Goal: Task Accomplishment & Management: Manage account settings

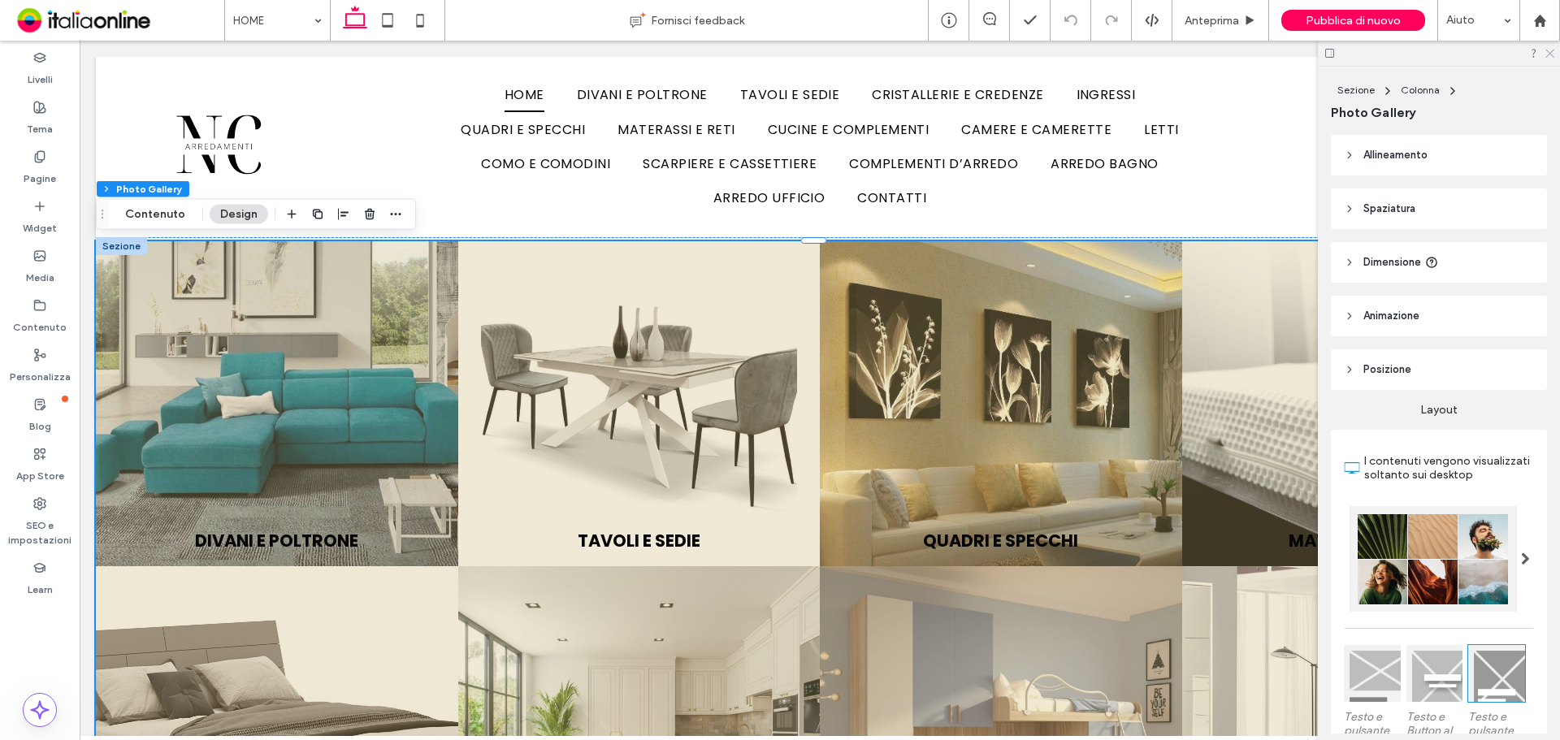
click at [1551, 53] on icon at bounding box center [1549, 52] width 11 height 11
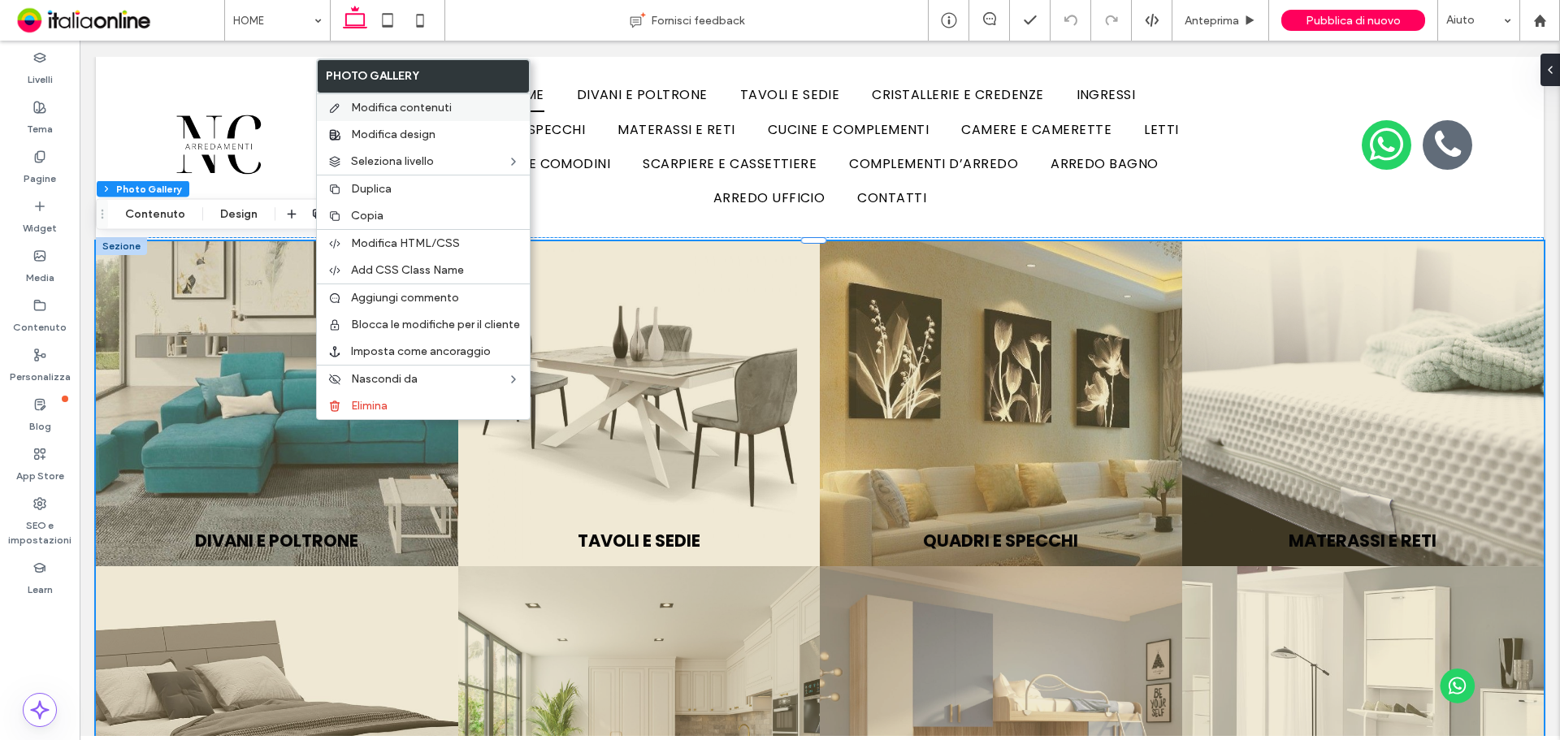
click at [379, 103] on span "Modifica contenuti" at bounding box center [401, 108] width 101 height 14
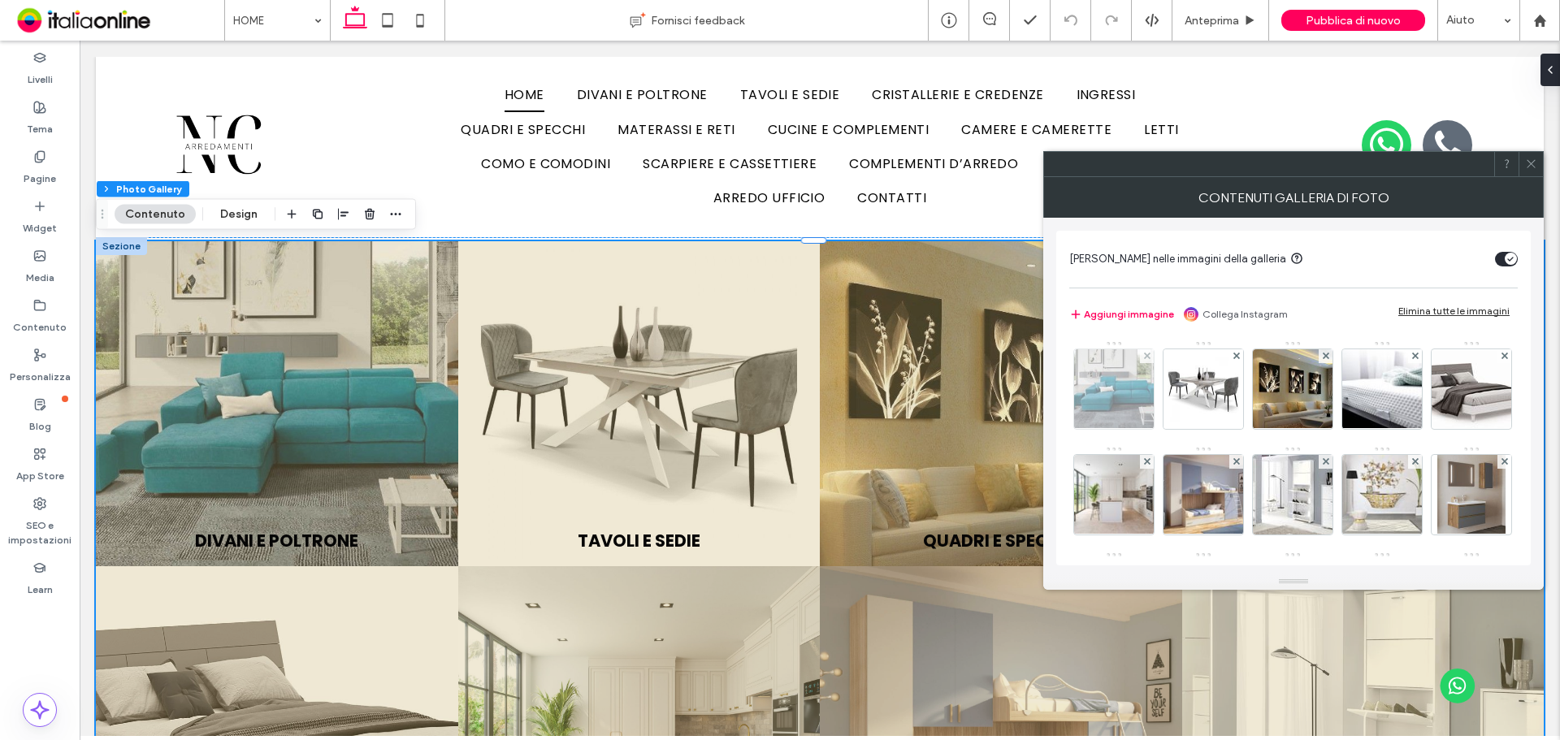
click at [1127, 389] on img at bounding box center [1114, 389] width 106 height 80
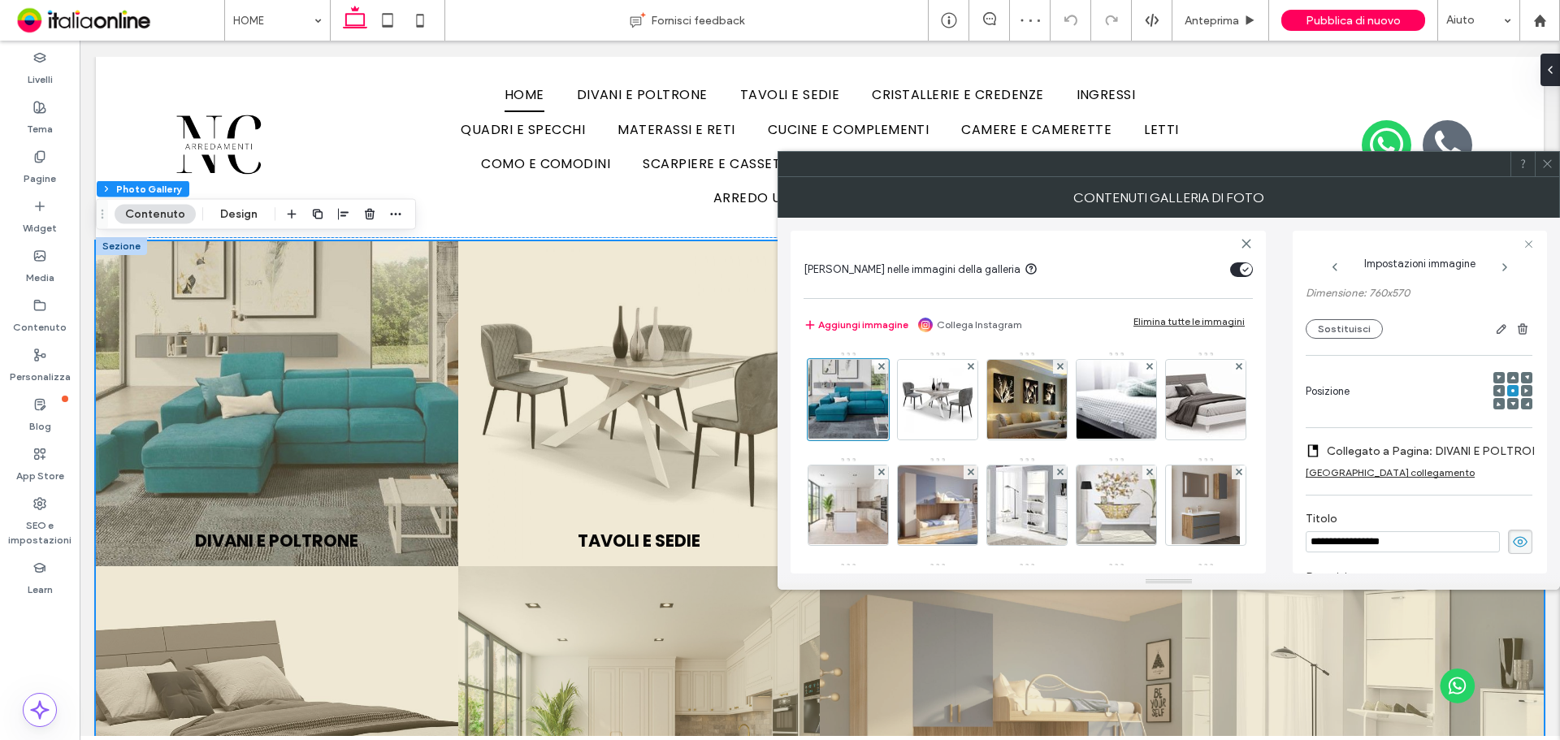
scroll to position [171, 0]
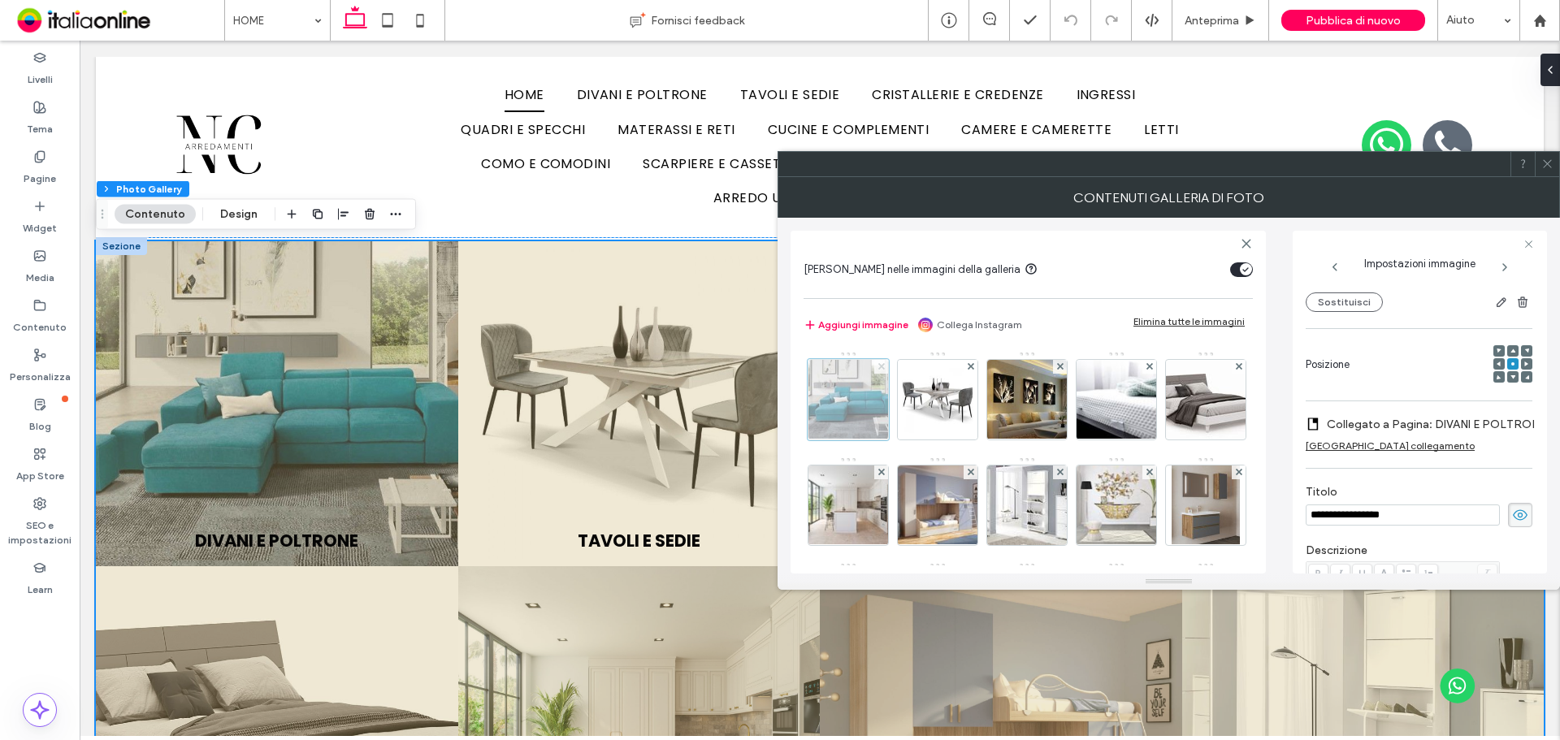
click at [882, 364] on icon at bounding box center [881, 366] width 6 height 6
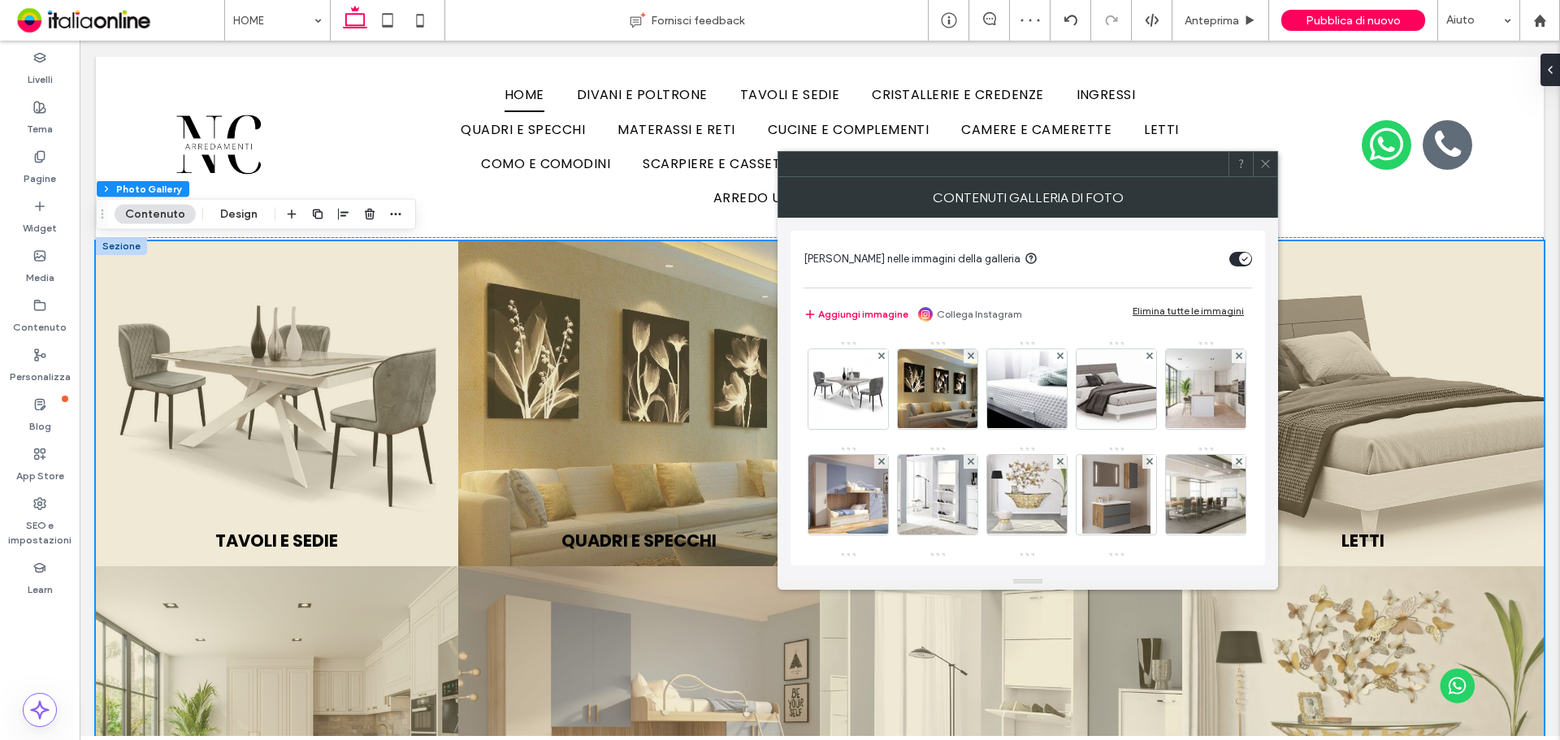
click at [1264, 167] on icon at bounding box center [1265, 164] width 12 height 12
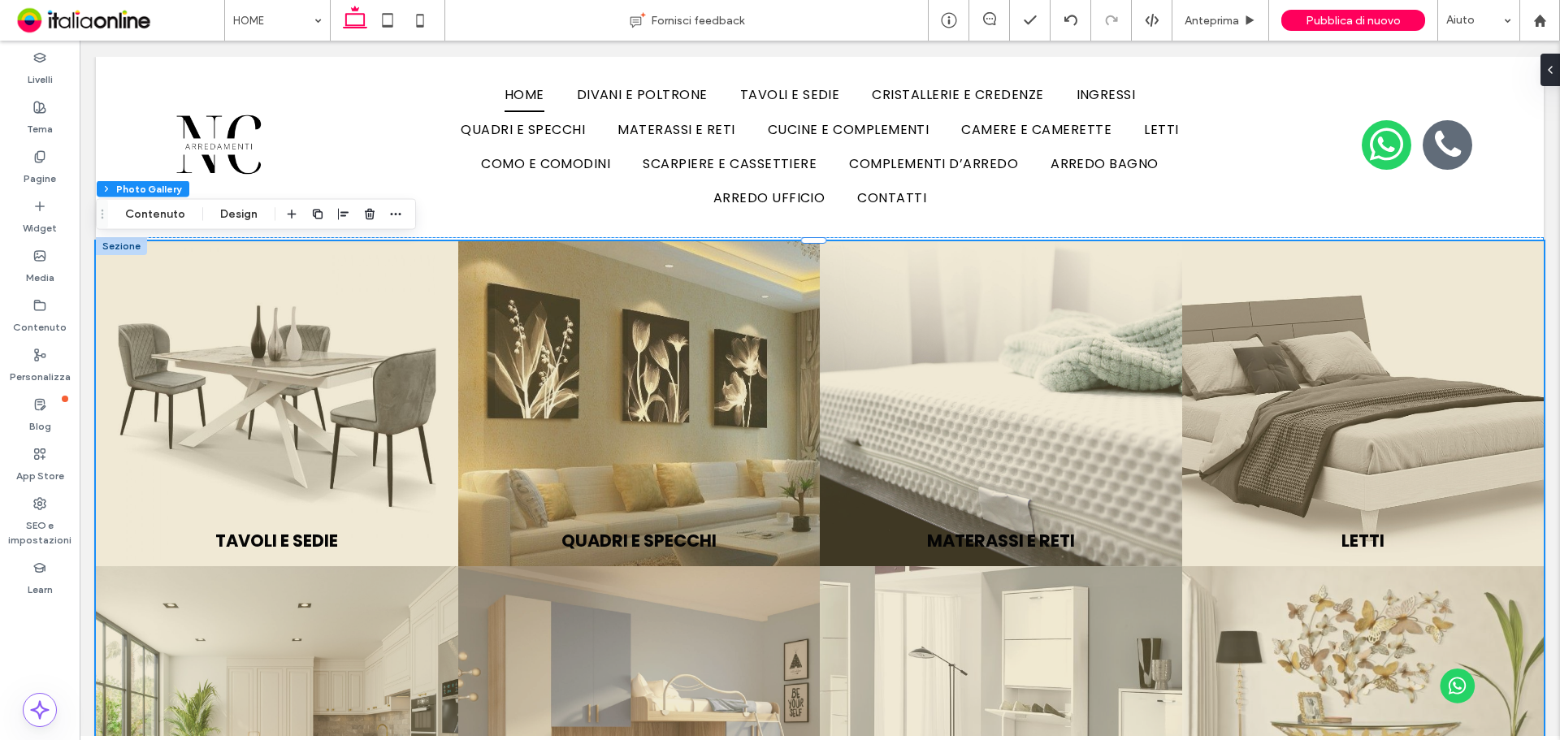
click at [132, 246] on div at bounding box center [121, 246] width 51 height 18
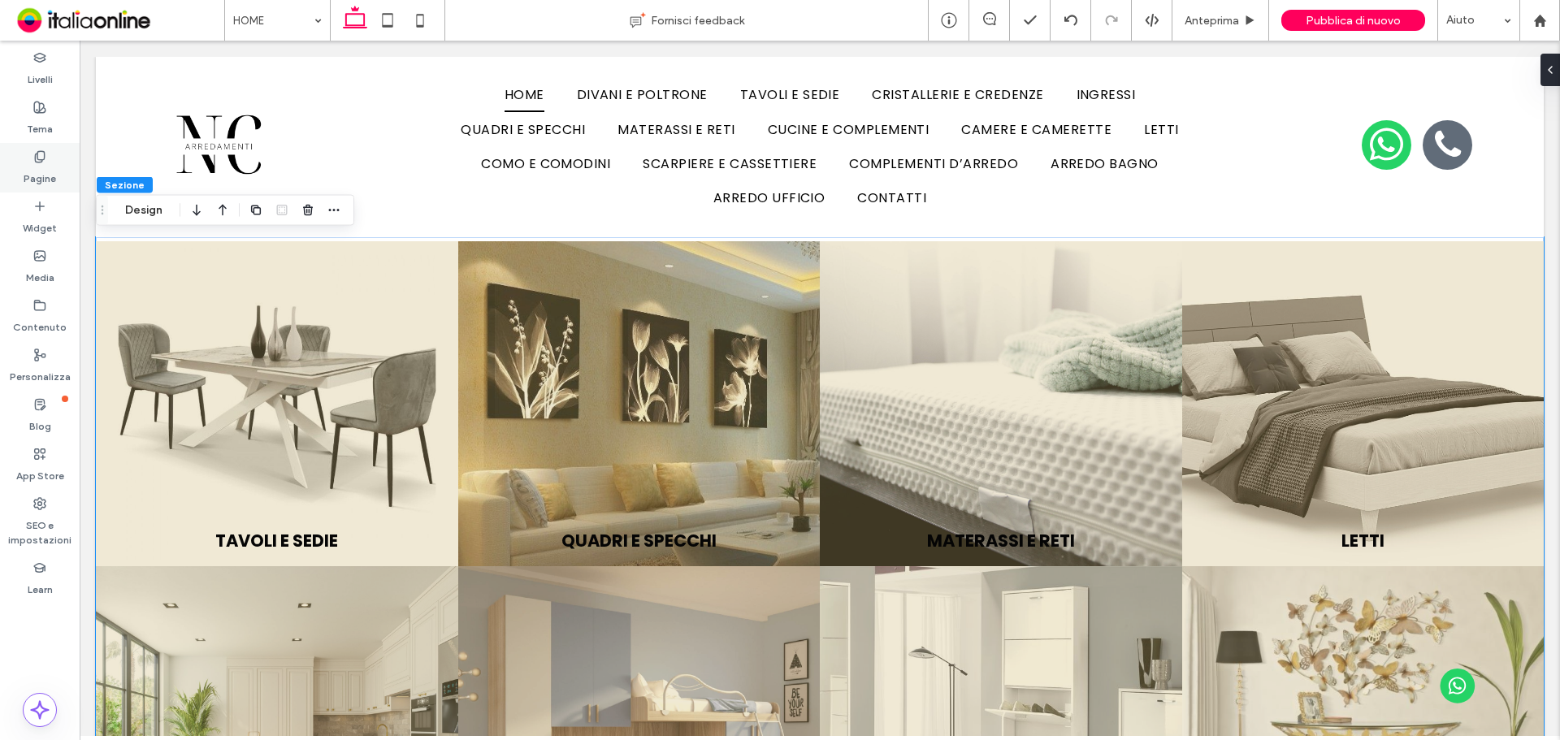
click at [41, 157] on icon at bounding box center [39, 156] width 13 height 13
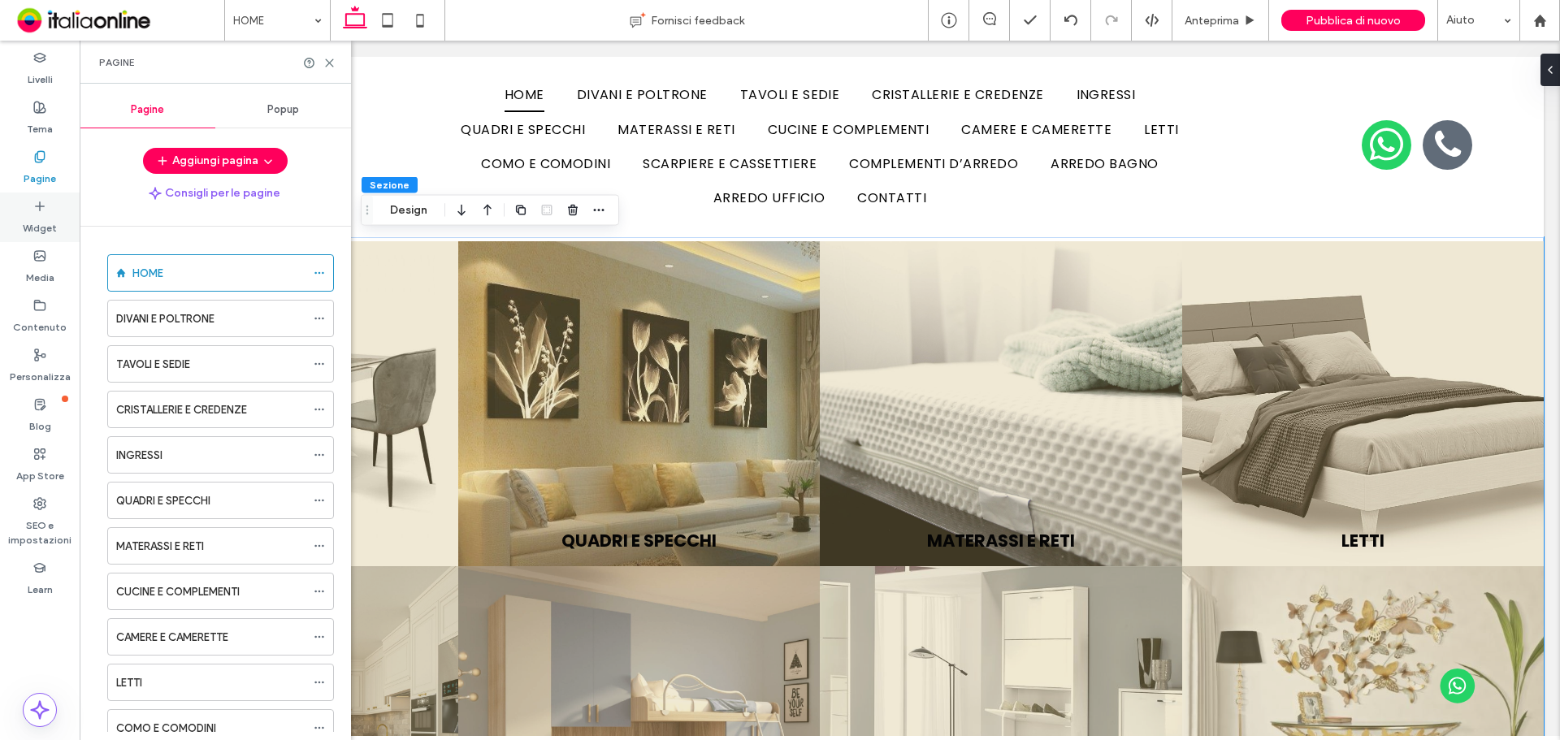
drag, startPoint x: 50, startPoint y: 227, endPoint x: 28, endPoint y: 214, distance: 24.8
click at [50, 227] on label "Widget" at bounding box center [40, 224] width 34 height 23
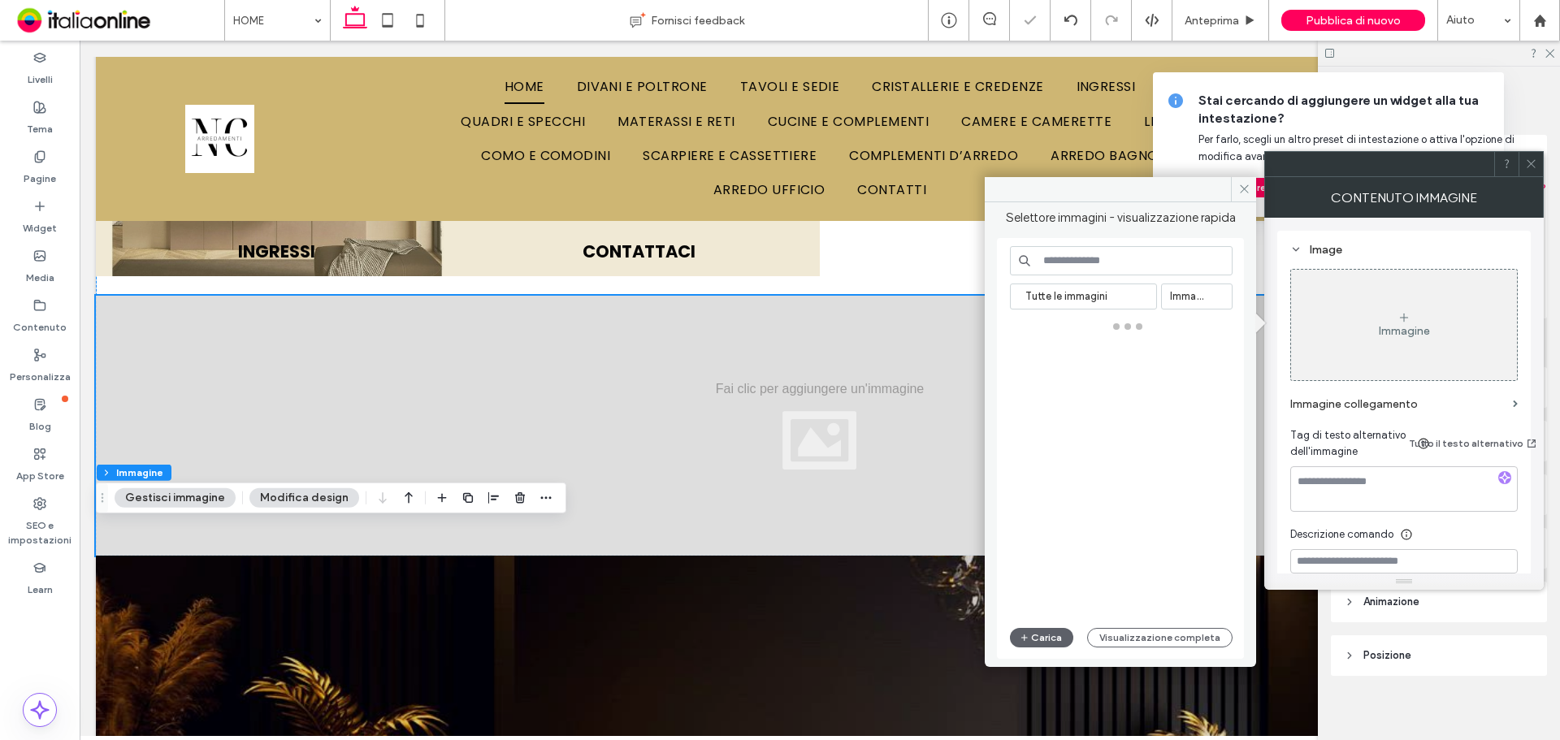
scroll to position [1308, 0]
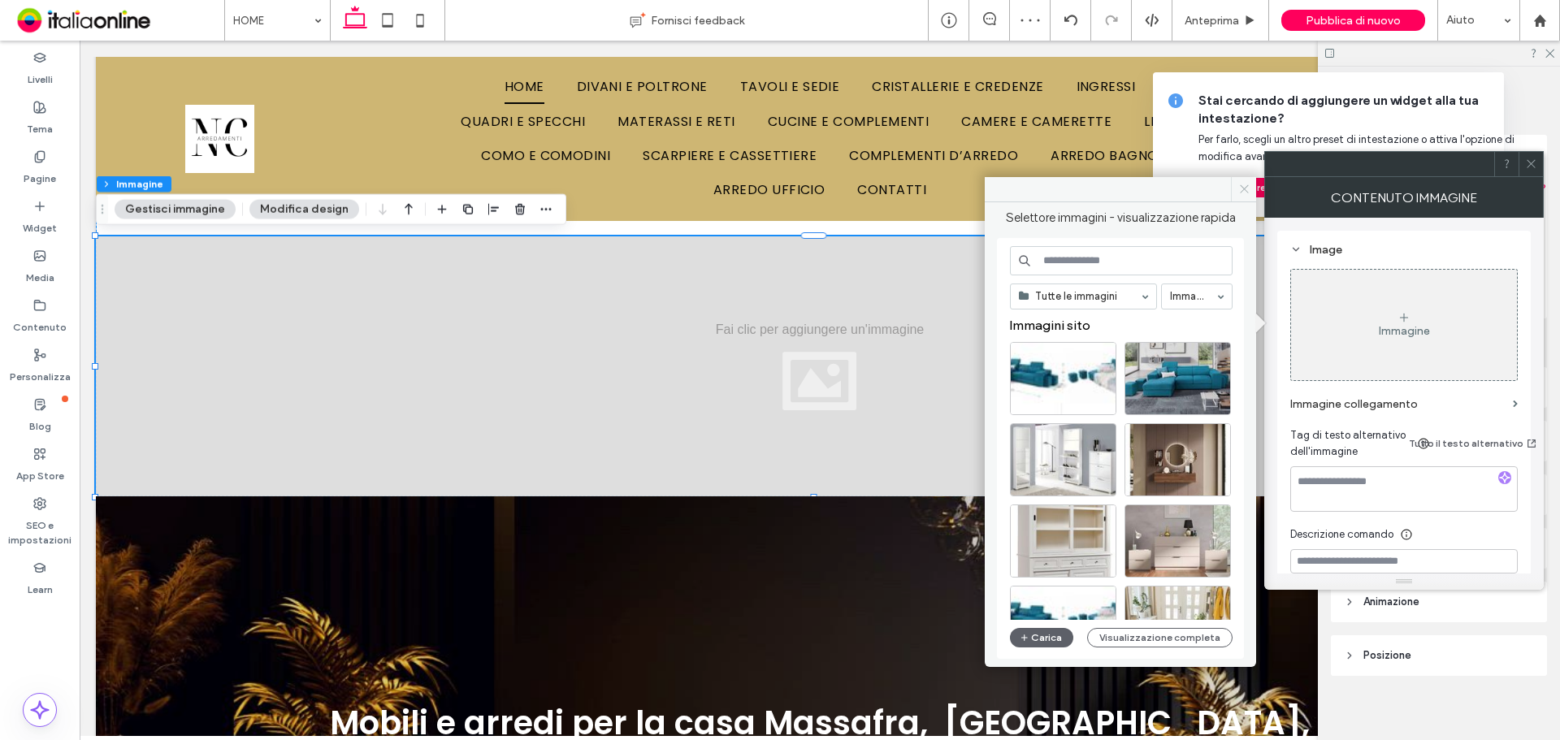
click at [1246, 193] on icon at bounding box center [1244, 189] width 12 height 12
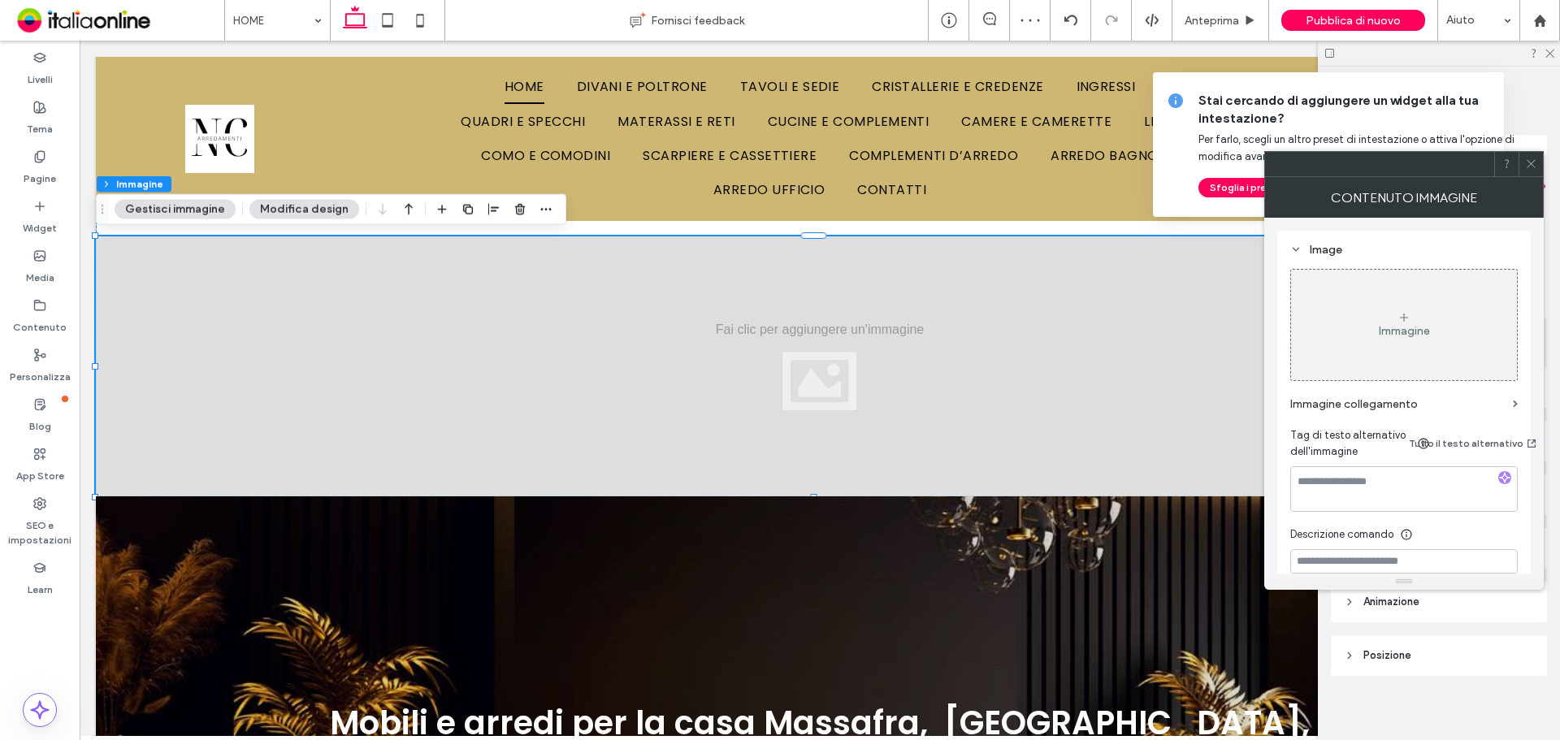
click at [1535, 159] on icon at bounding box center [1531, 164] width 12 height 12
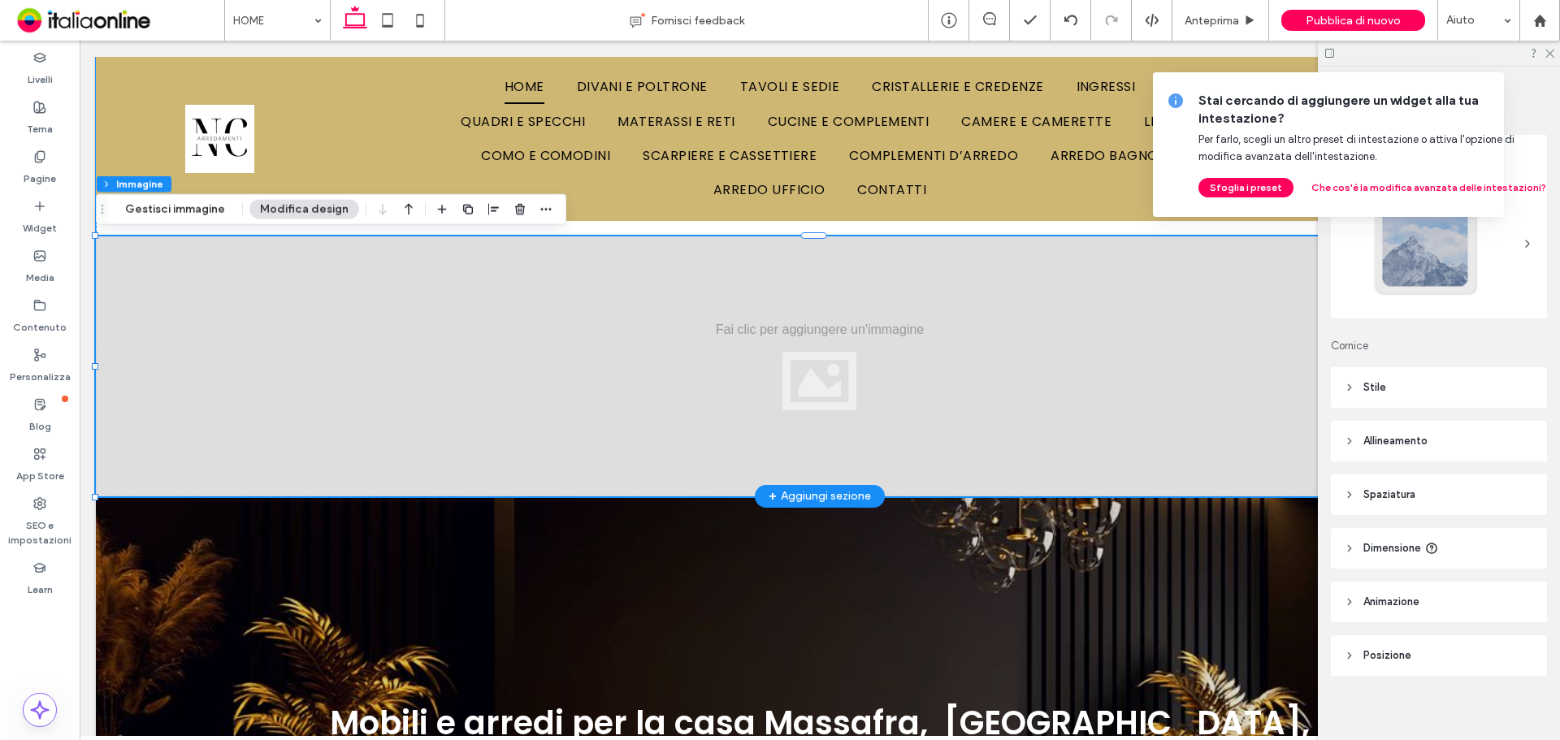
click at [787, 379] on div at bounding box center [820, 366] width 1448 height 260
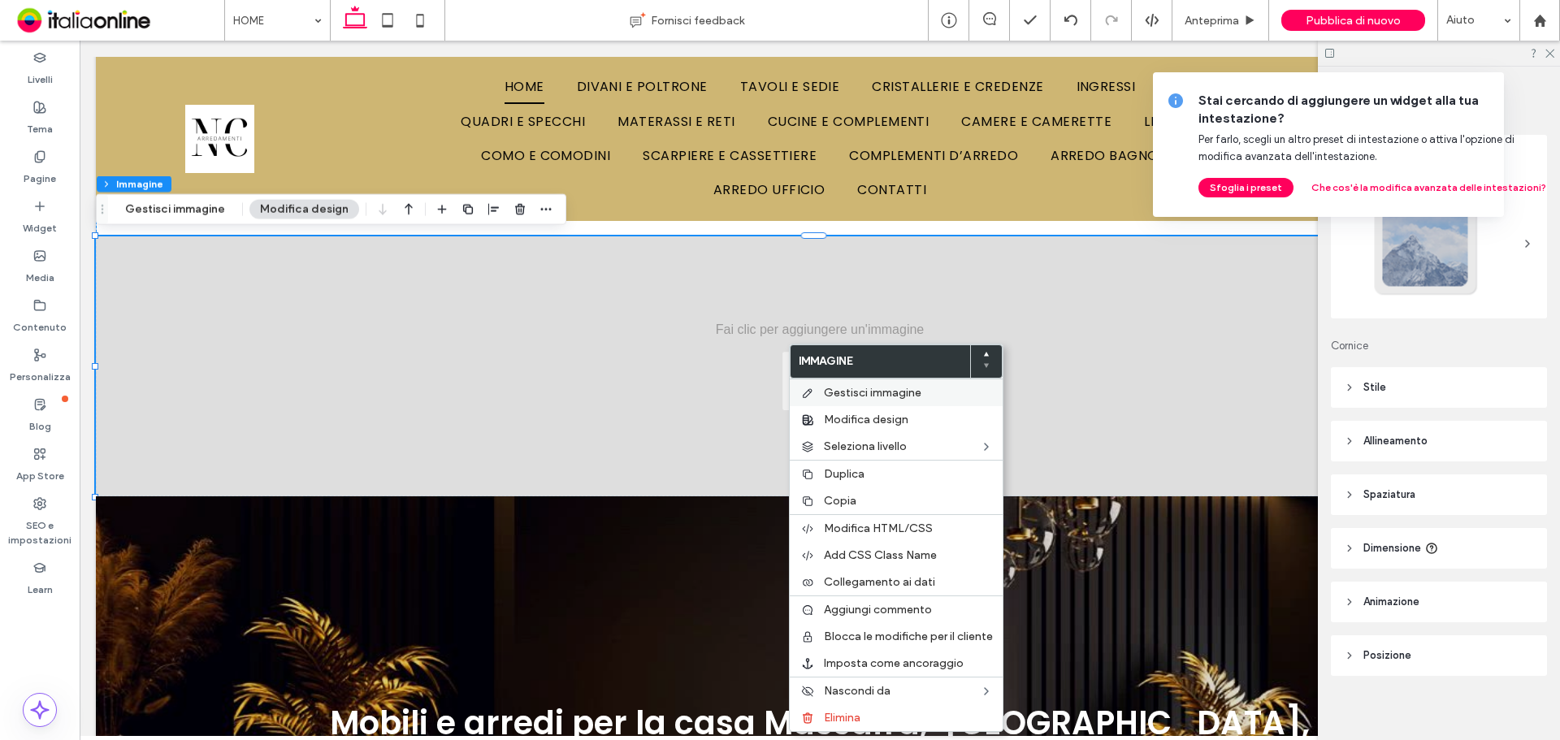
click at [914, 396] on span "Gestisci immagine" at bounding box center [872, 393] width 97 height 14
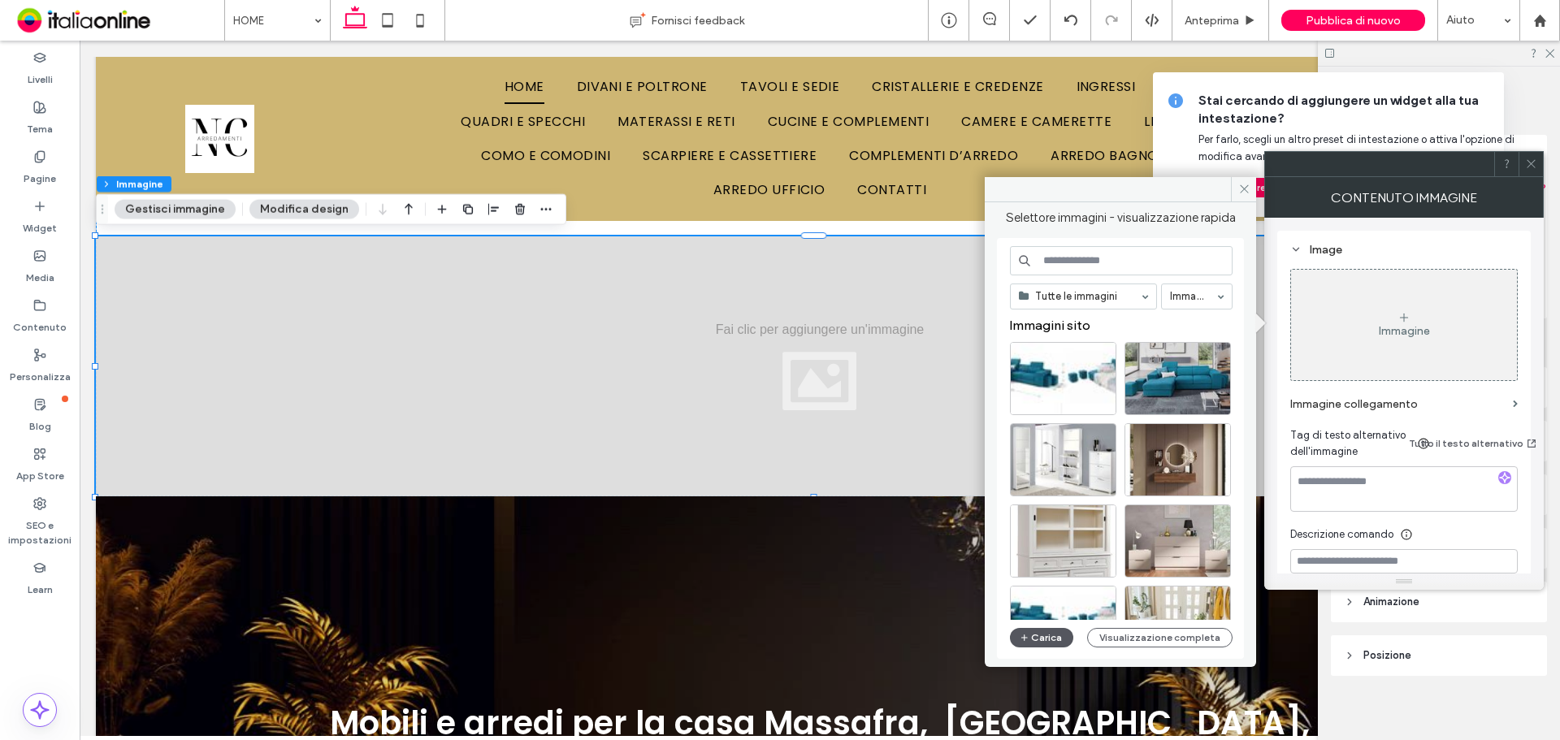
click at [1055, 632] on button "Carica" at bounding box center [1041, 637] width 63 height 19
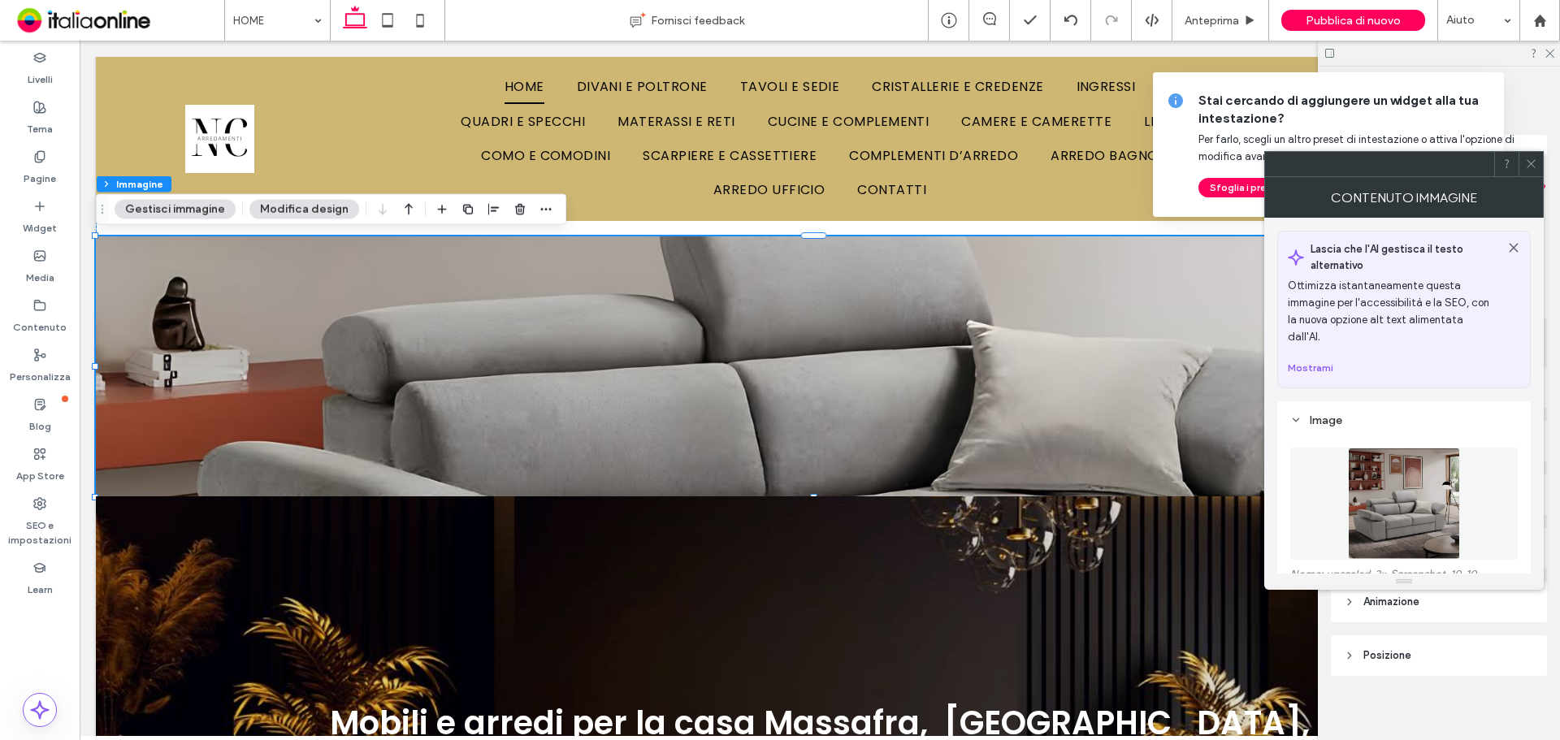
click at [1528, 162] on icon at bounding box center [1531, 164] width 12 height 12
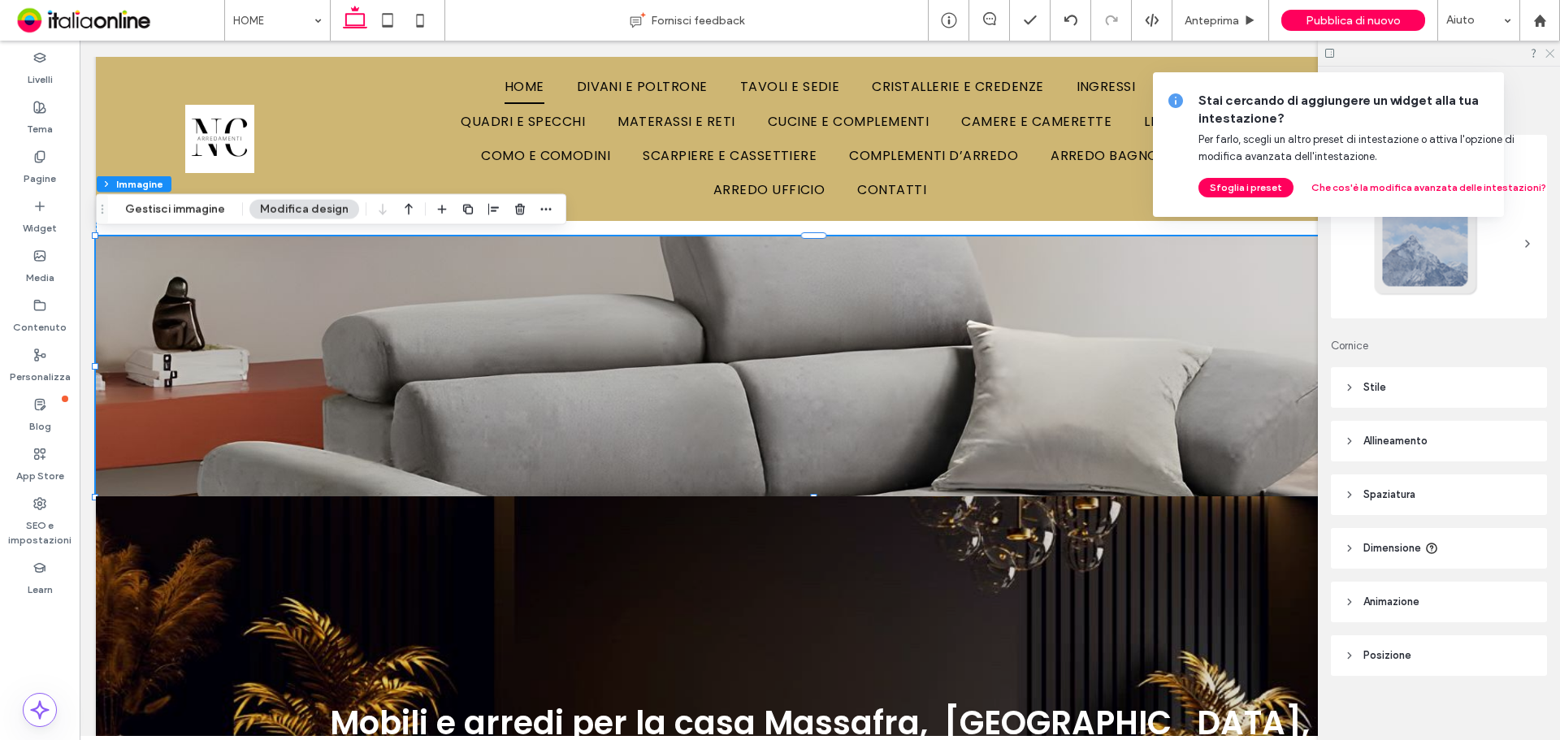
click at [1549, 56] on icon at bounding box center [1549, 52] width 11 height 11
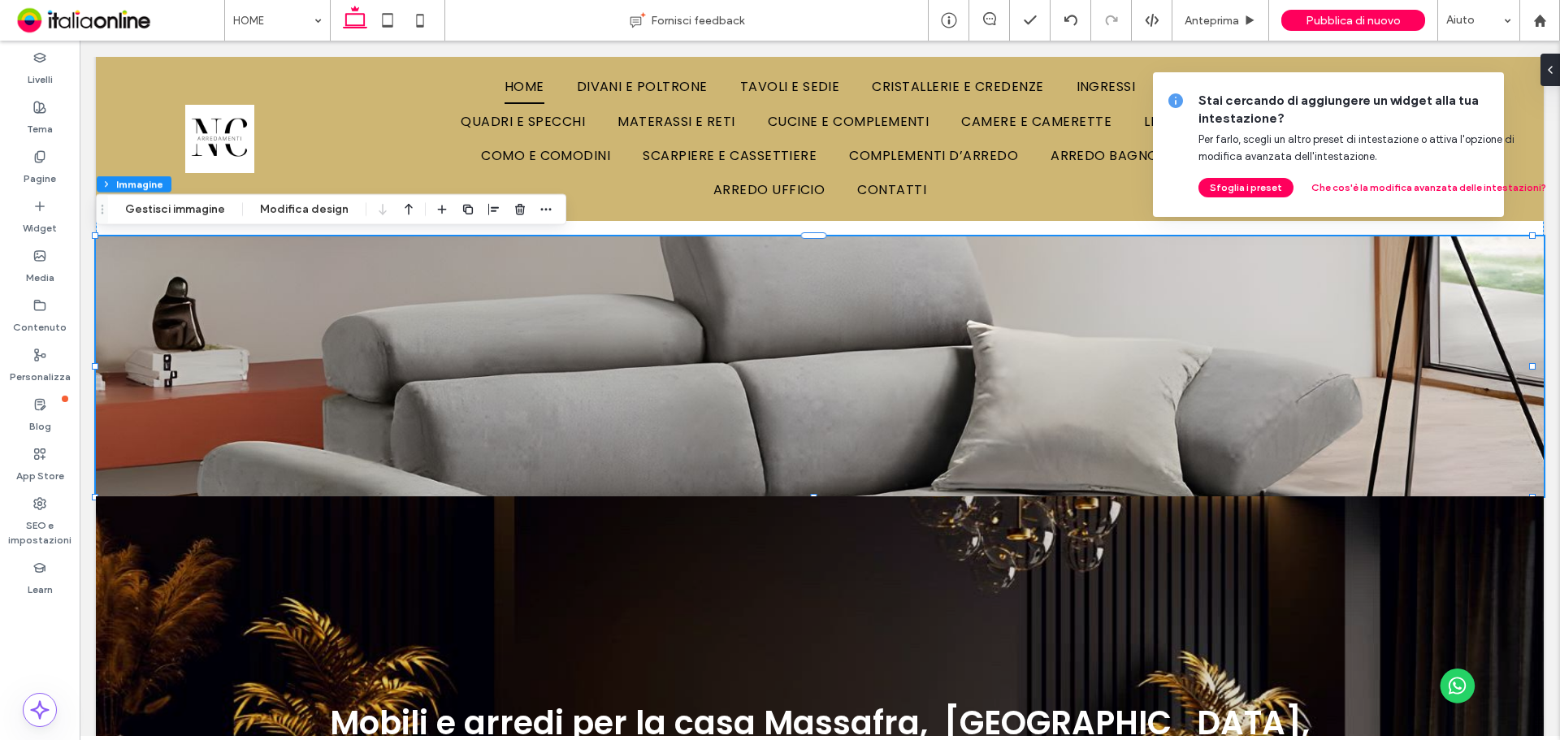
click at [1559, 96] on icon at bounding box center [1576, 100] width 13 height 13
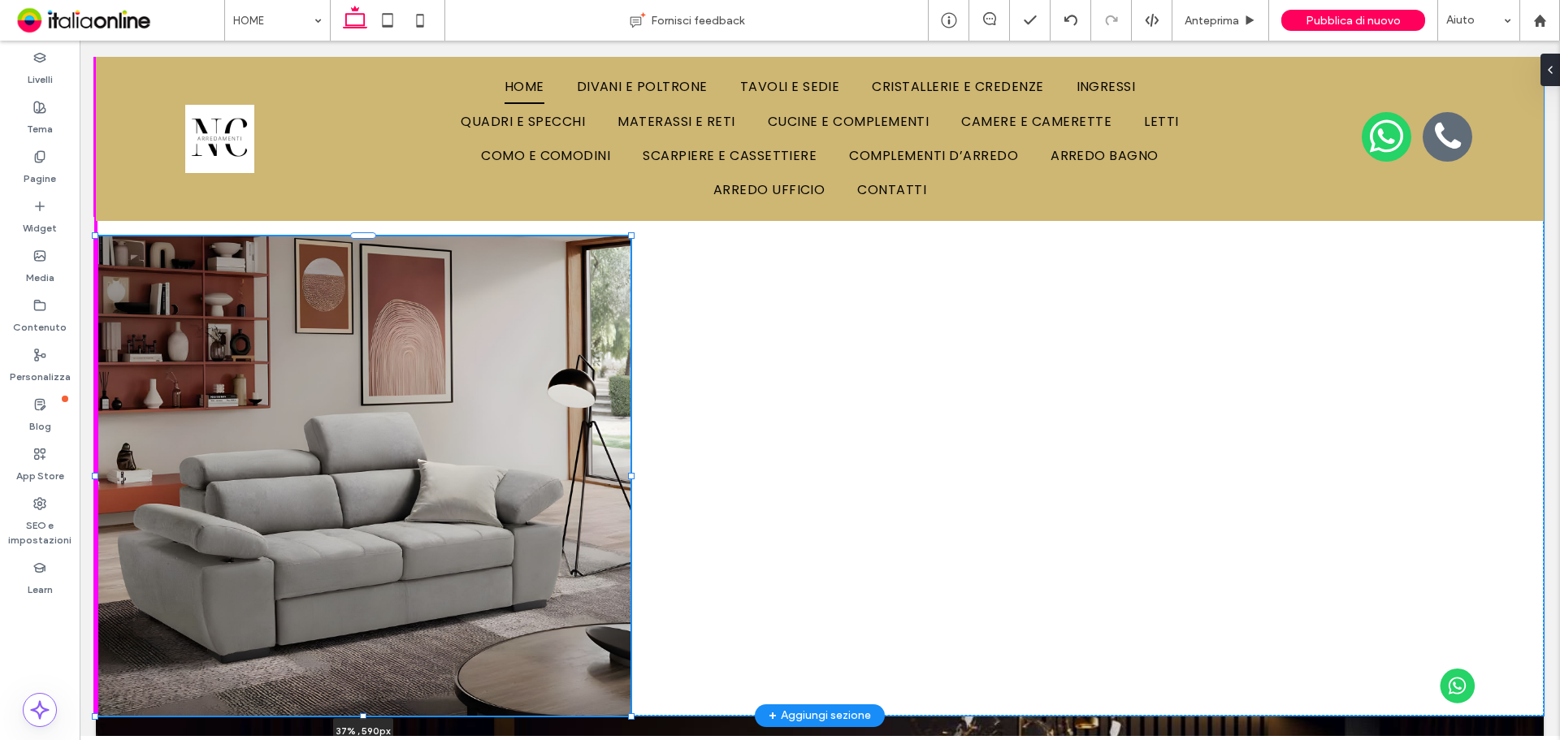
drag, startPoint x: 1532, startPoint y: 494, endPoint x: 633, endPoint y: 709, distance: 924.8
click at [633, 713] on div at bounding box center [631, 716] width 6 height 6
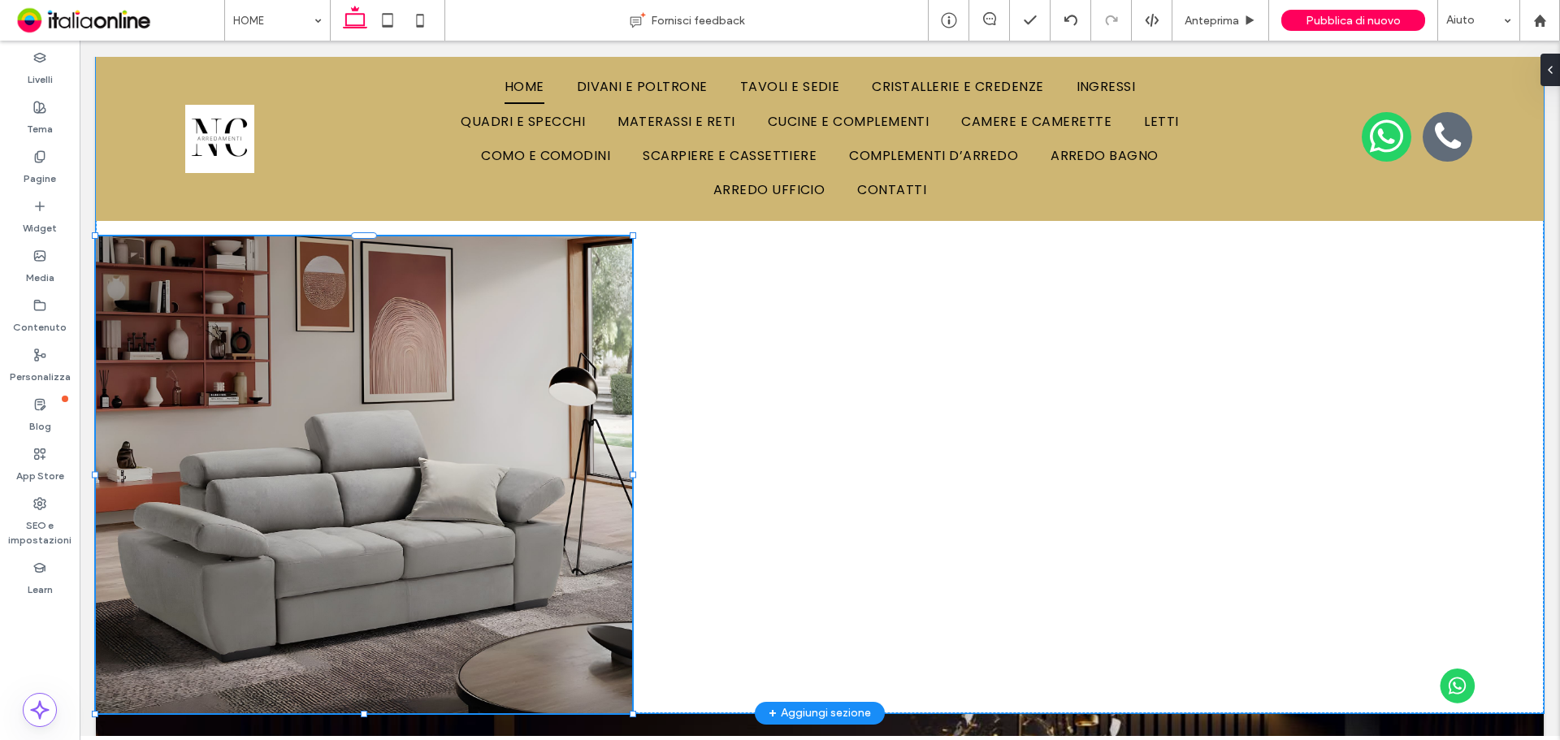
type input "**"
type input "****"
type input "***"
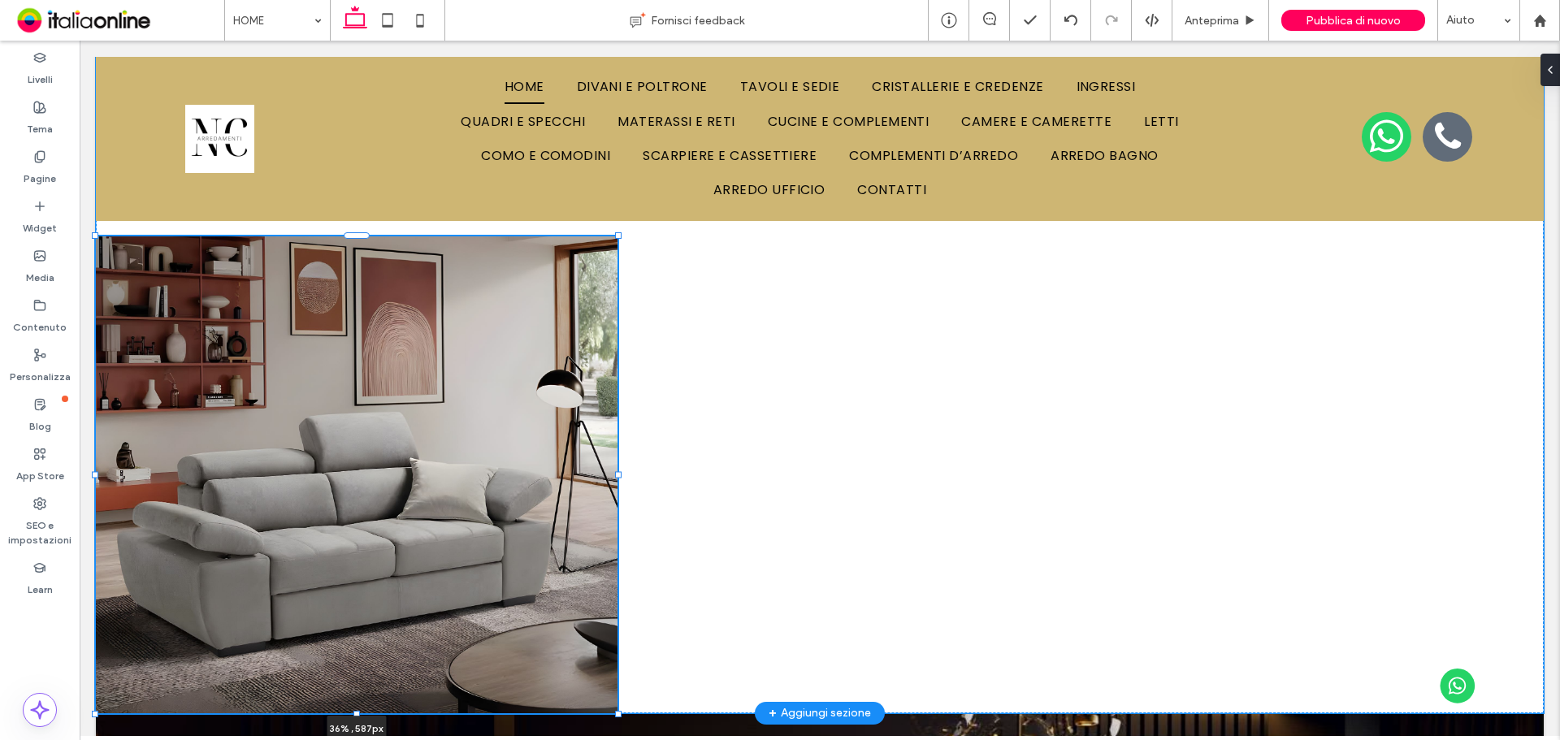
drag, startPoint x: 96, startPoint y: 476, endPoint x: 135, endPoint y: 570, distance: 102.0
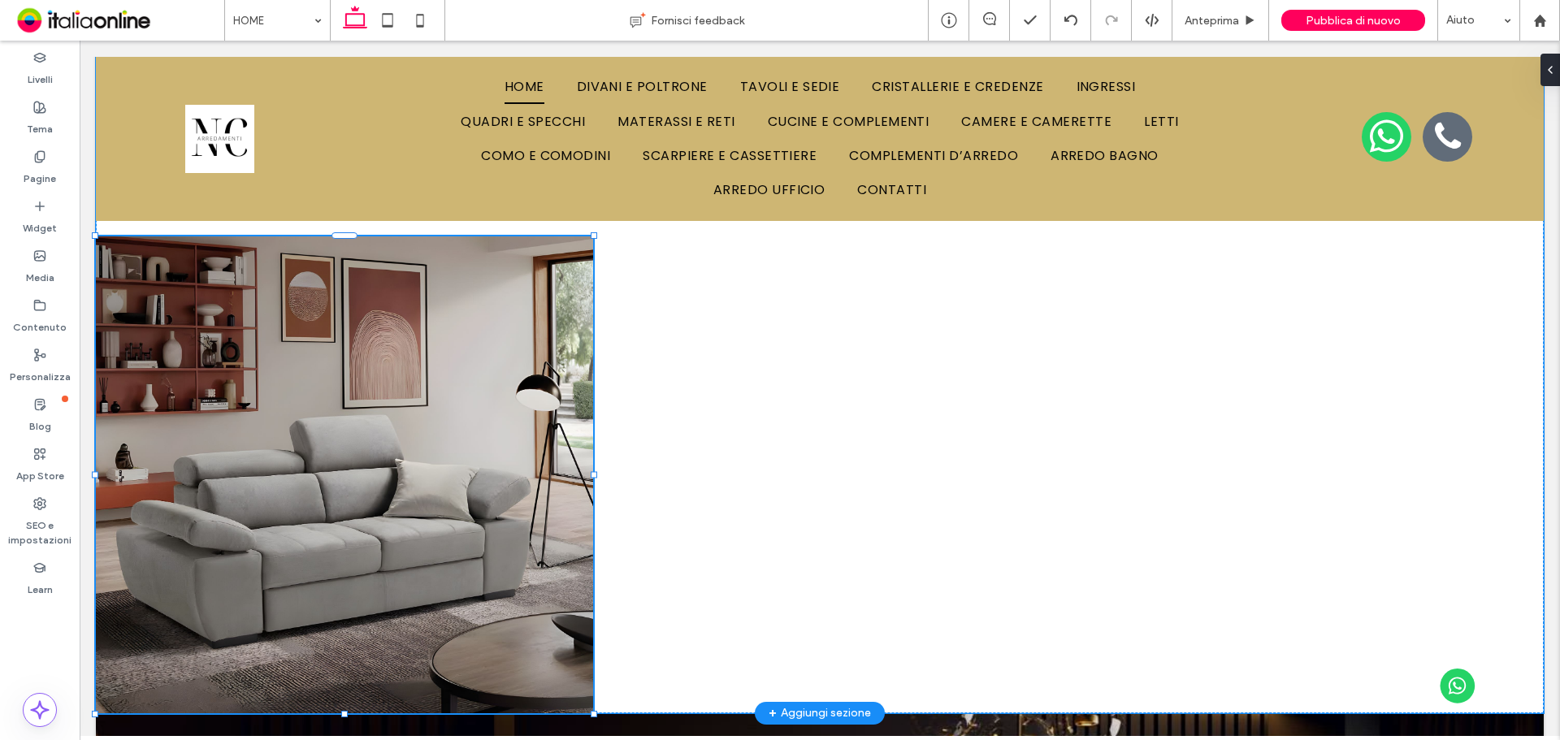
type input "**"
type input "****"
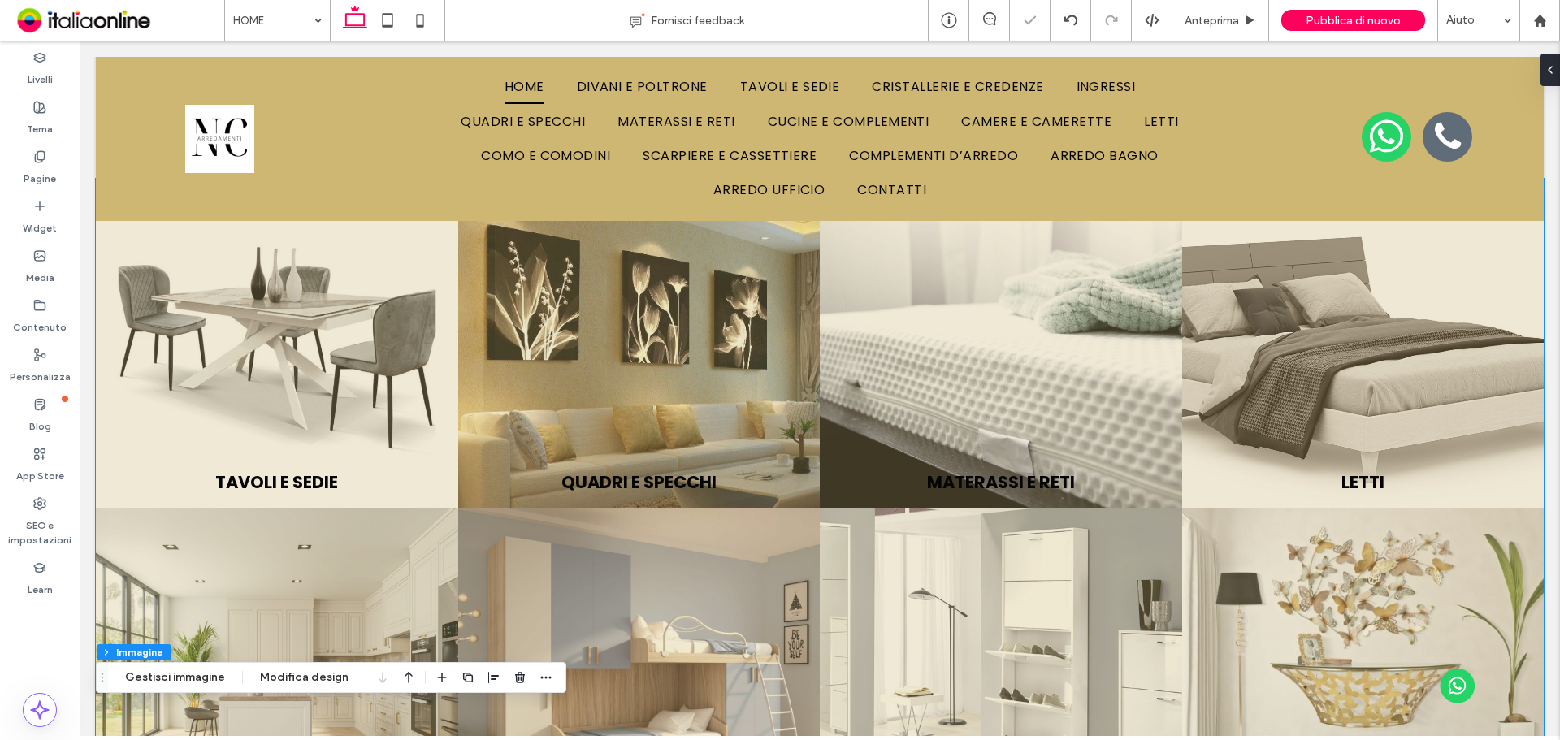
scroll to position [0, 0]
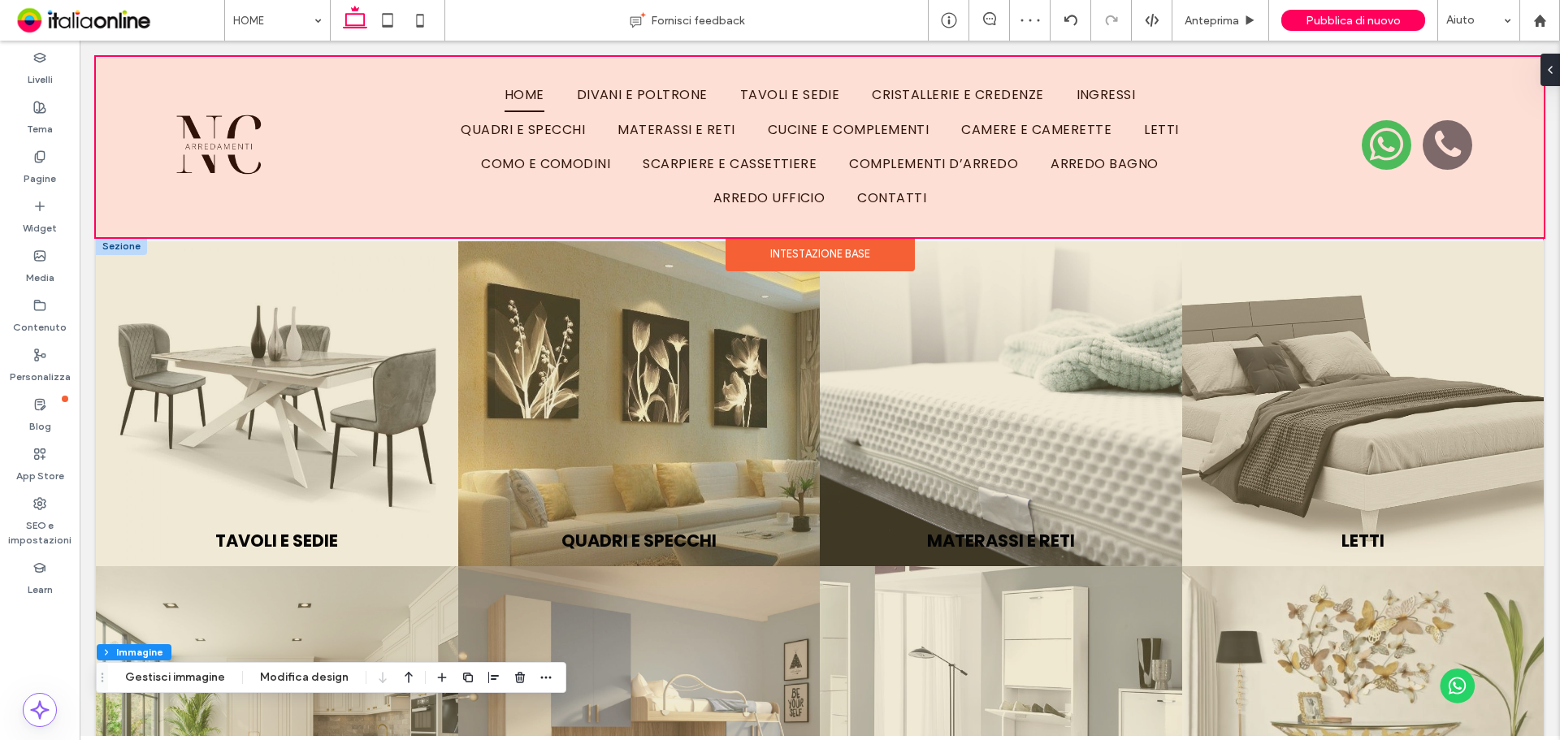
click at [825, 257] on div "Intestazione base" at bounding box center [820, 254] width 189 height 34
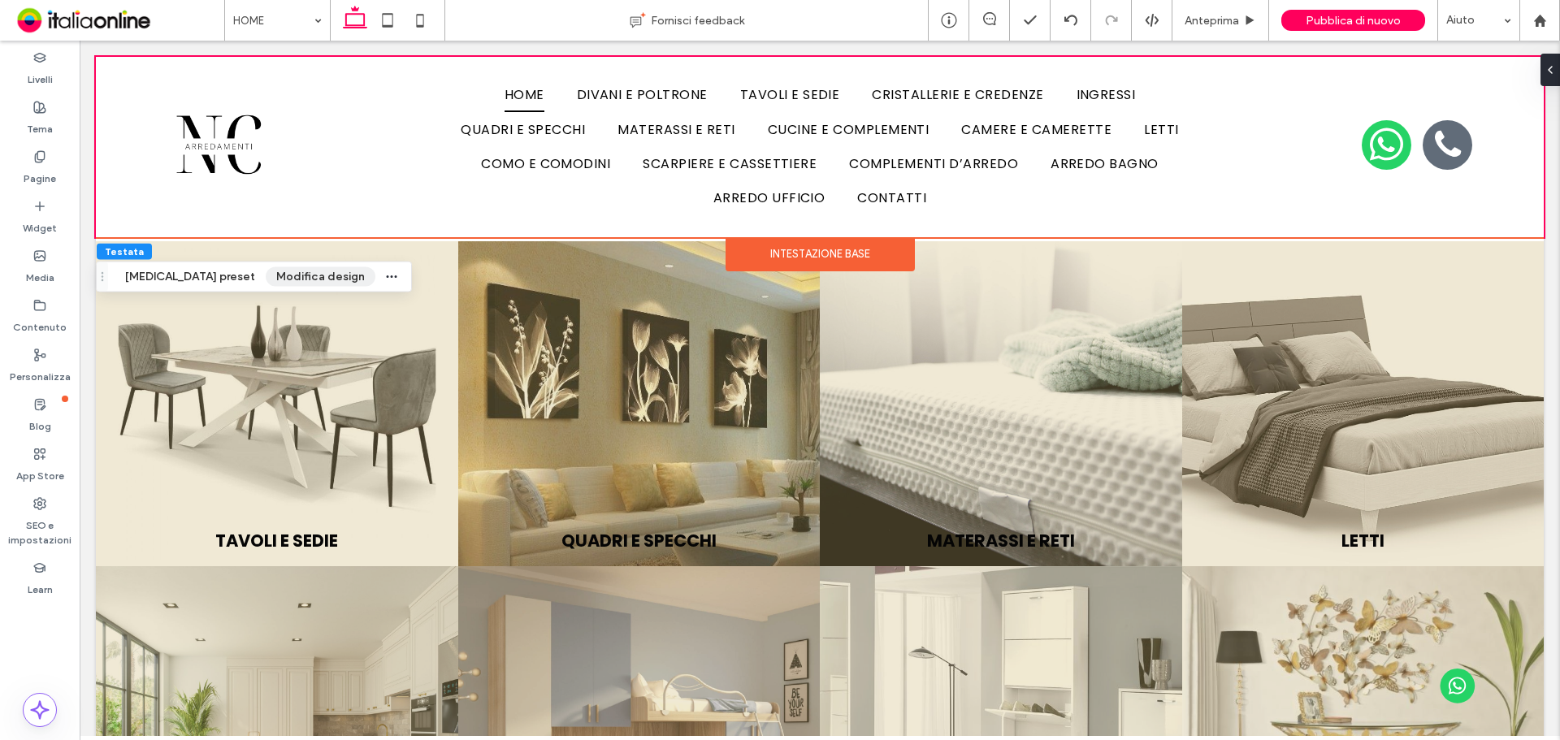
click at [301, 283] on button "Modifica design" at bounding box center [321, 276] width 110 height 19
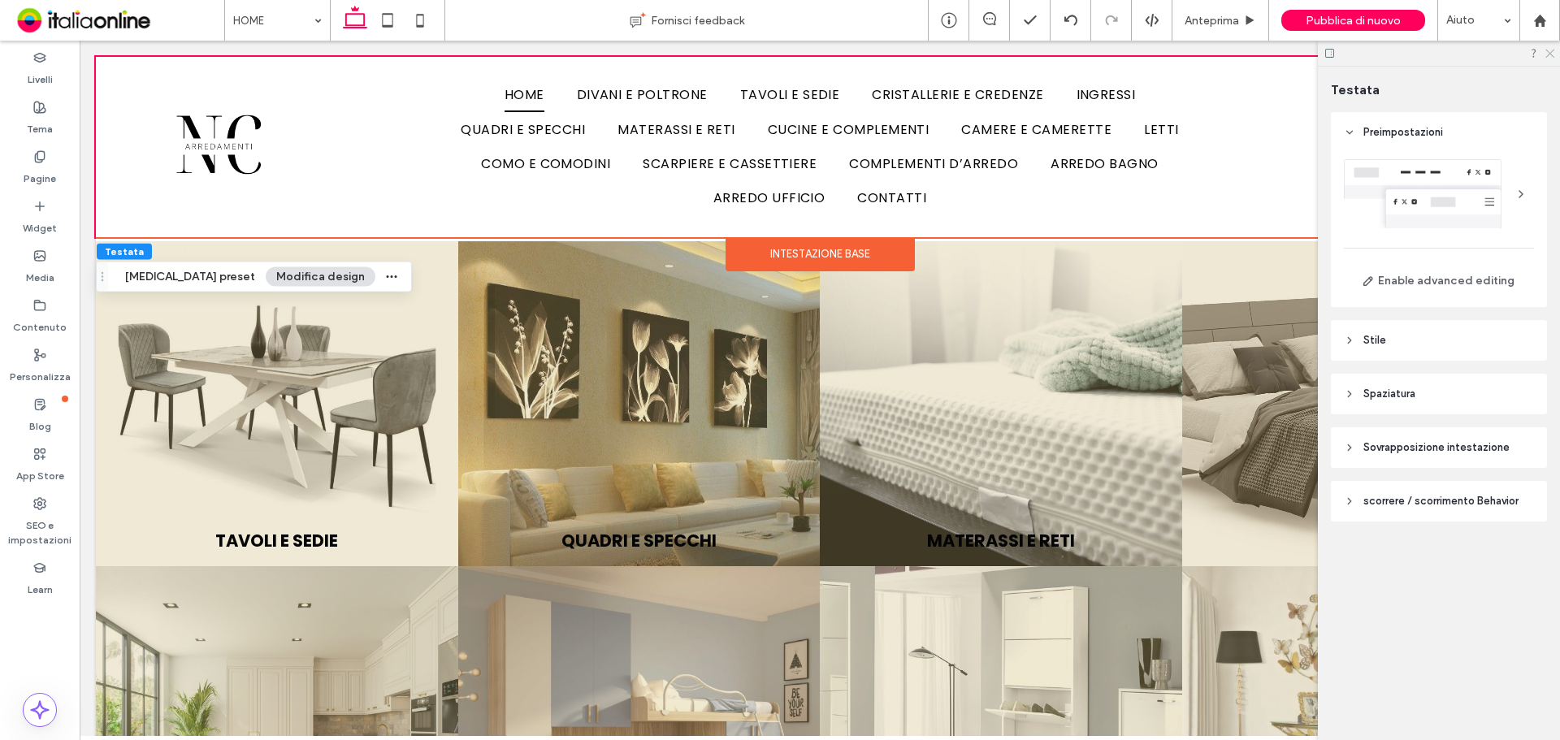
click at [1549, 51] on icon at bounding box center [1549, 52] width 11 height 11
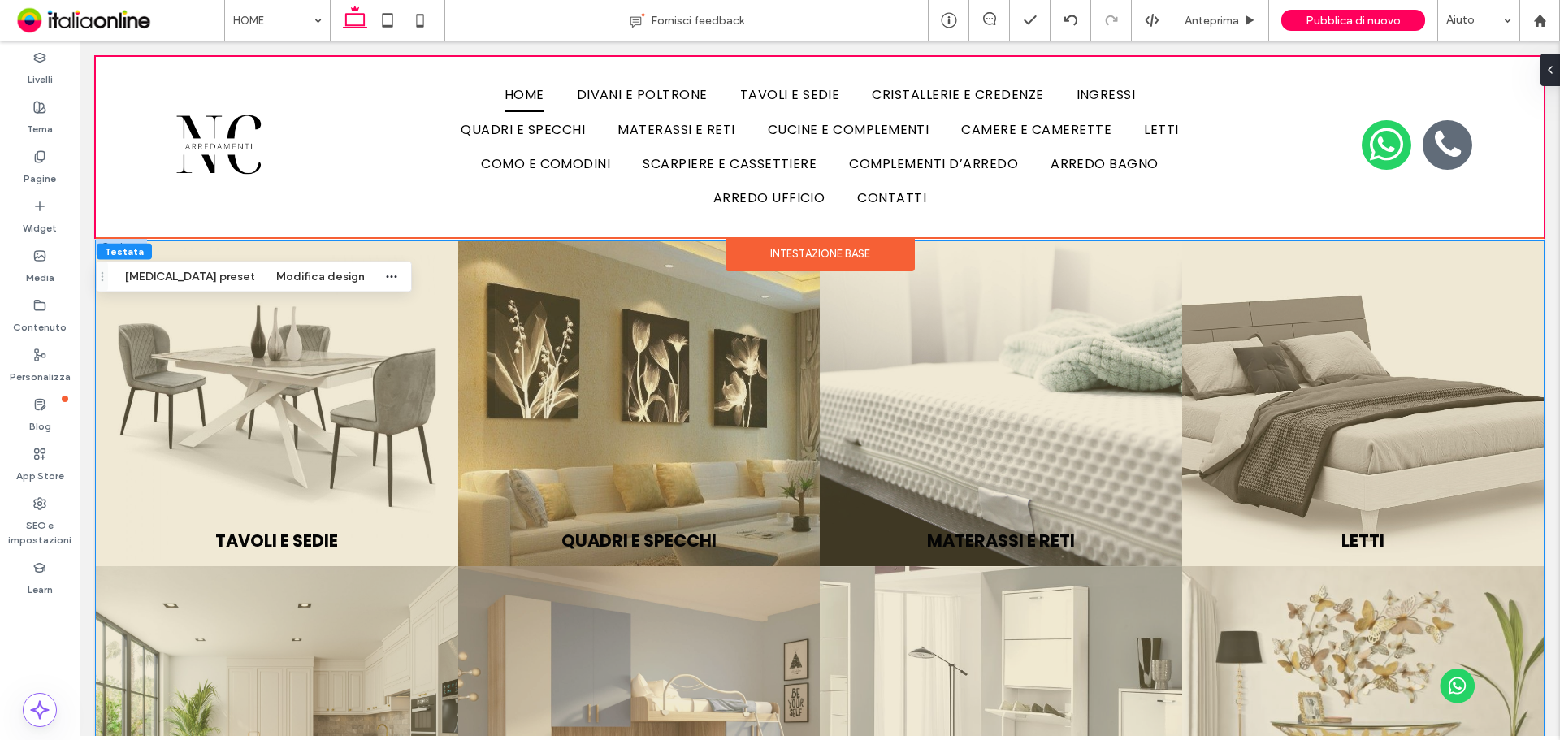
click at [387, 260] on link at bounding box center [277, 403] width 362 height 325
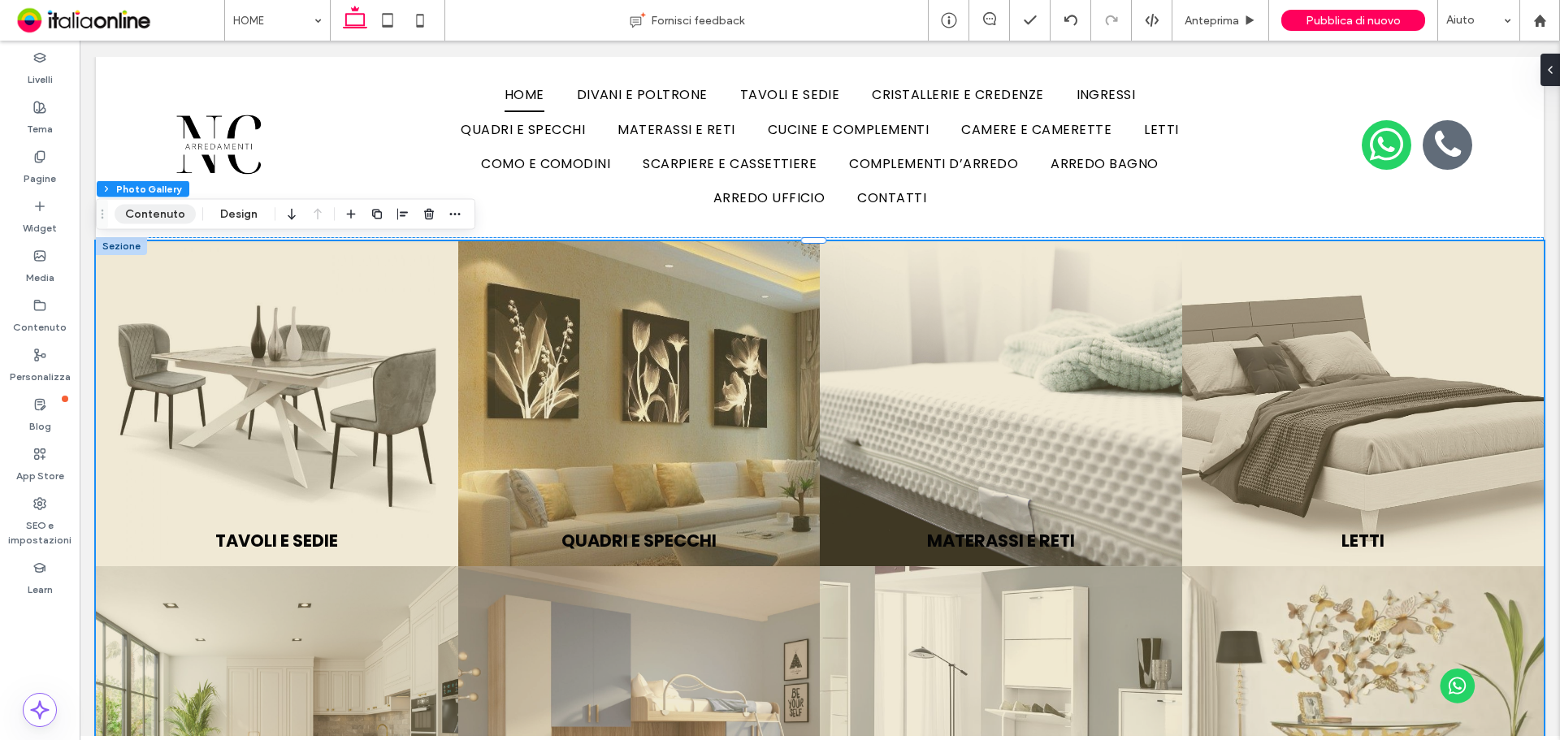
click at [148, 220] on button "Contenuto" at bounding box center [155, 214] width 81 height 19
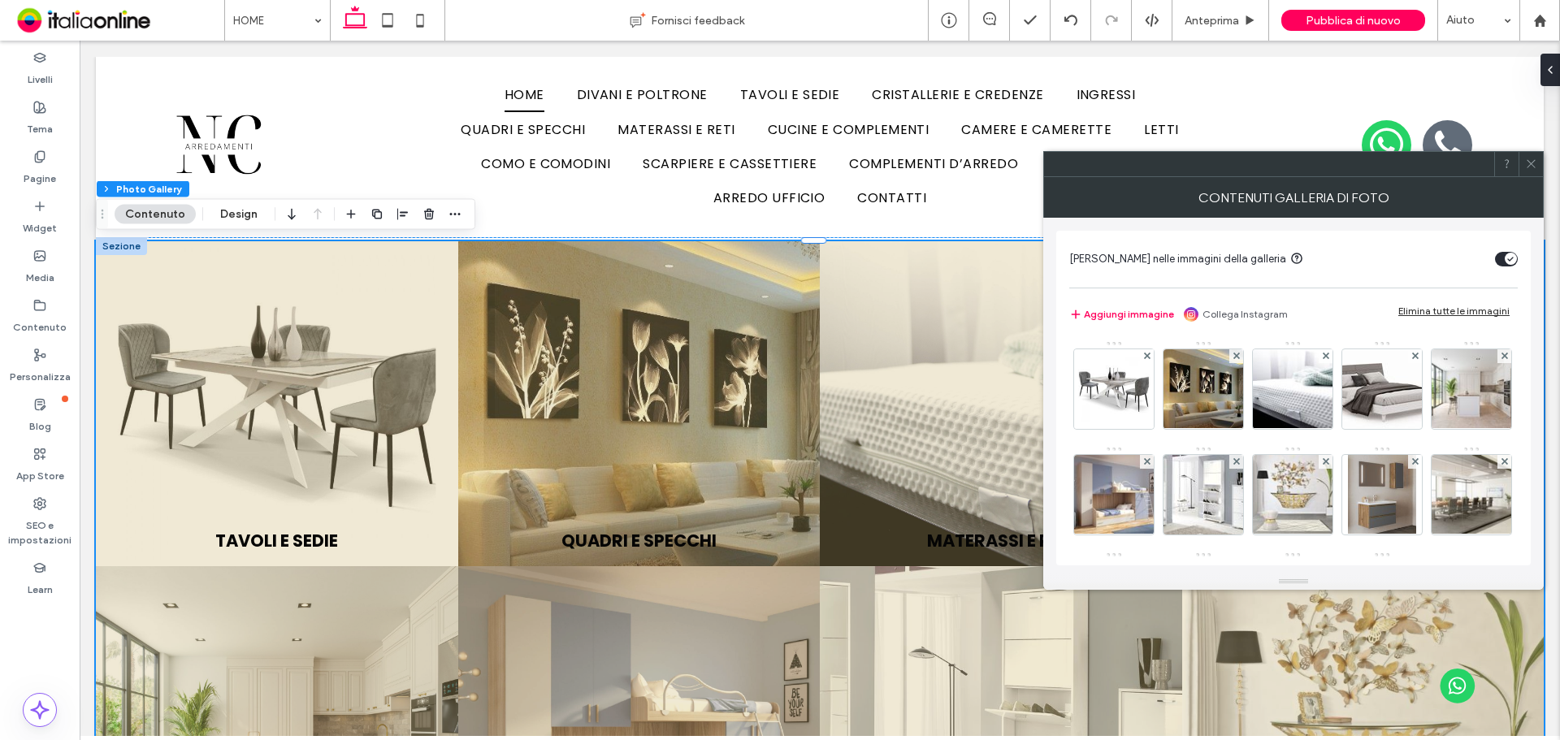
drag, startPoint x: 1534, startPoint y: 164, endPoint x: 1195, endPoint y: 200, distance: 340.7
click at [1533, 165] on icon at bounding box center [1531, 164] width 12 height 12
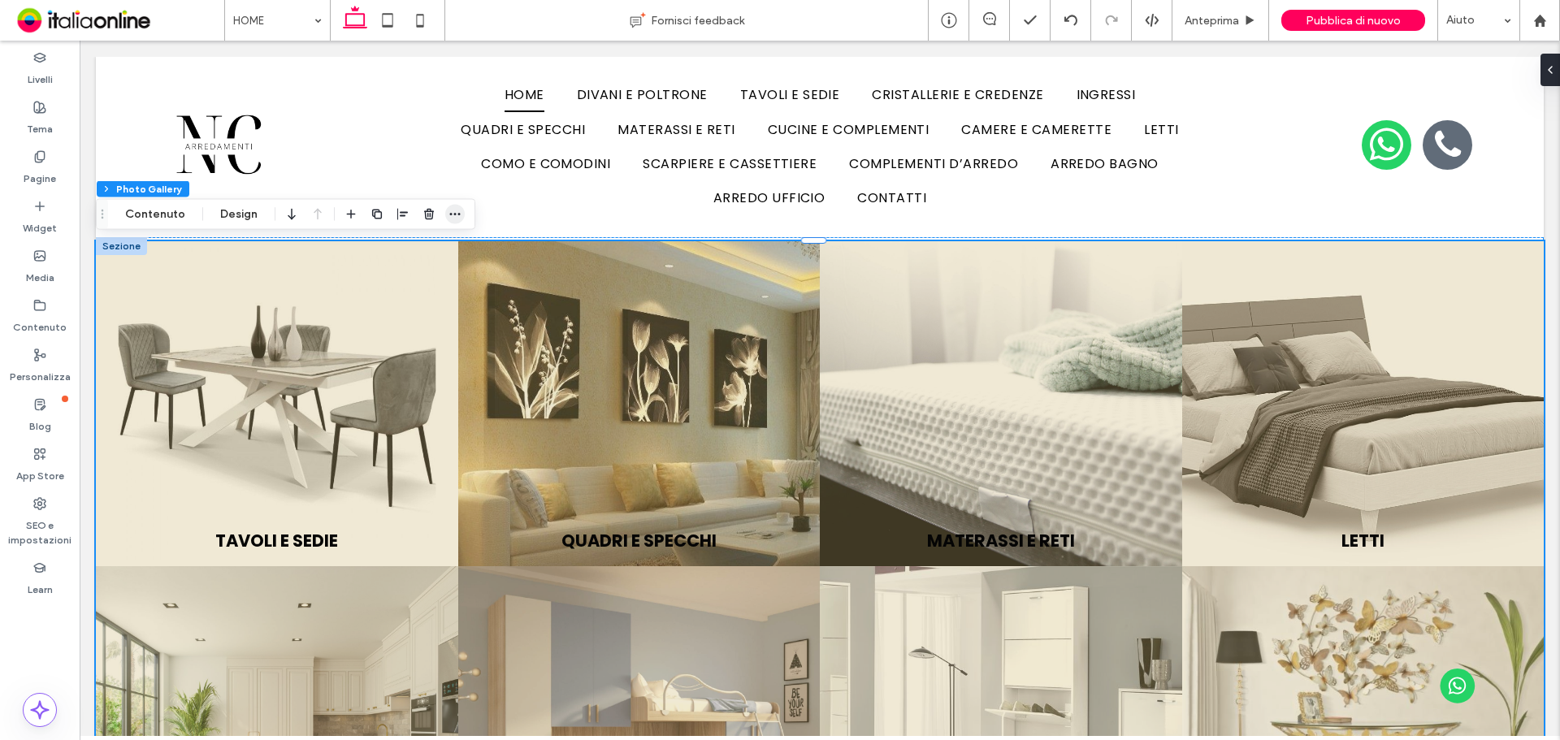
click at [455, 218] on icon "button" at bounding box center [454, 214] width 13 height 13
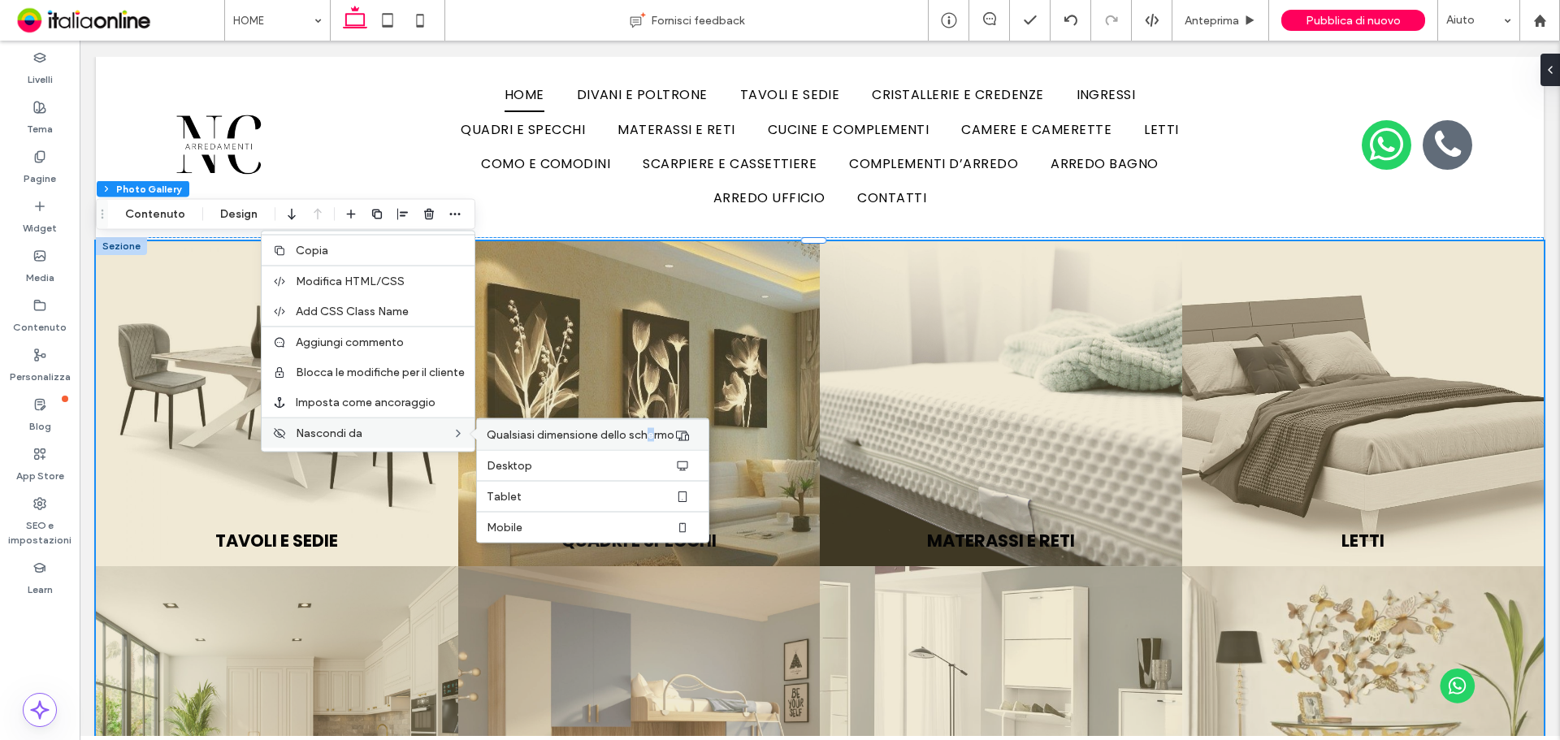
click at [648, 440] on span "Qualsiasi dimensione dello schermo" at bounding box center [581, 435] width 188 height 14
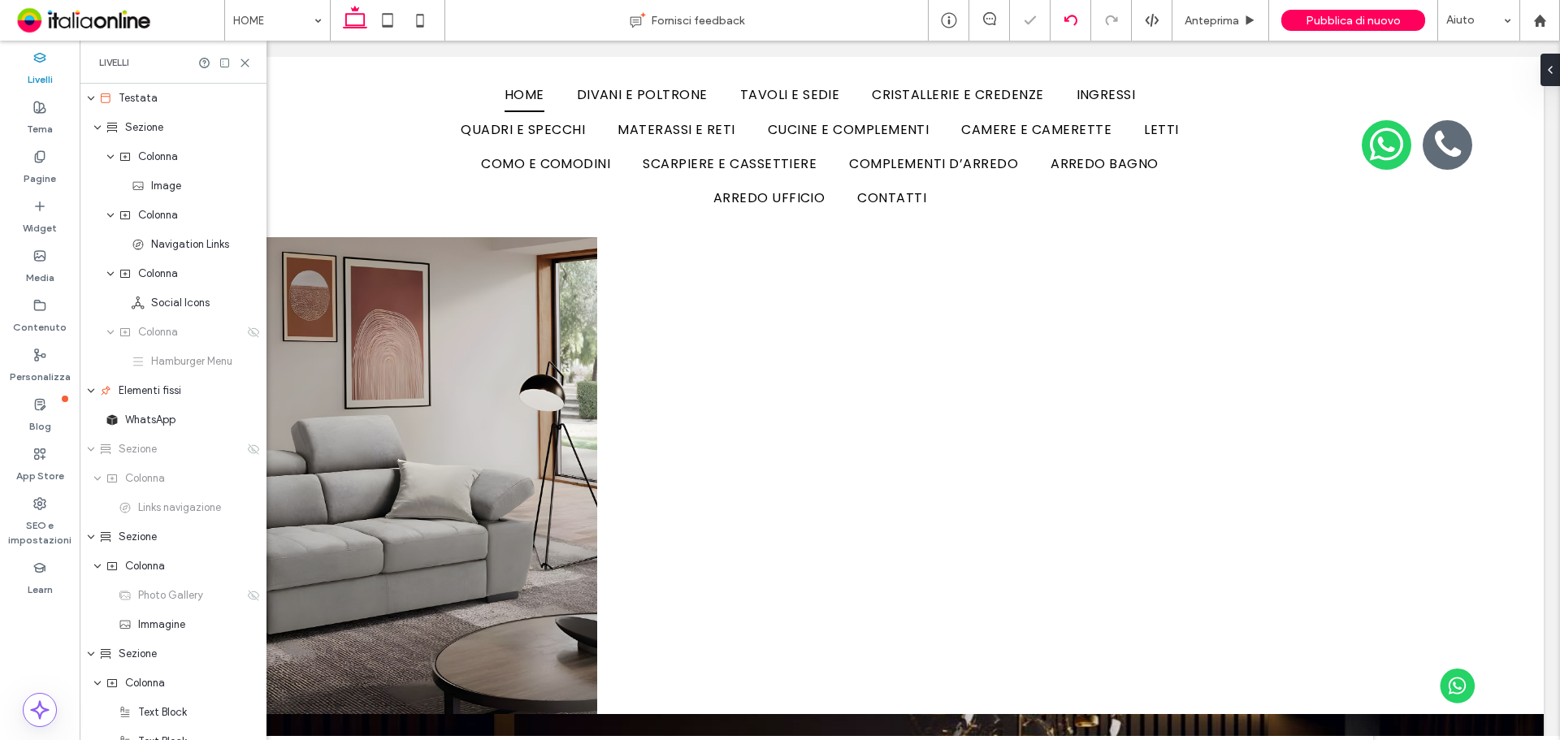
scroll to position [184, 0]
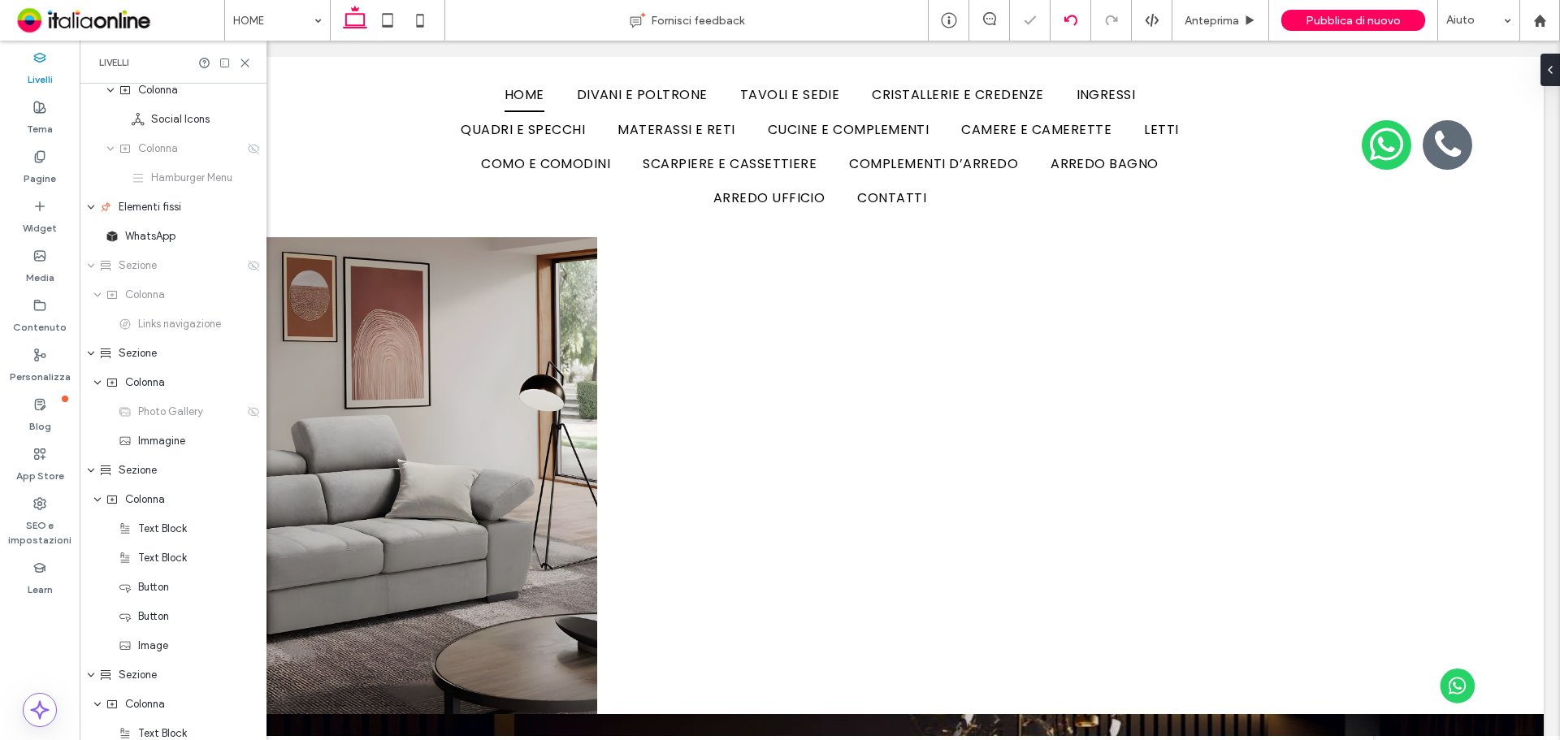
click at [1064, 21] on div at bounding box center [1071, 20] width 40 height 13
click at [245, 63] on use at bounding box center [244, 62] width 7 height 7
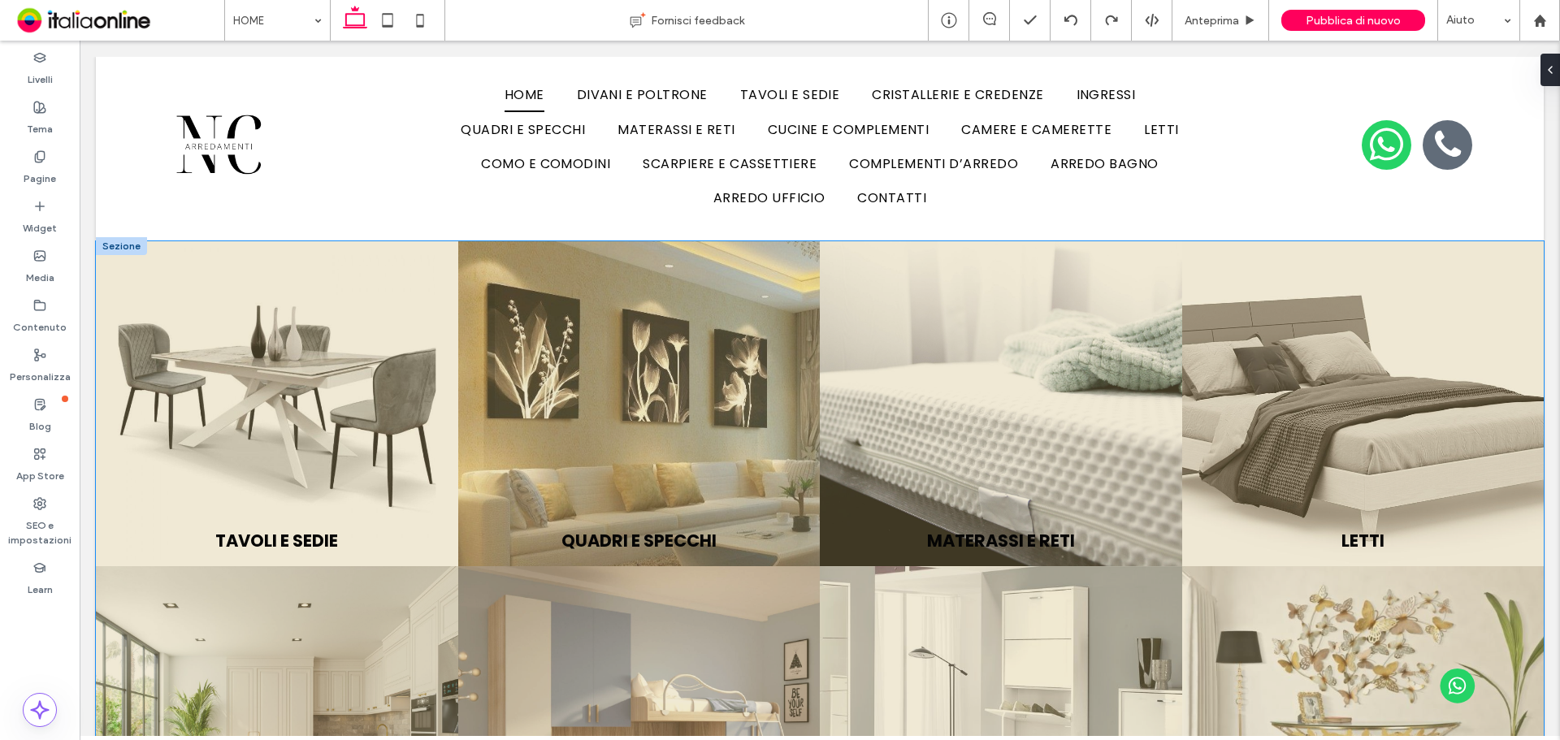
scroll to position [0, 0]
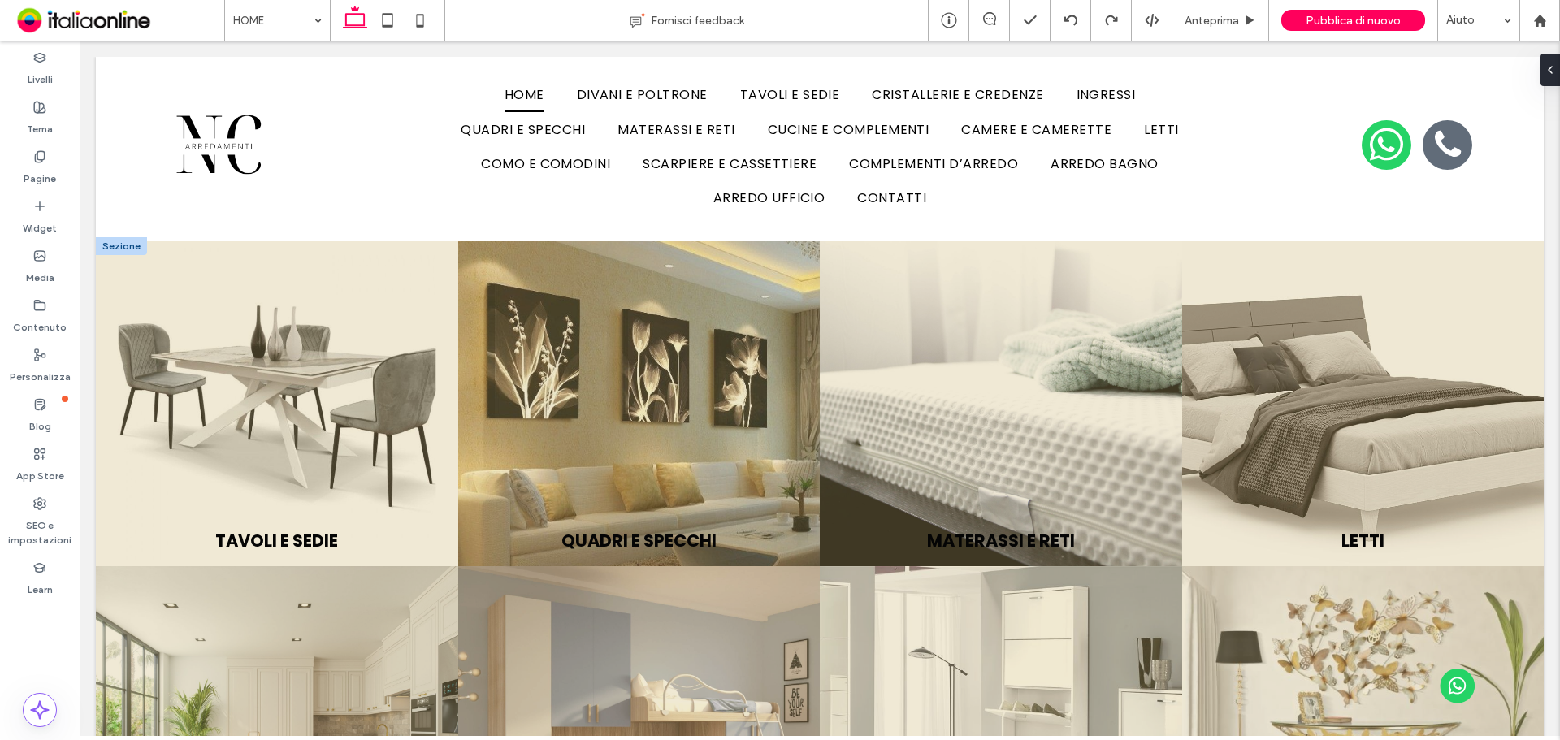
click at [110, 245] on div at bounding box center [121, 246] width 51 height 18
click at [197, 209] on icon "button" at bounding box center [196, 210] width 19 height 29
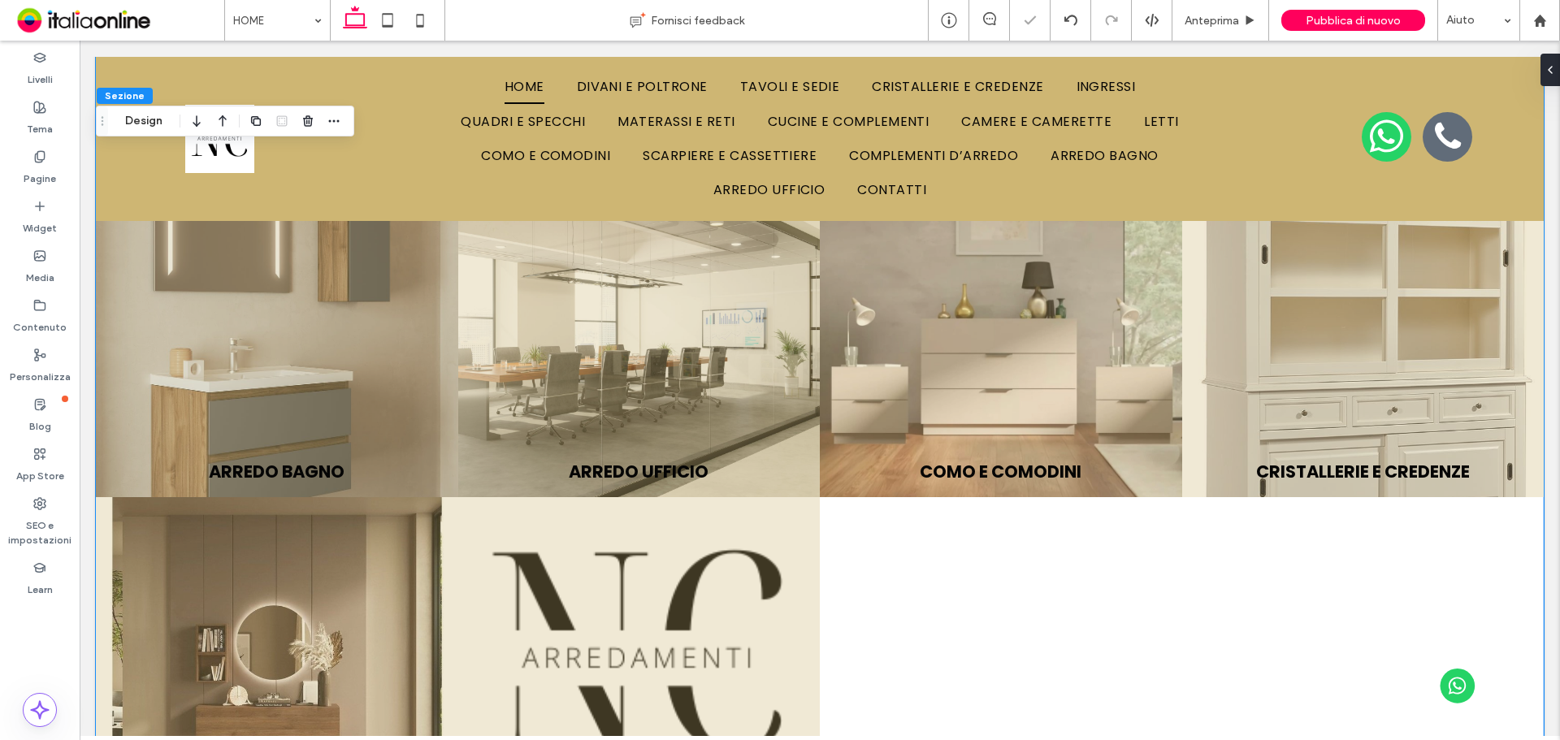
scroll to position [1384, 0]
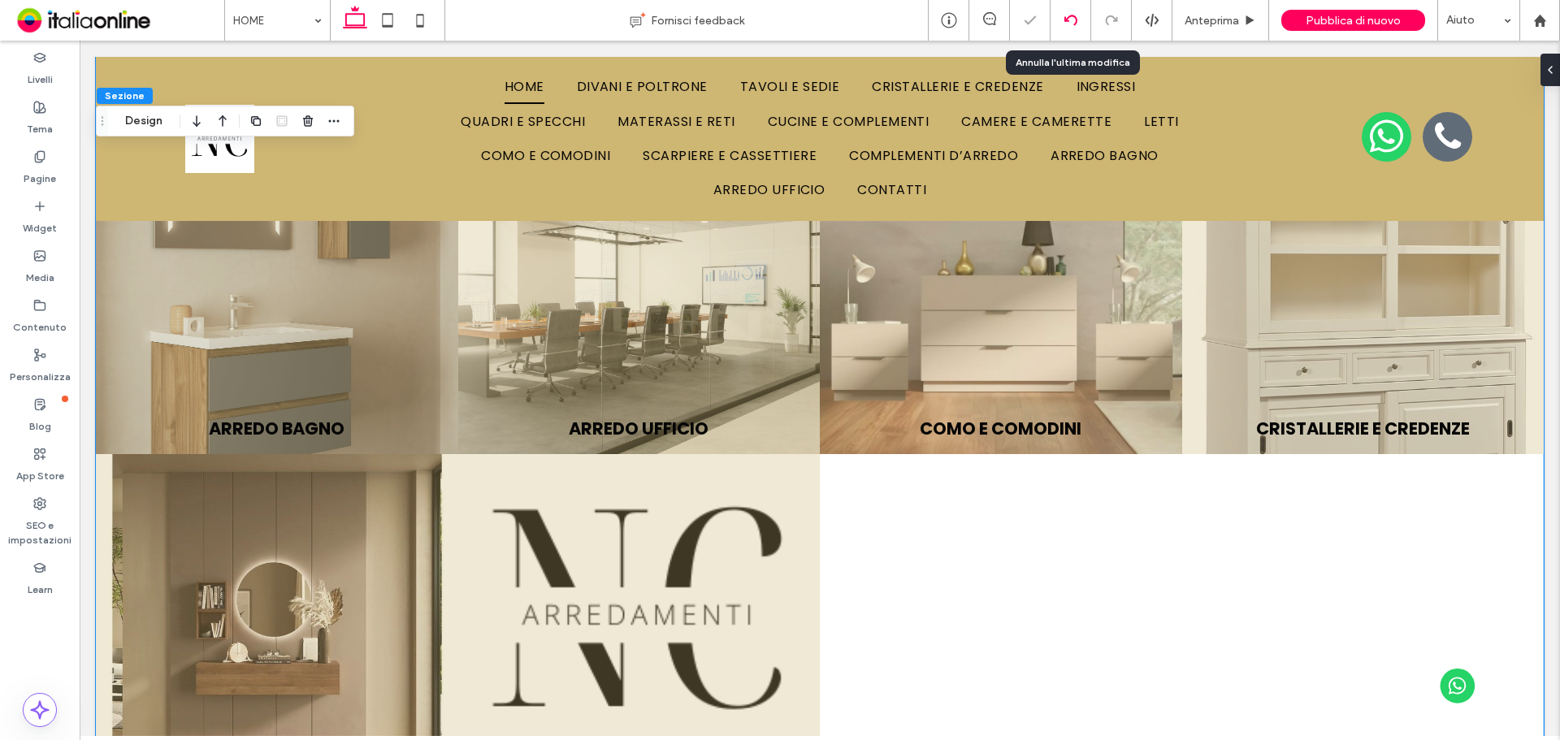
click at [1064, 20] on div at bounding box center [1071, 20] width 40 height 13
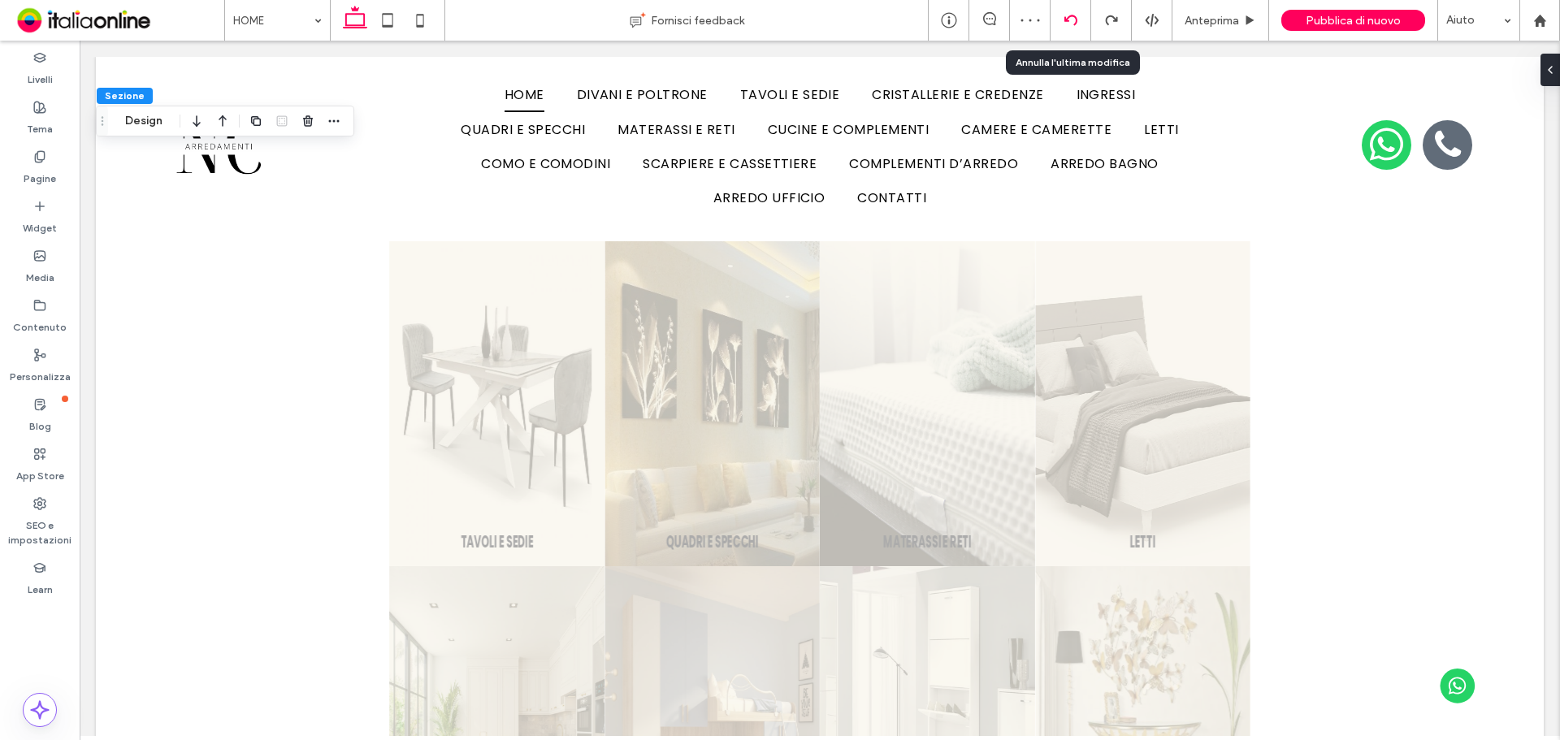
scroll to position [0, 0]
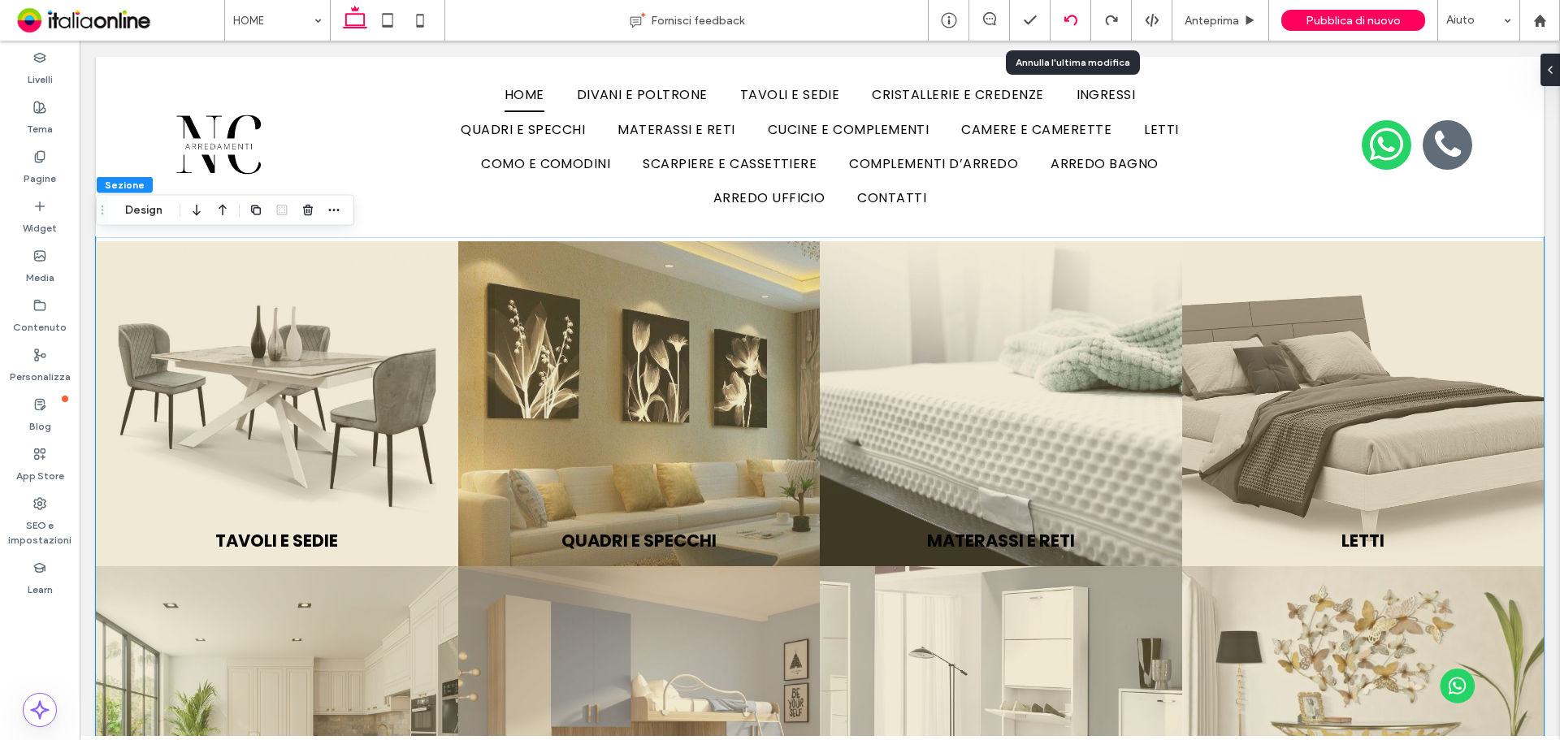
click at [1067, 24] on icon at bounding box center [1070, 20] width 13 height 13
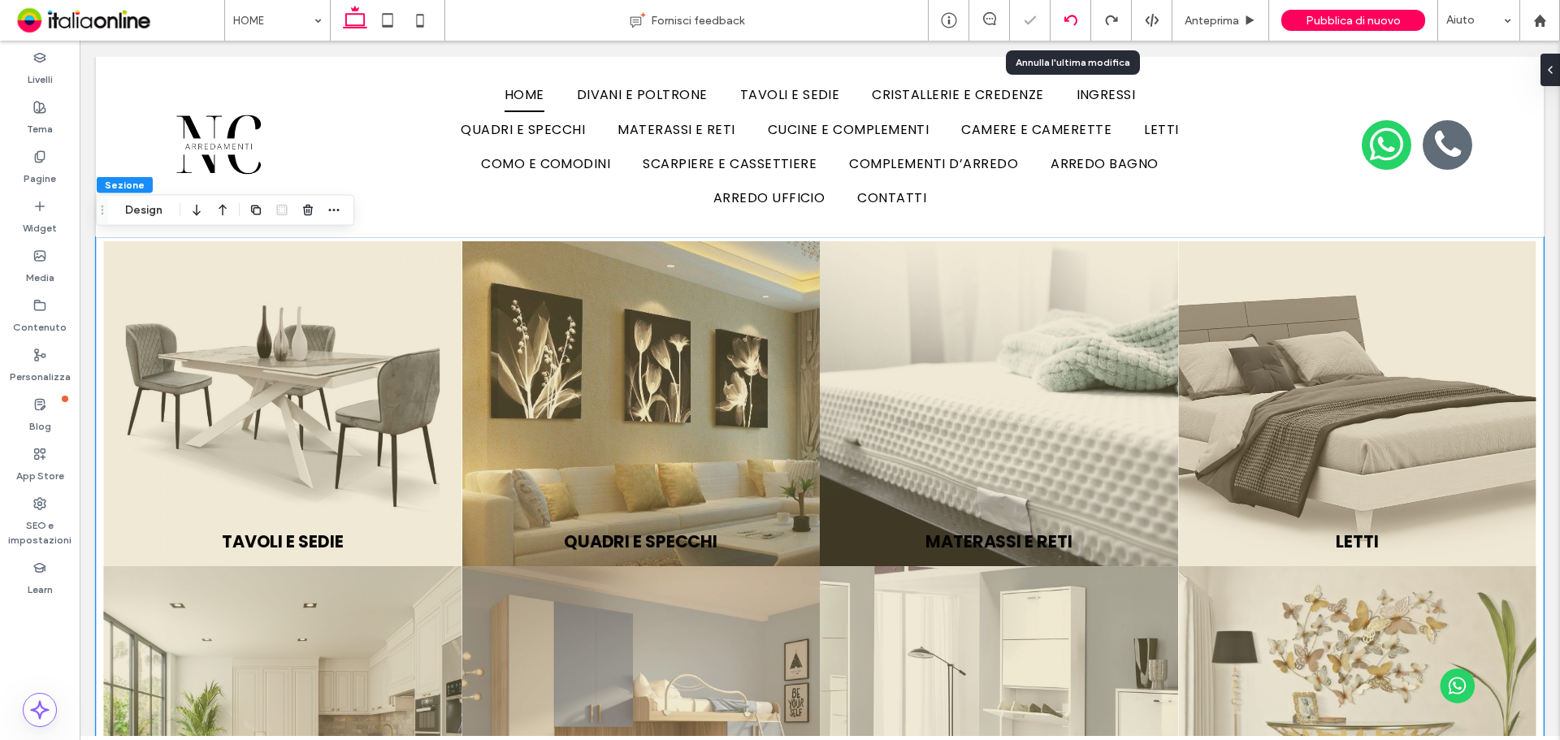
click at [1067, 24] on icon at bounding box center [1070, 20] width 13 height 13
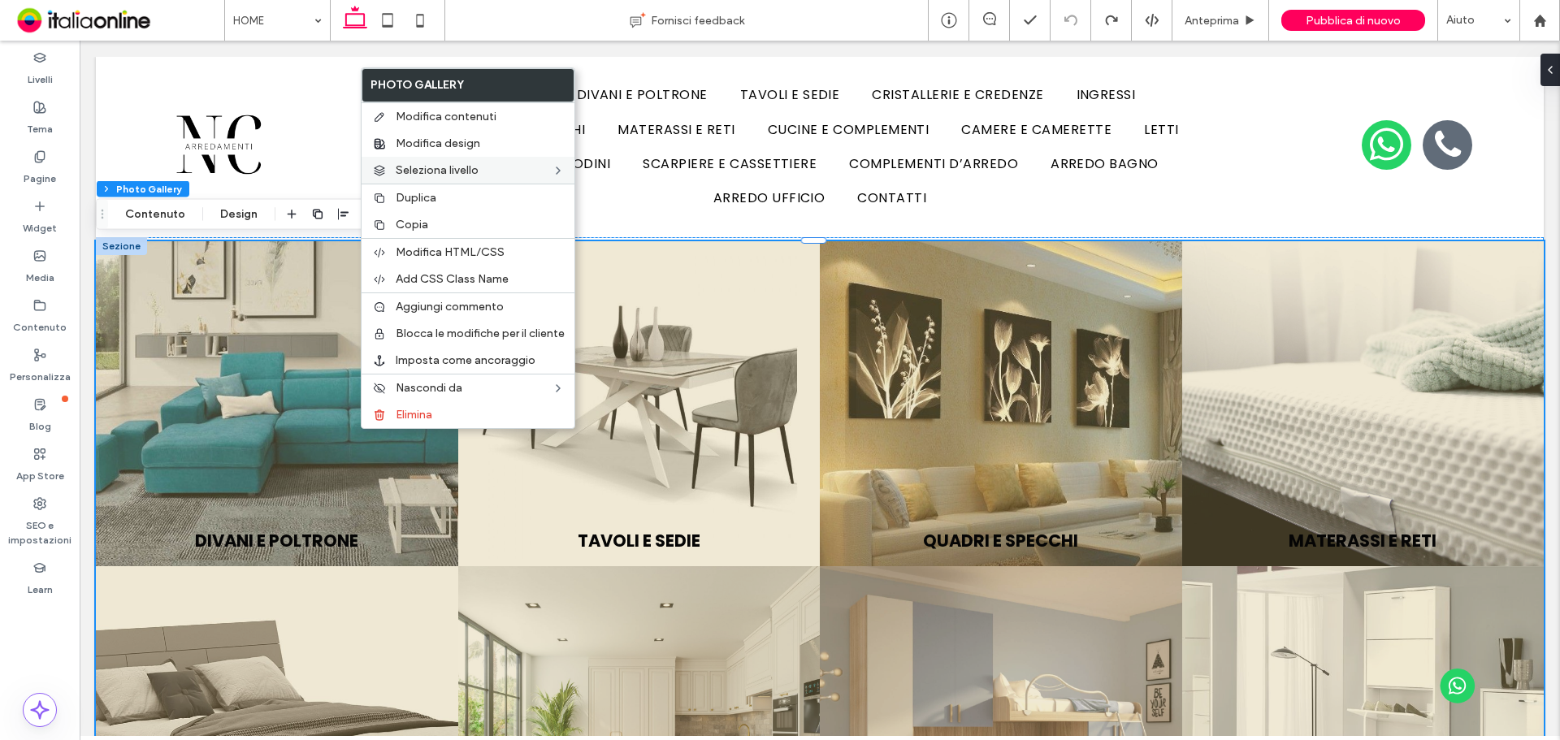
drag, startPoint x: 411, startPoint y: 124, endPoint x: 409, endPoint y: 174, distance: 49.6
click at [411, 124] on div "Modifica contenuti" at bounding box center [468, 116] width 213 height 28
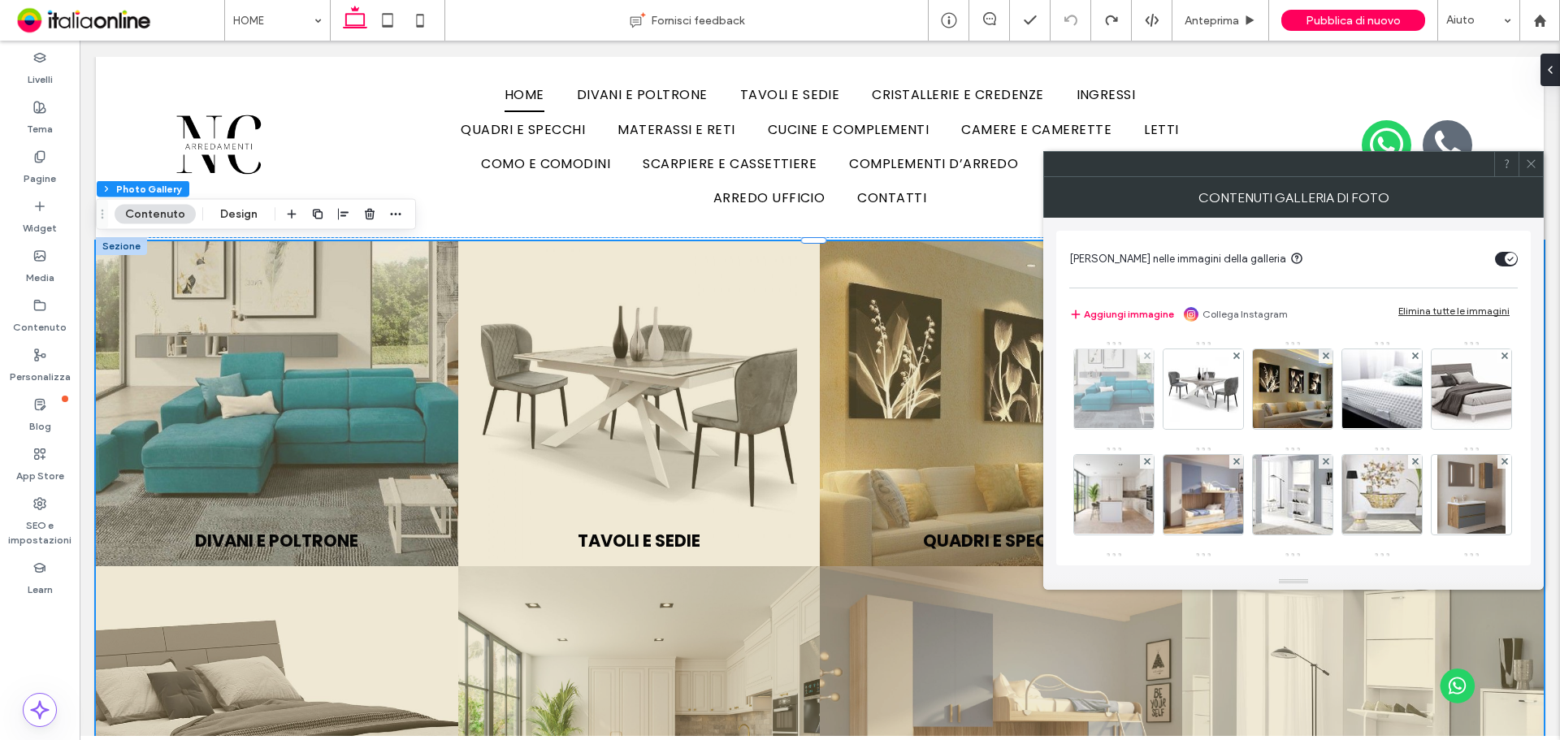
click at [1081, 389] on img at bounding box center [1114, 389] width 106 height 80
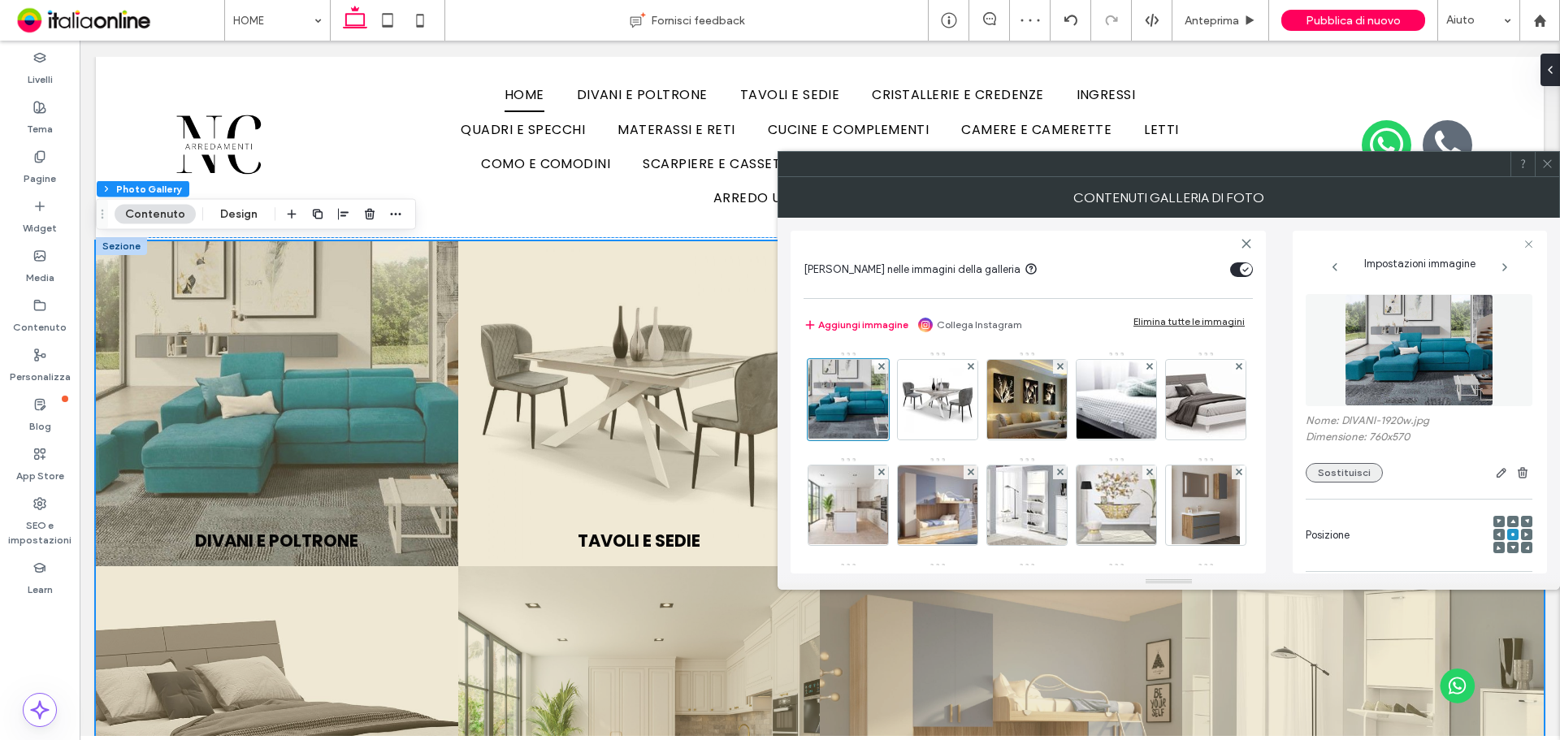
click at [1353, 473] on button "Sostituisci" at bounding box center [1344, 472] width 77 height 19
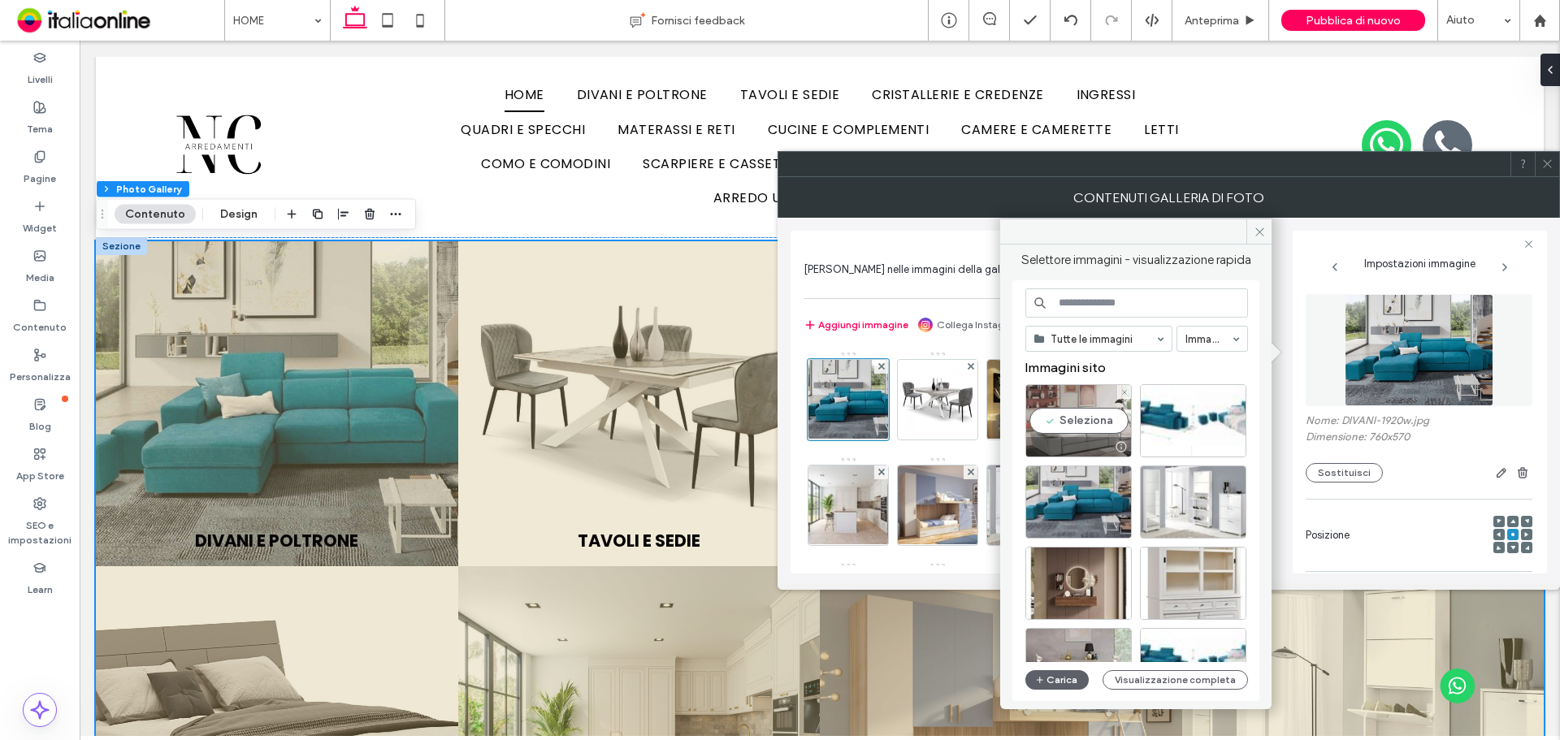
click at [1084, 423] on div "Seleziona" at bounding box center [1078, 420] width 106 height 73
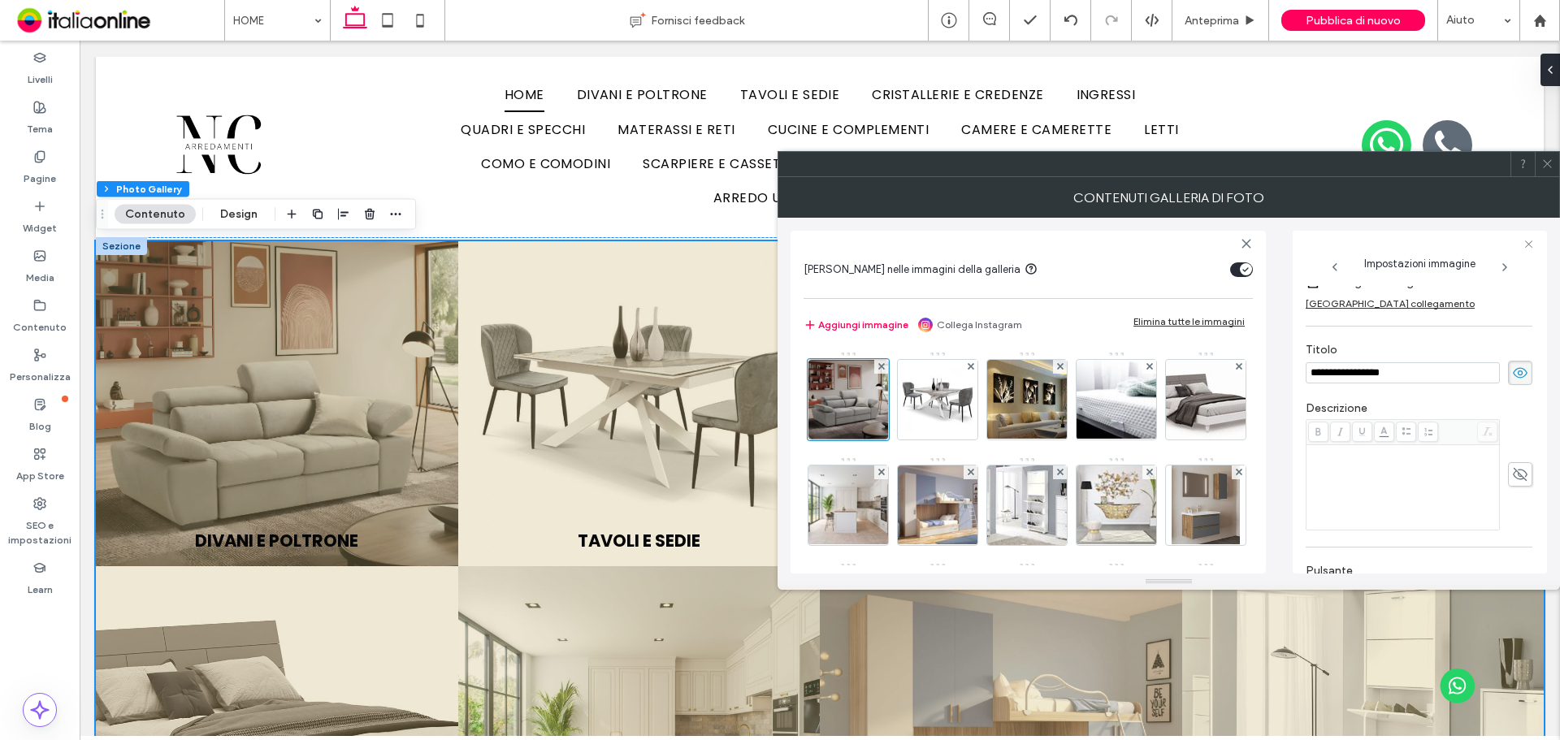
scroll to position [244, 0]
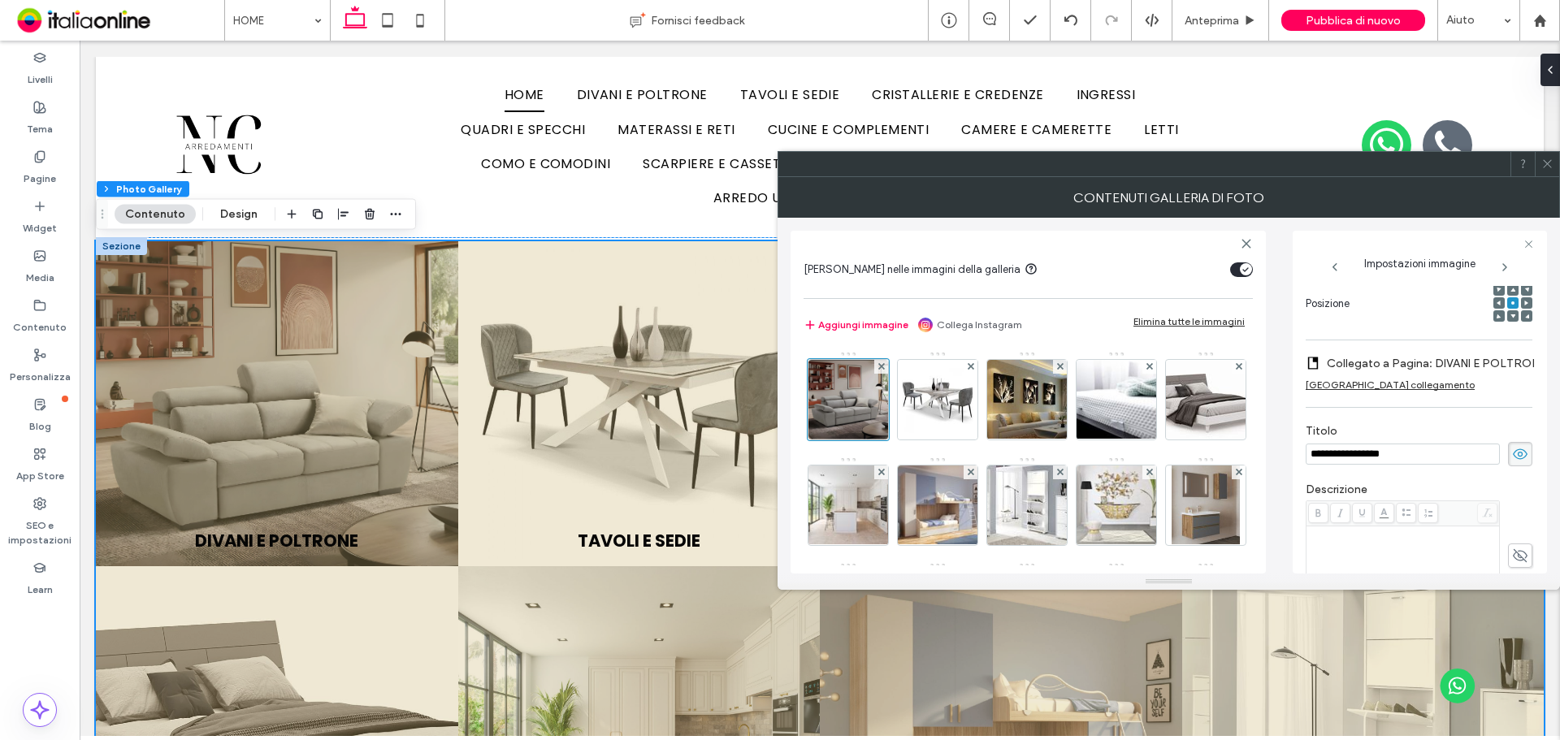
click at [1382, 363] on label "Collegato a Pagina: DIVANI E POLTRONE" at bounding box center [1436, 364] width 219 height 30
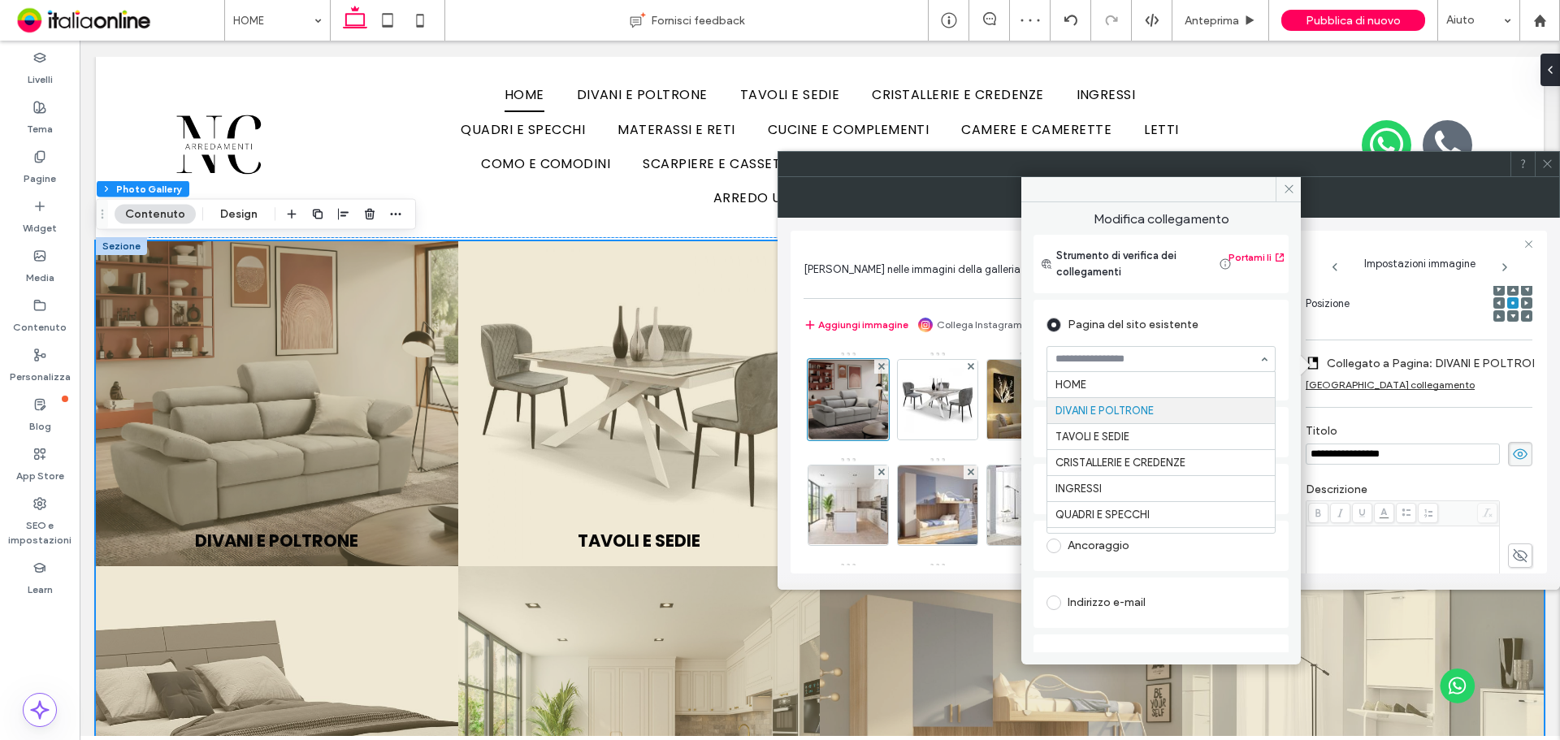
scroll to position [26, 0]
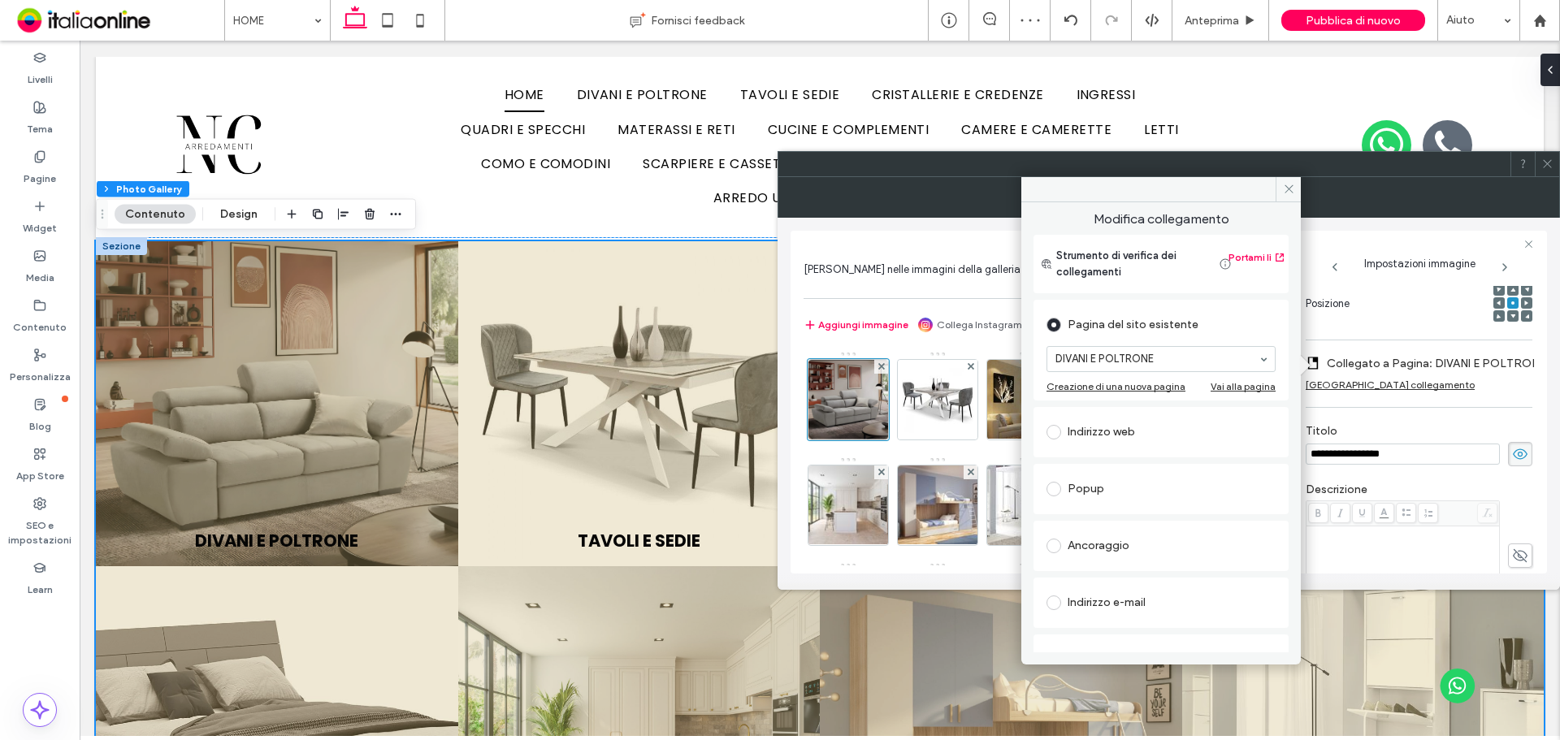
drag, startPoint x: 1280, startPoint y: 190, endPoint x: 1534, endPoint y: 152, distance: 257.2
click at [1280, 190] on span at bounding box center [1288, 189] width 25 height 24
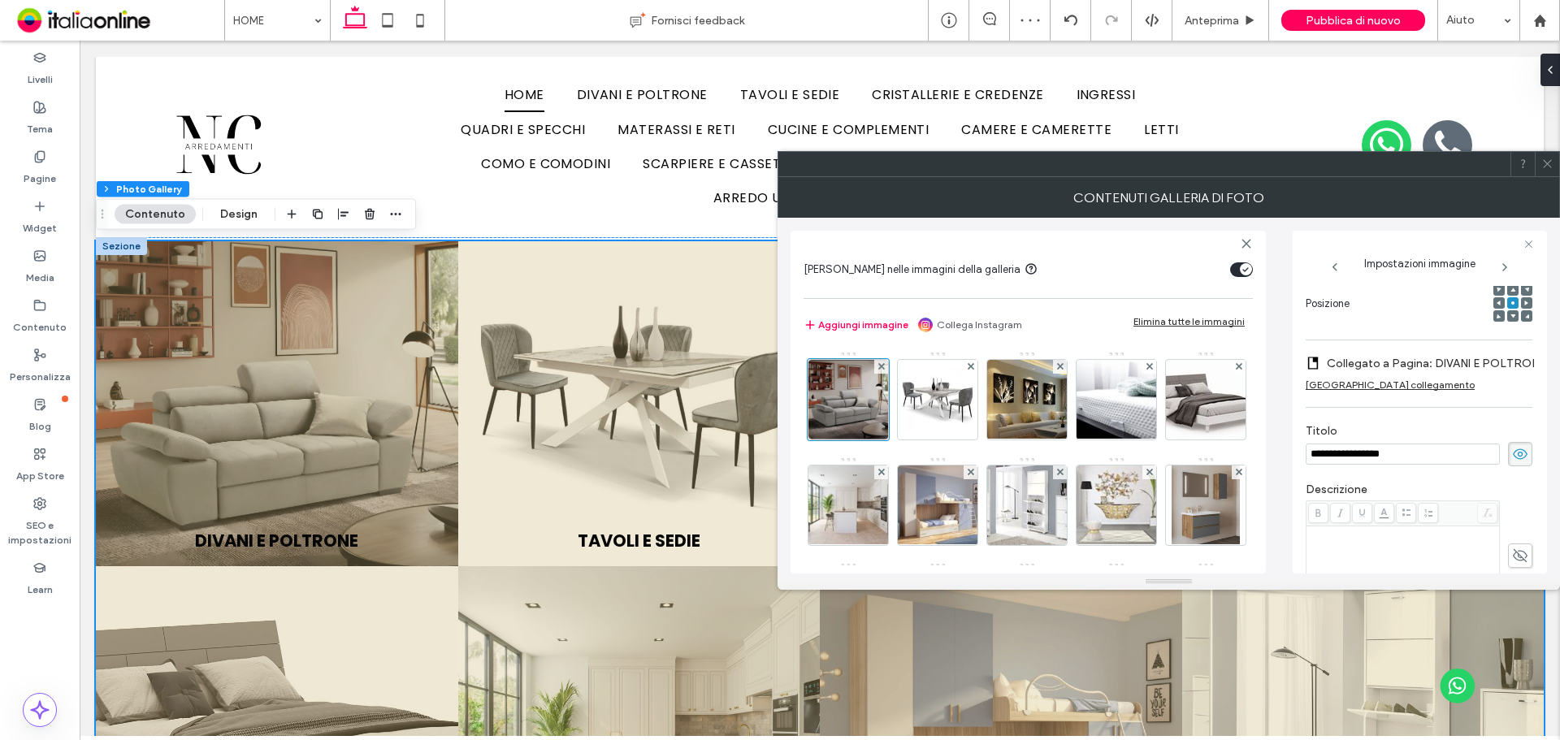
click at [1531, 161] on div at bounding box center [1169, 164] width 782 height 26
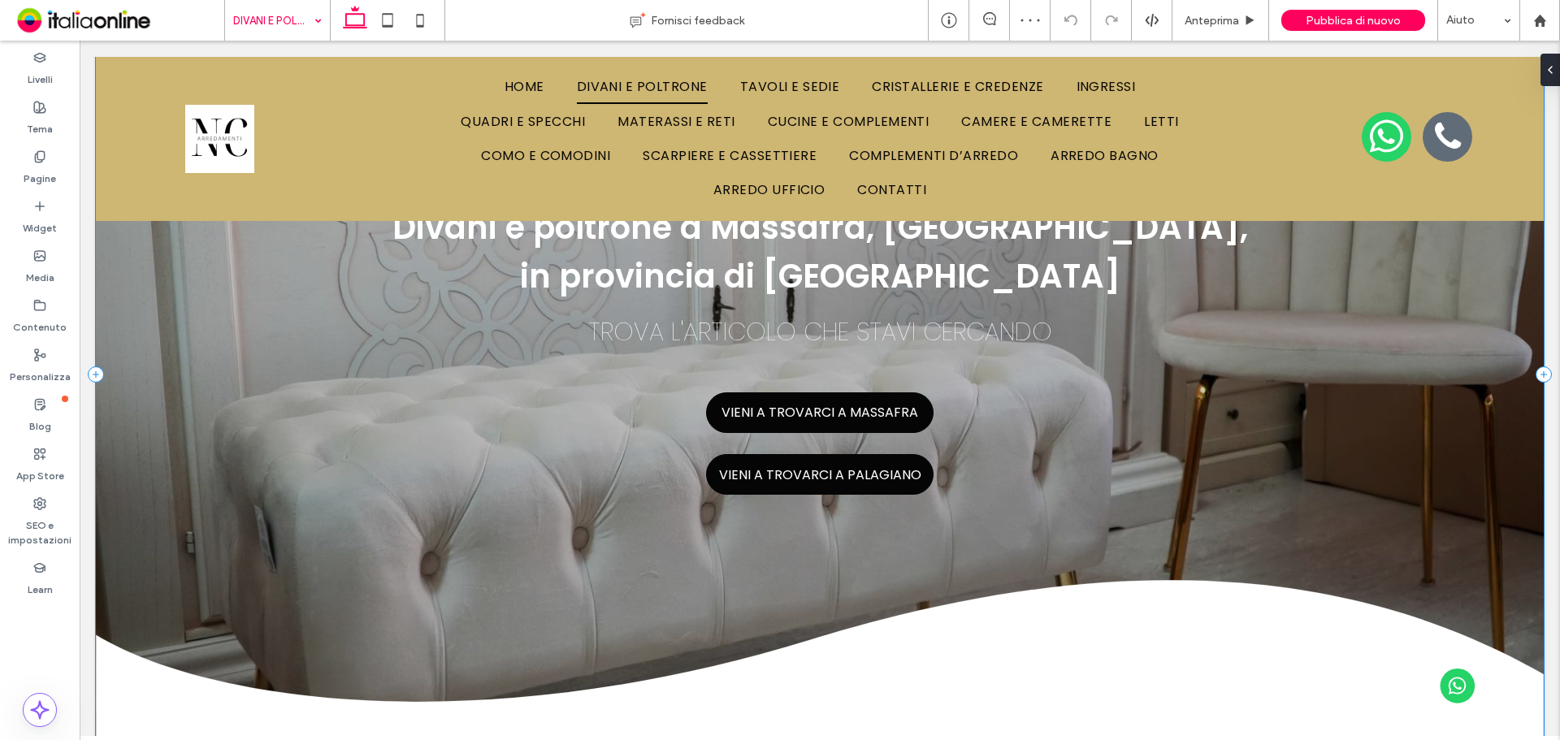
scroll to position [65, 0]
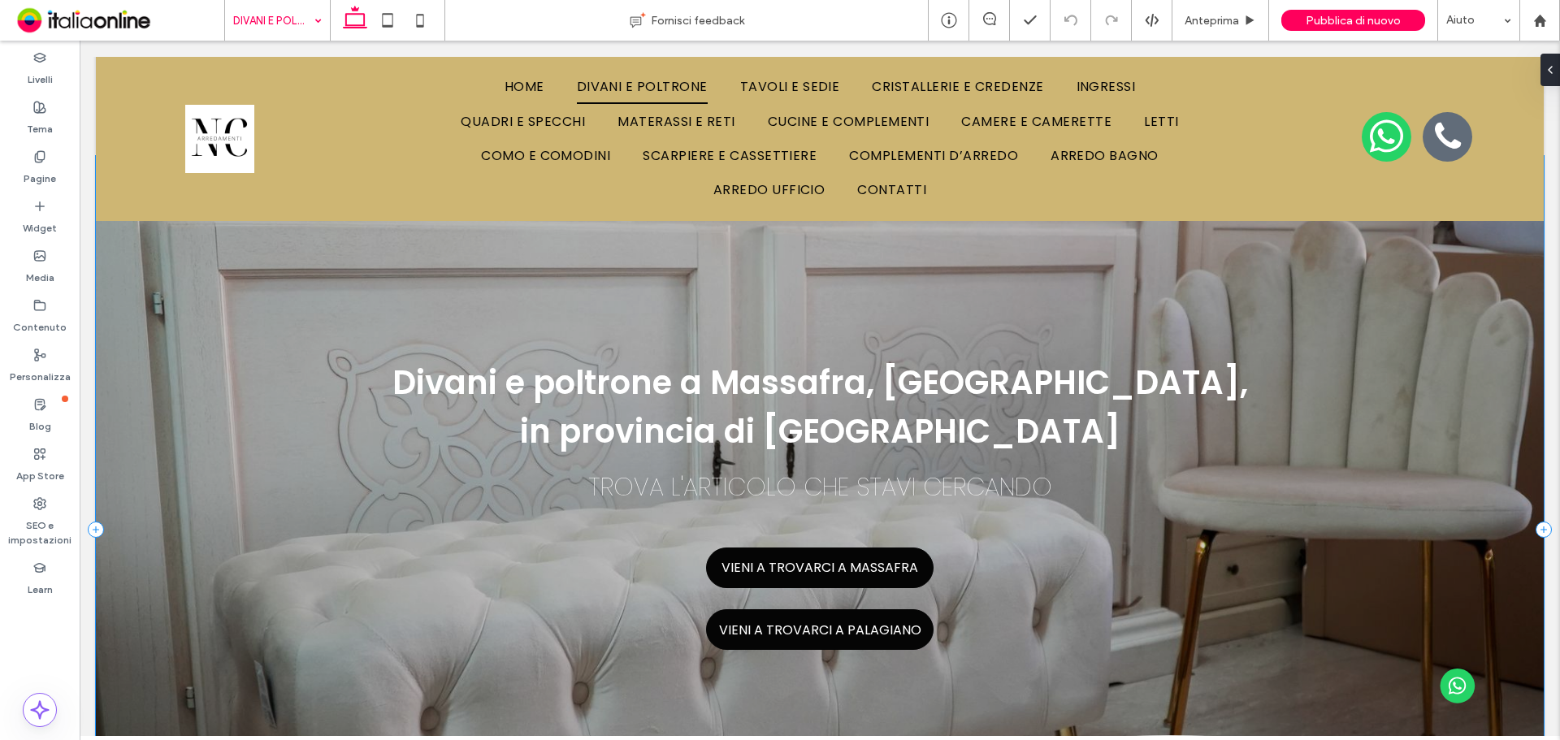
click at [322, 413] on div "TROVA L'ARTICOLO CHE STAVI CERCANDO VIENI A TROVARCI A MASSAFRA VIENI A TROVARC…" at bounding box center [820, 530] width 1448 height 749
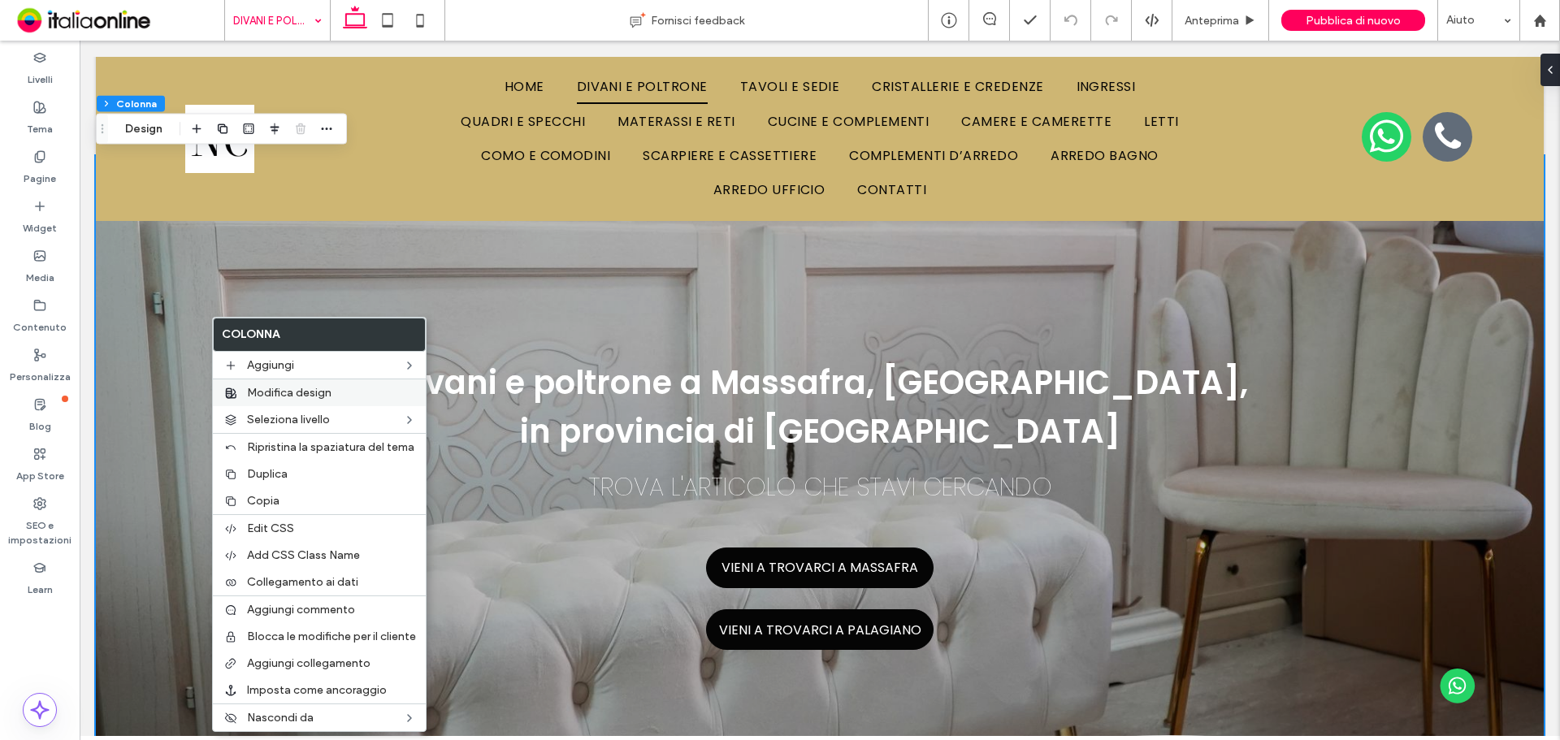
click at [280, 383] on div "Modifica design" at bounding box center [319, 393] width 213 height 28
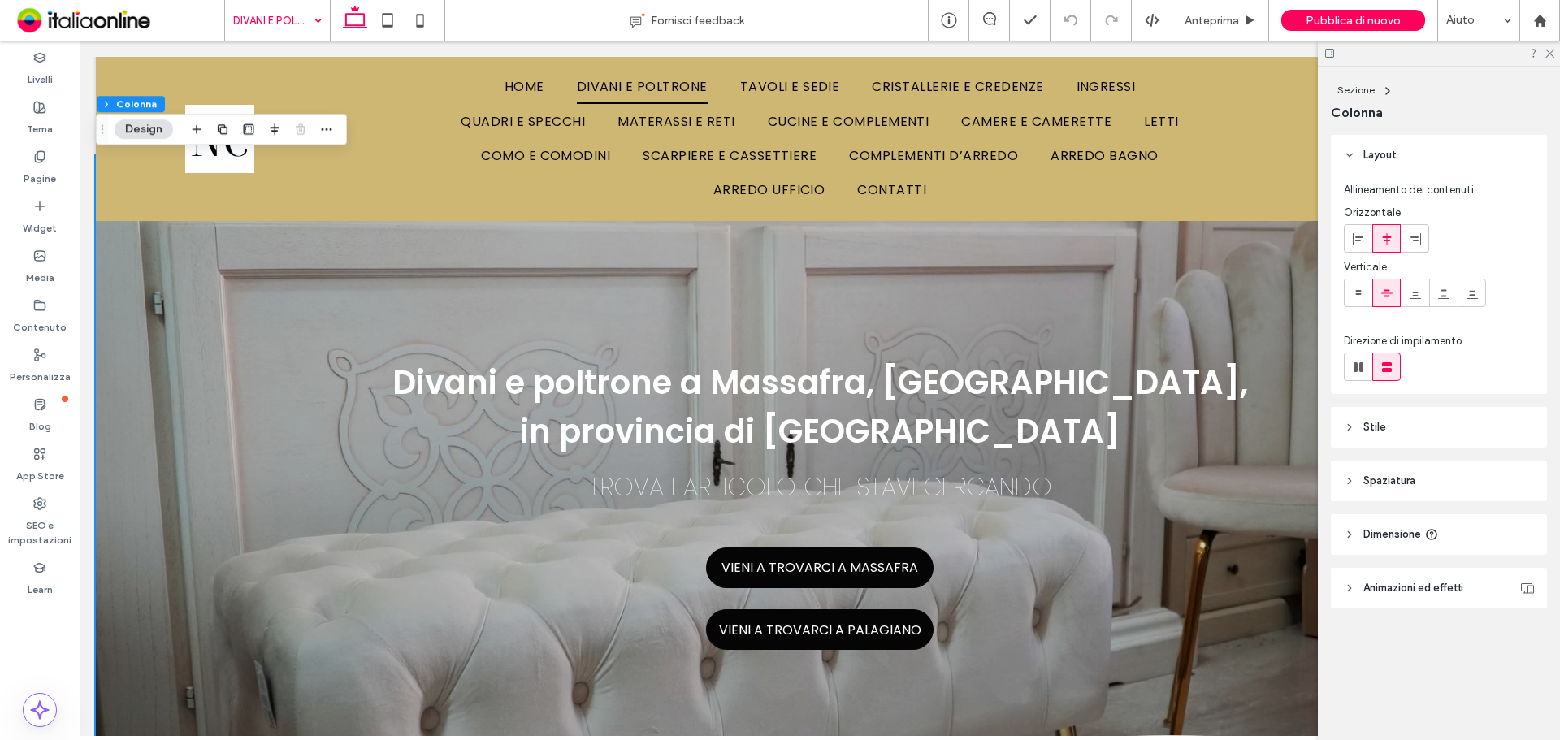
click at [1384, 440] on header "Stile" at bounding box center [1439, 427] width 216 height 41
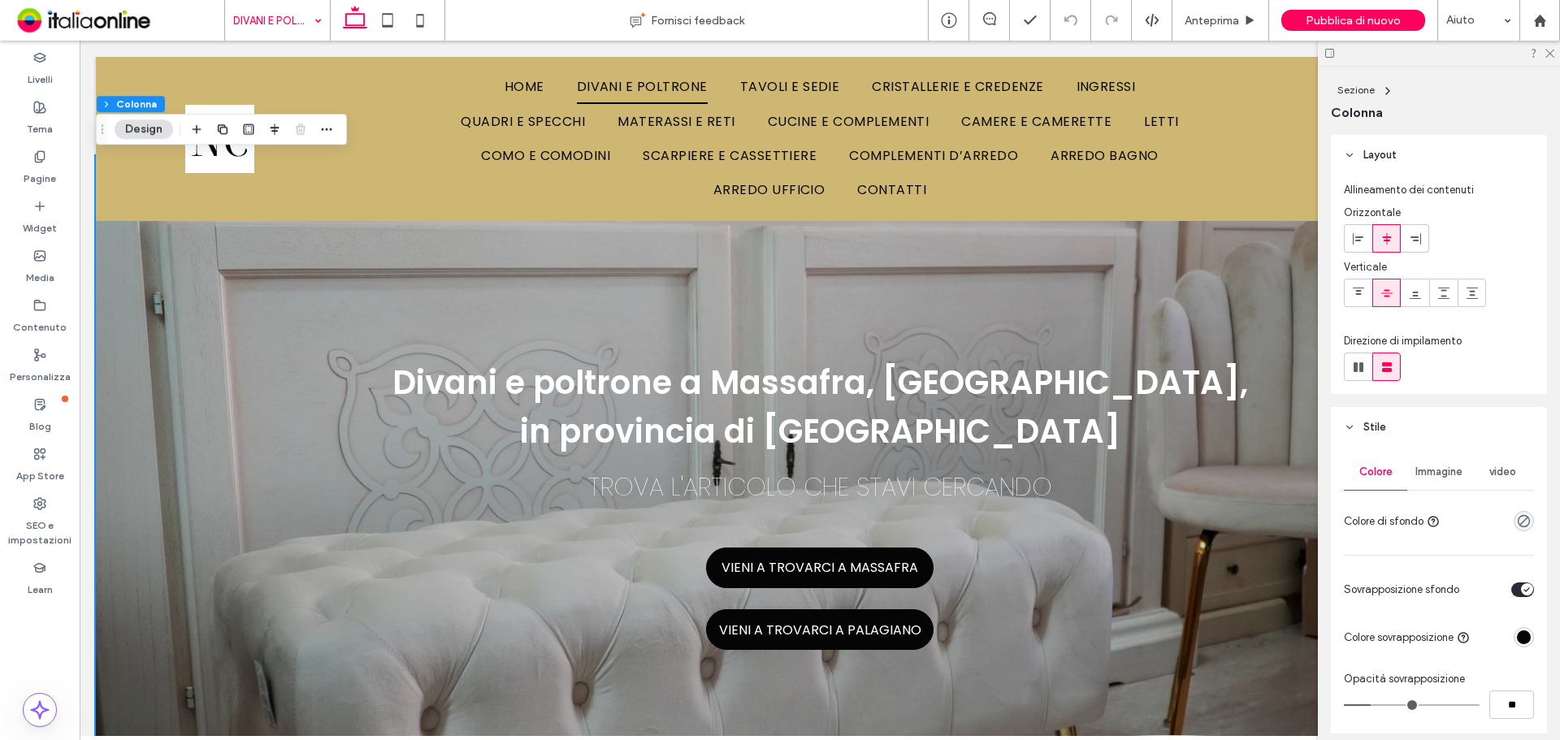
click at [1423, 478] on span "Immagine" at bounding box center [1438, 472] width 47 height 13
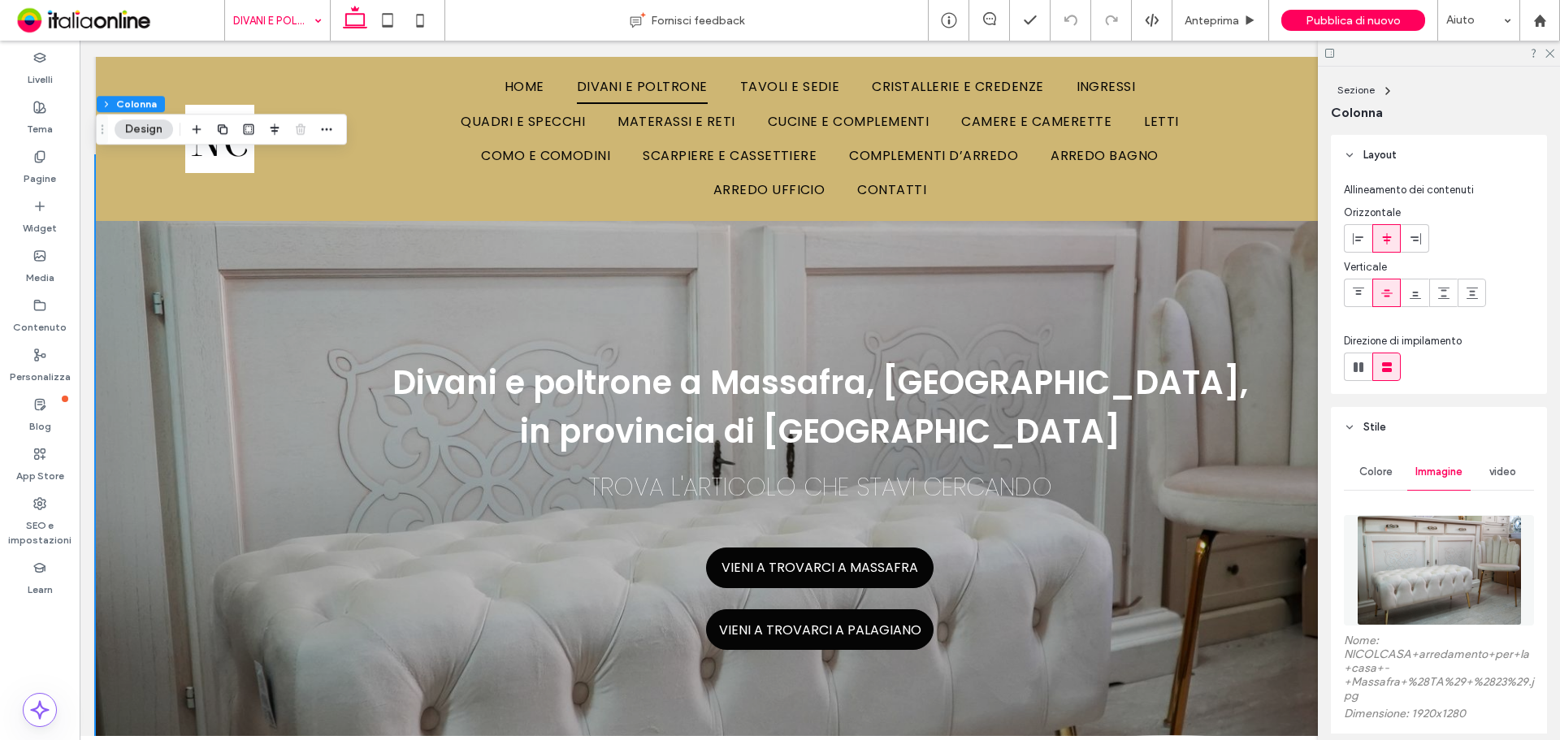
click at [1454, 564] on img at bounding box center [1439, 570] width 165 height 110
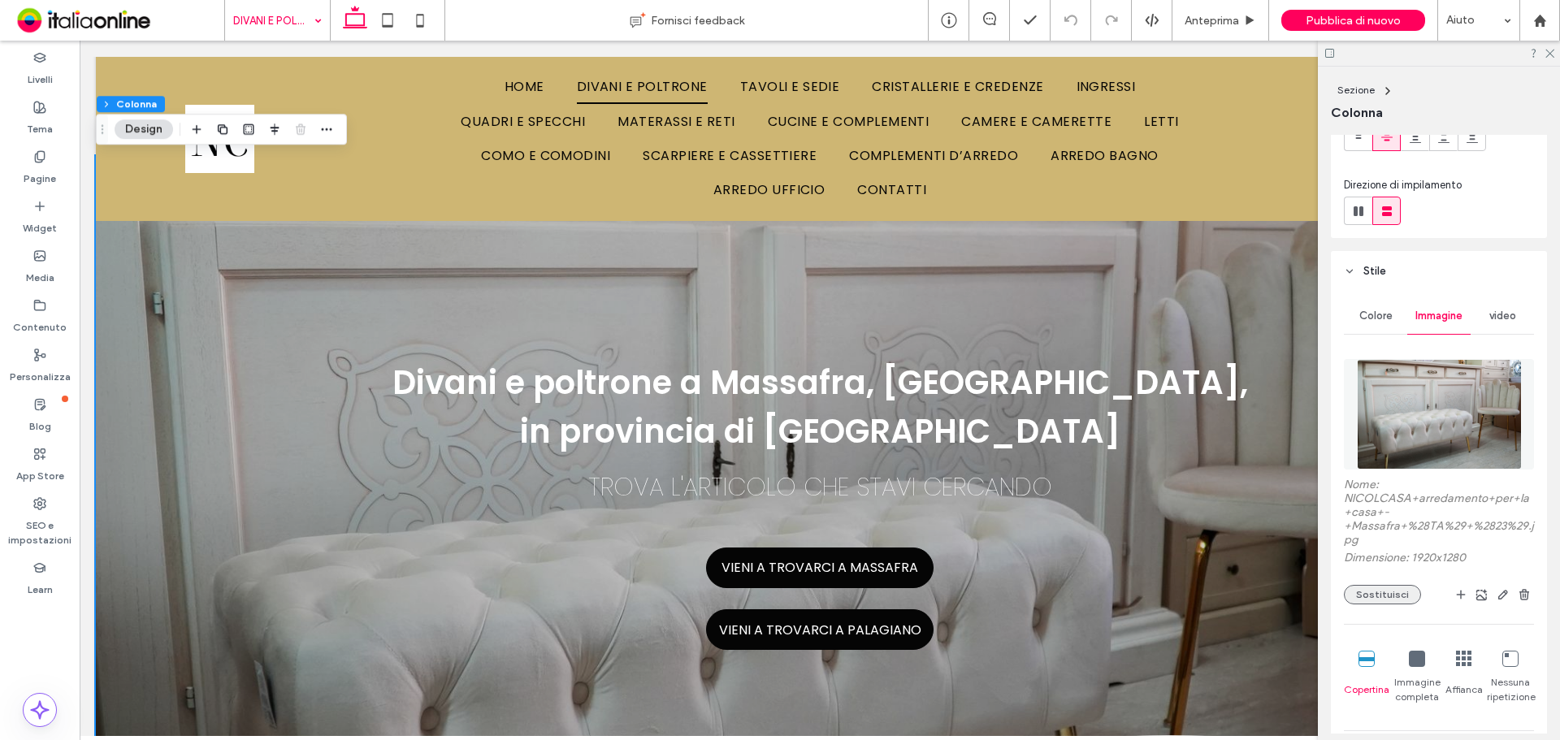
scroll to position [162, 0]
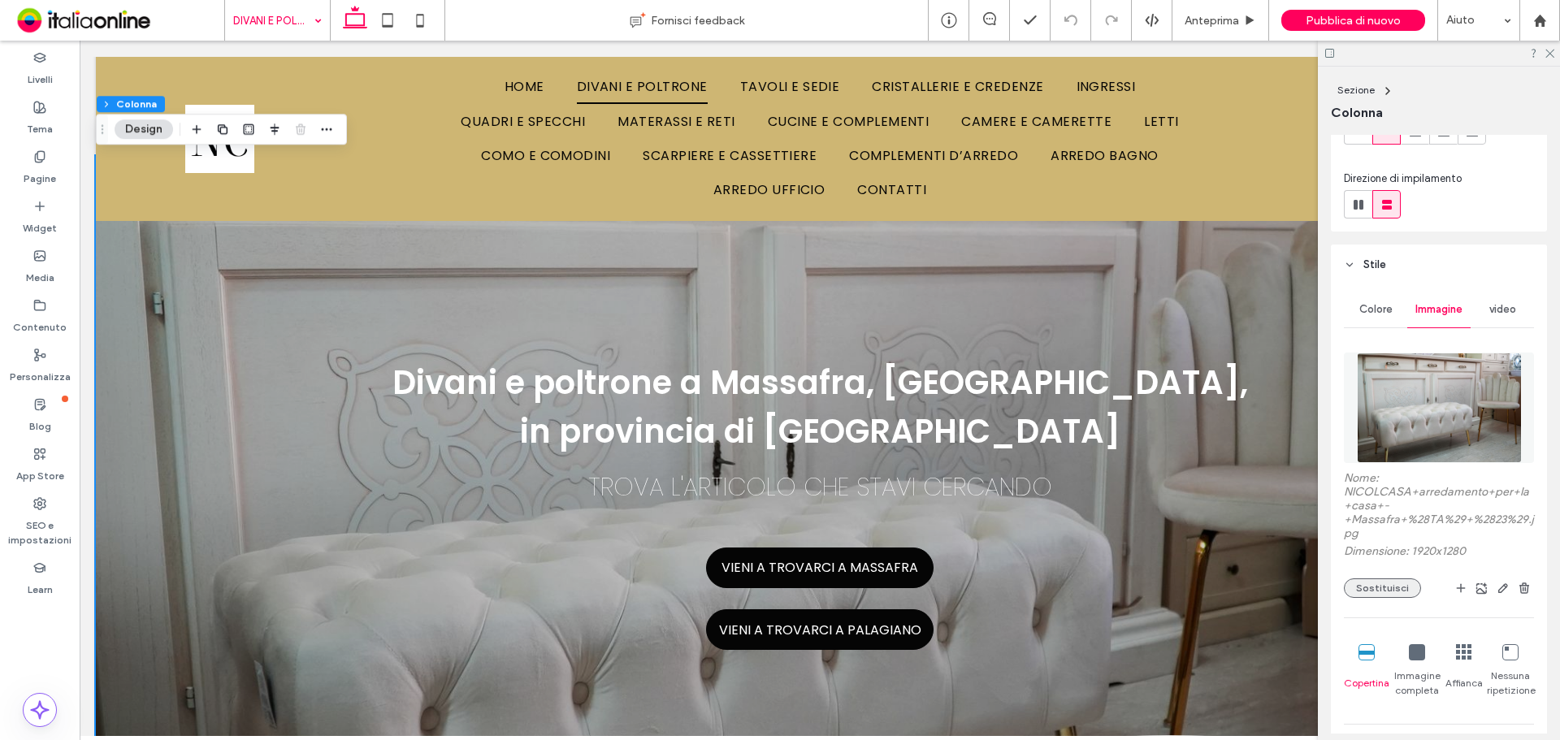
click at [1380, 584] on button "Sostituisci" at bounding box center [1382, 587] width 77 height 19
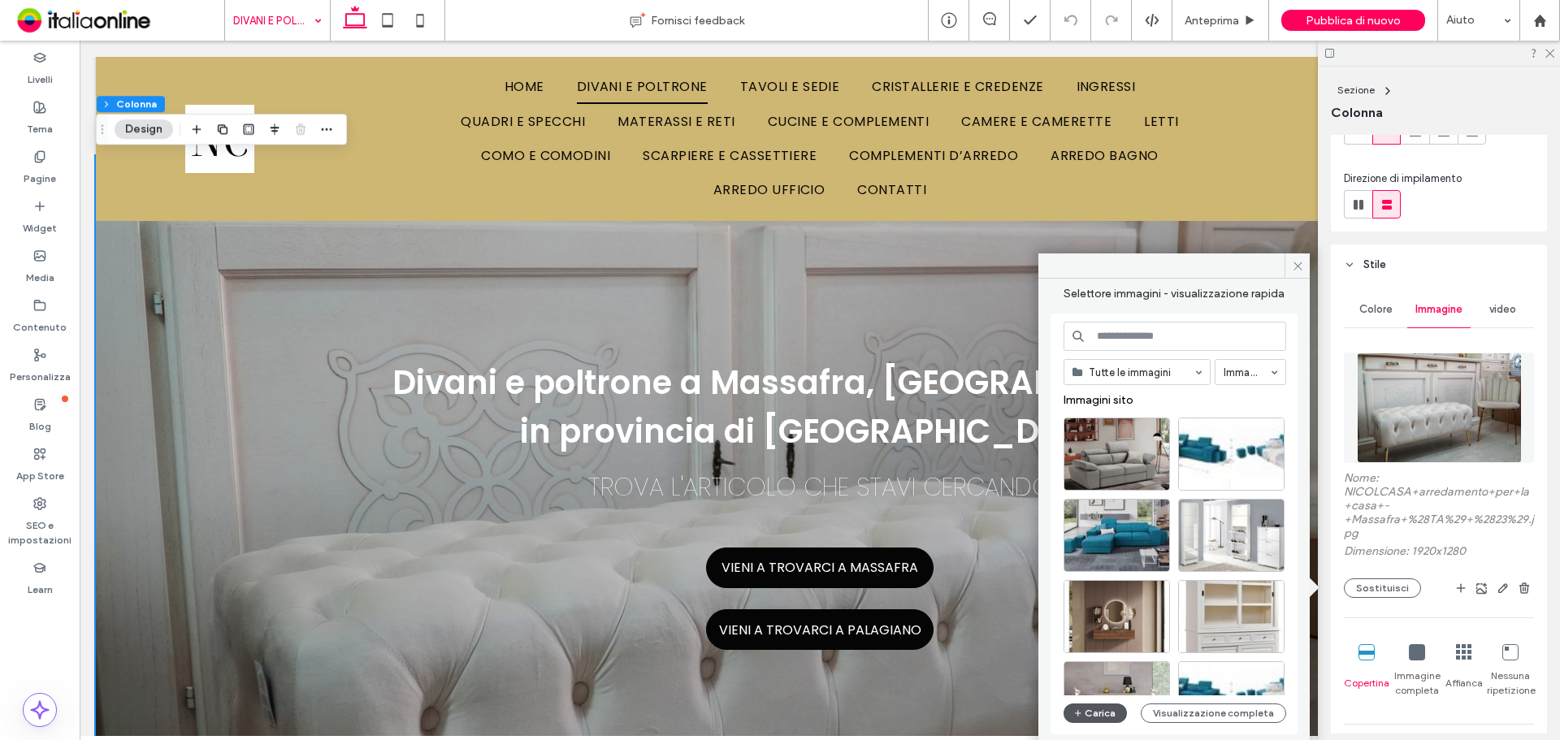
click at [1110, 720] on button "Carica" at bounding box center [1095, 713] width 63 height 19
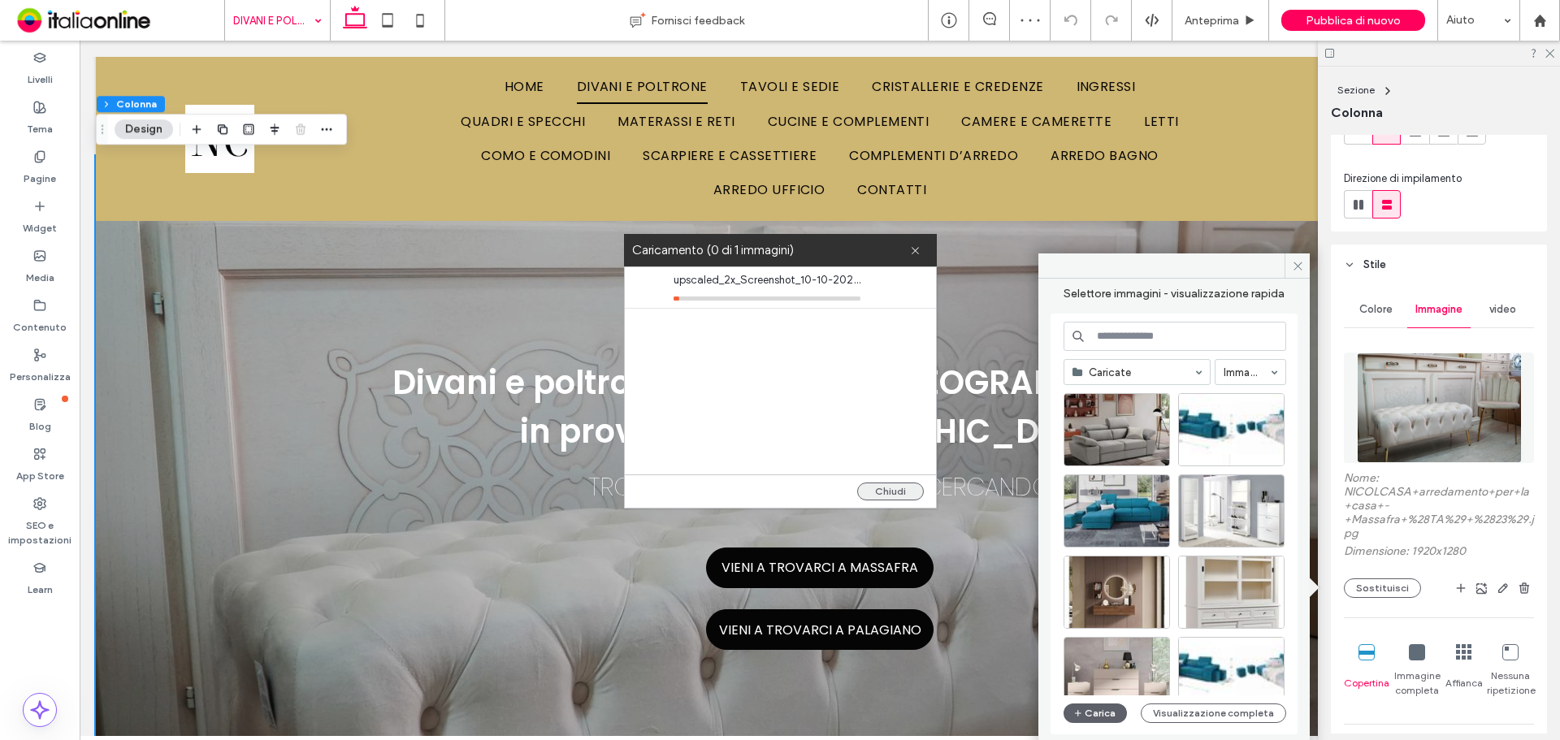
click at [908, 496] on button "Chiudi" at bounding box center [890, 492] width 67 height 18
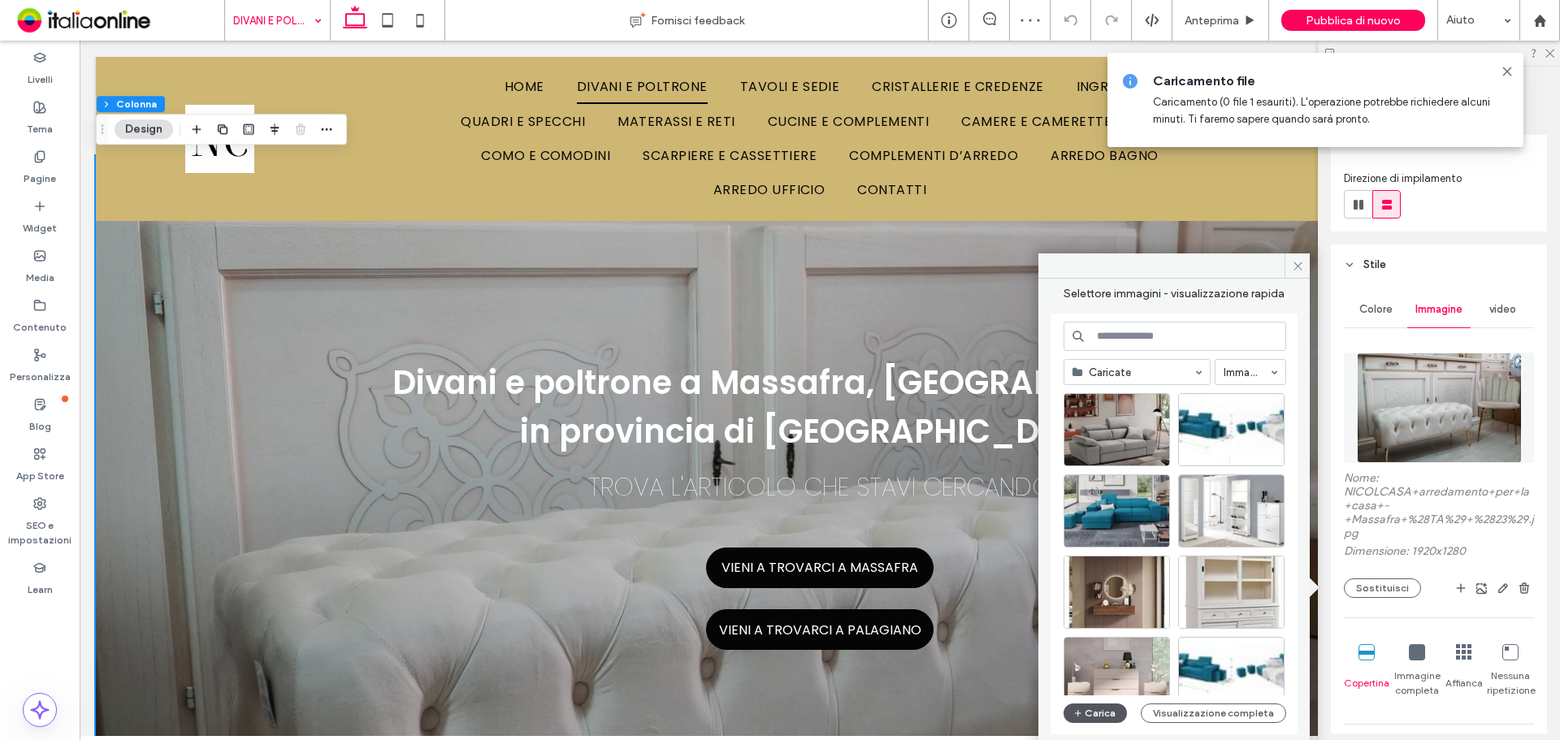
click at [1100, 711] on button "Carica" at bounding box center [1095, 713] width 63 height 19
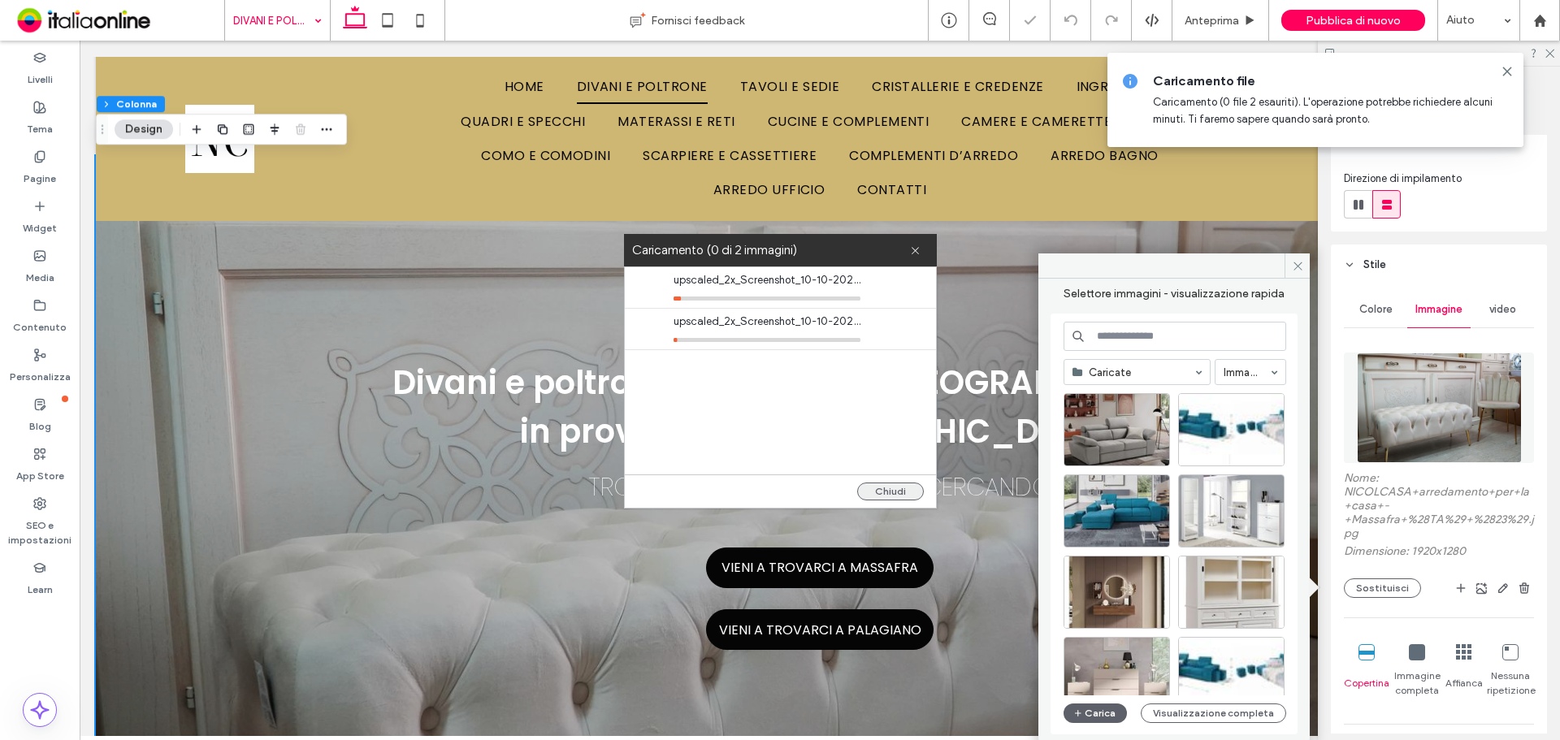
click at [872, 489] on button "Chiudi" at bounding box center [890, 492] width 67 height 18
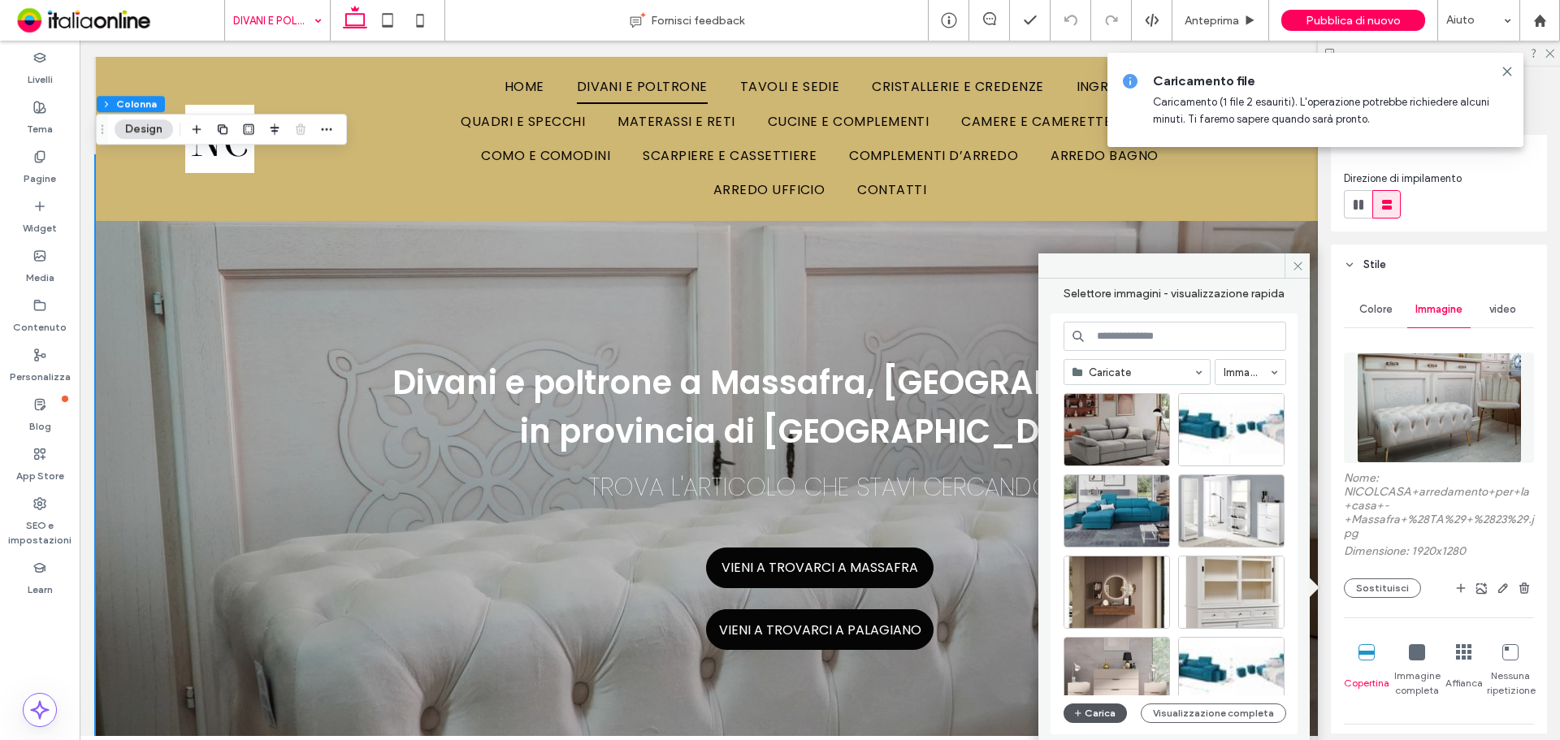
click at [1117, 713] on button "Carica" at bounding box center [1095, 713] width 63 height 19
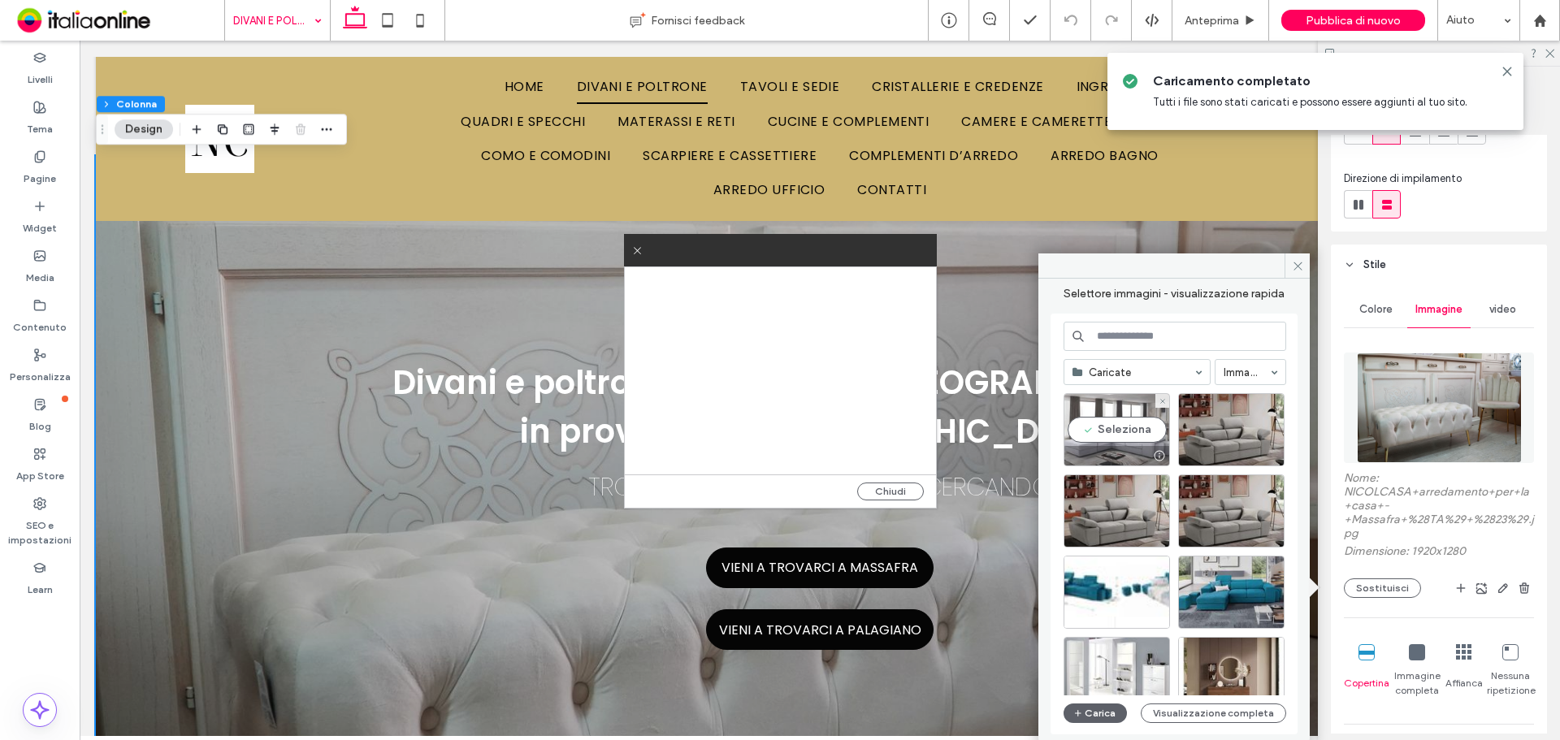
click at [1124, 440] on div "Seleziona" at bounding box center [1117, 429] width 106 height 73
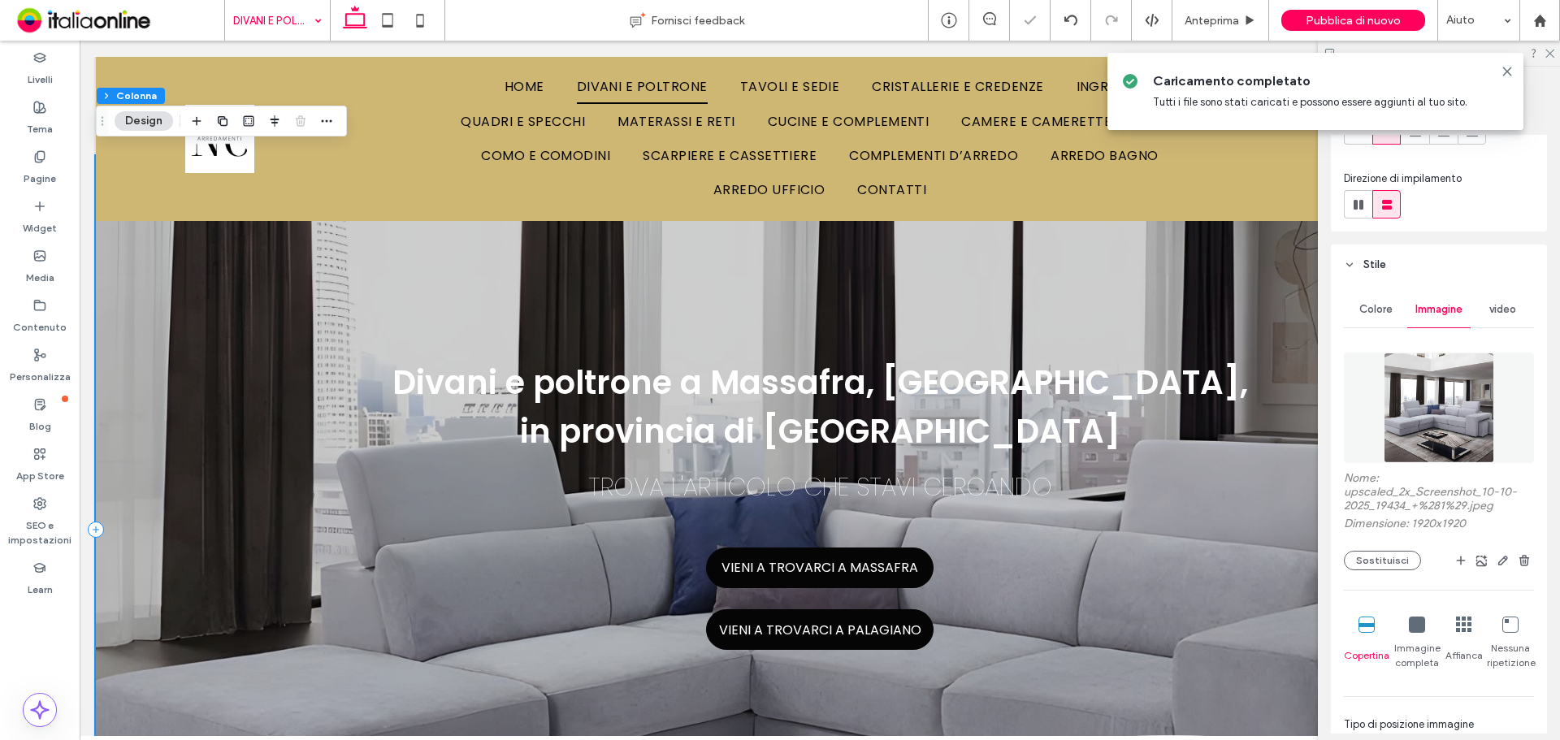
scroll to position [227, 0]
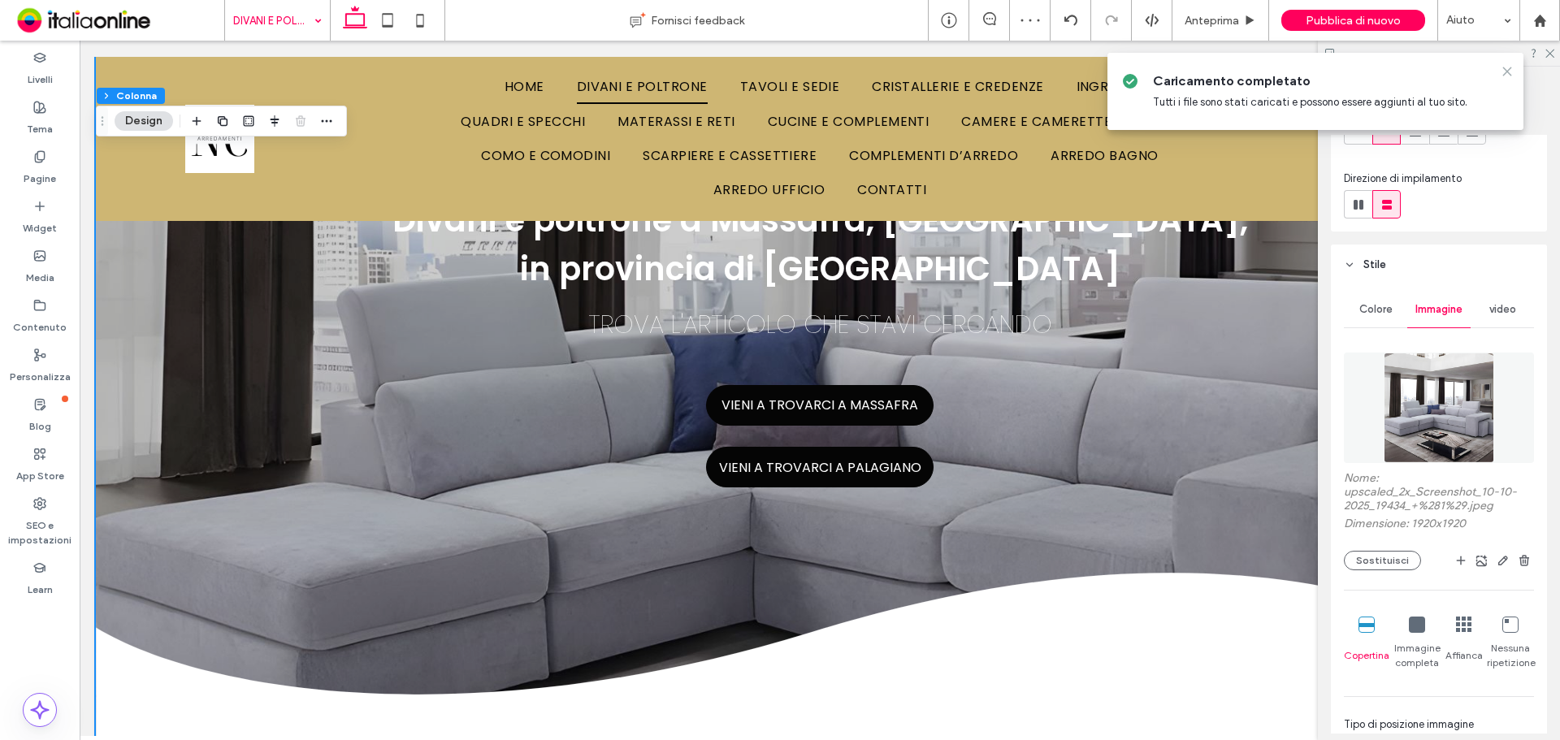
click at [1510, 70] on icon at bounding box center [1507, 71] width 13 height 13
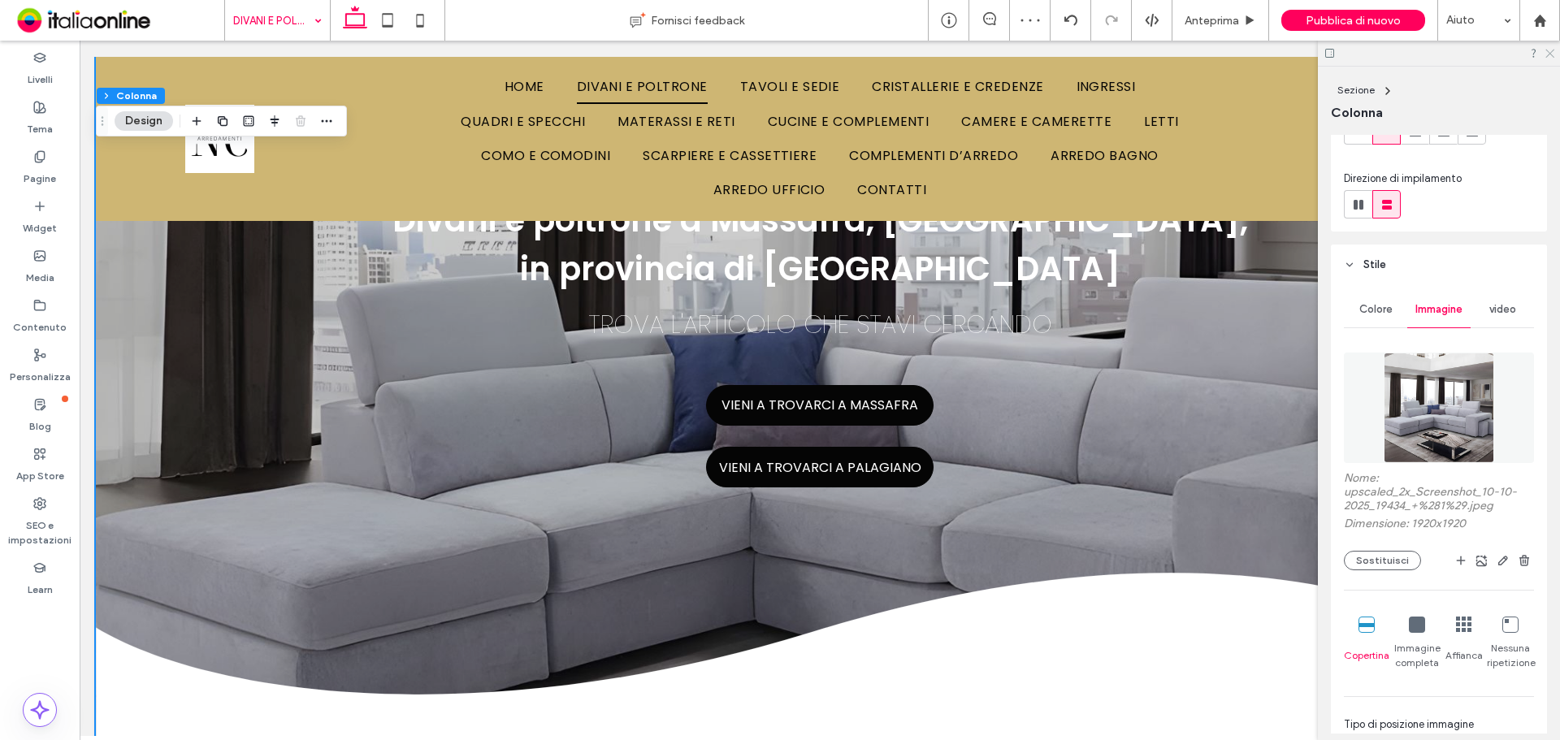
click at [1550, 52] on icon at bounding box center [1549, 52] width 11 height 11
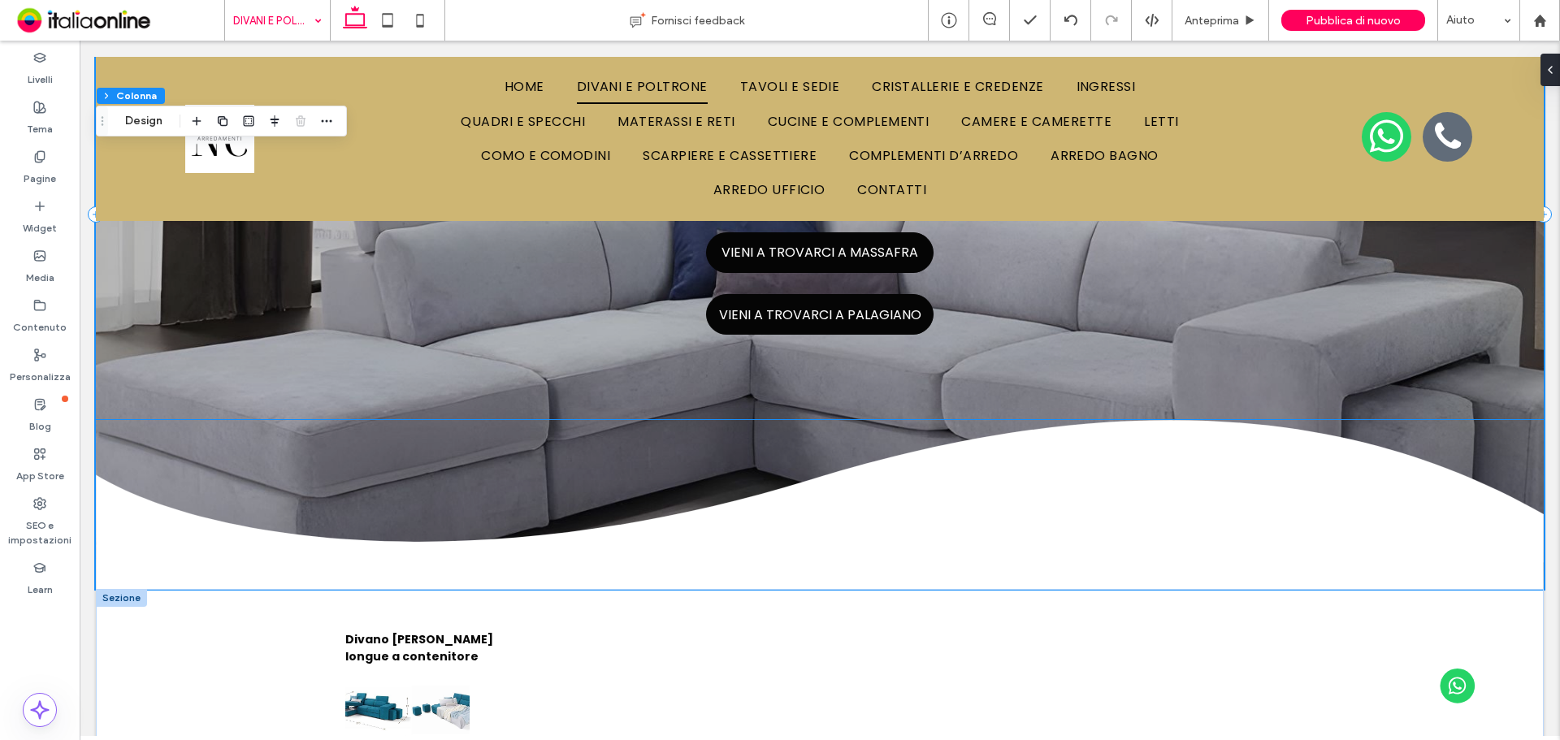
scroll to position [390, 0]
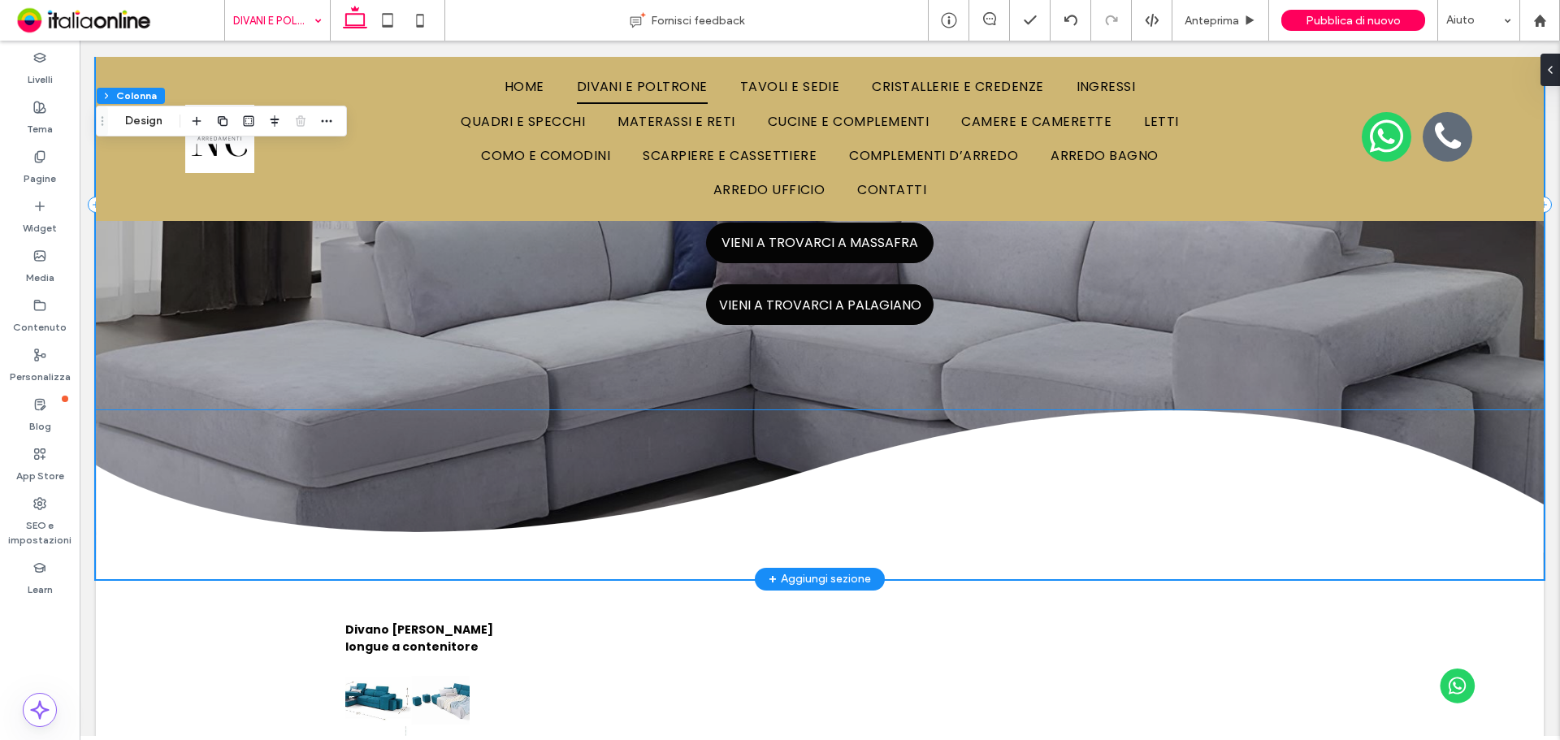
drag, startPoint x: 192, startPoint y: 466, endPoint x: 203, endPoint y: 474, distance: 14.5
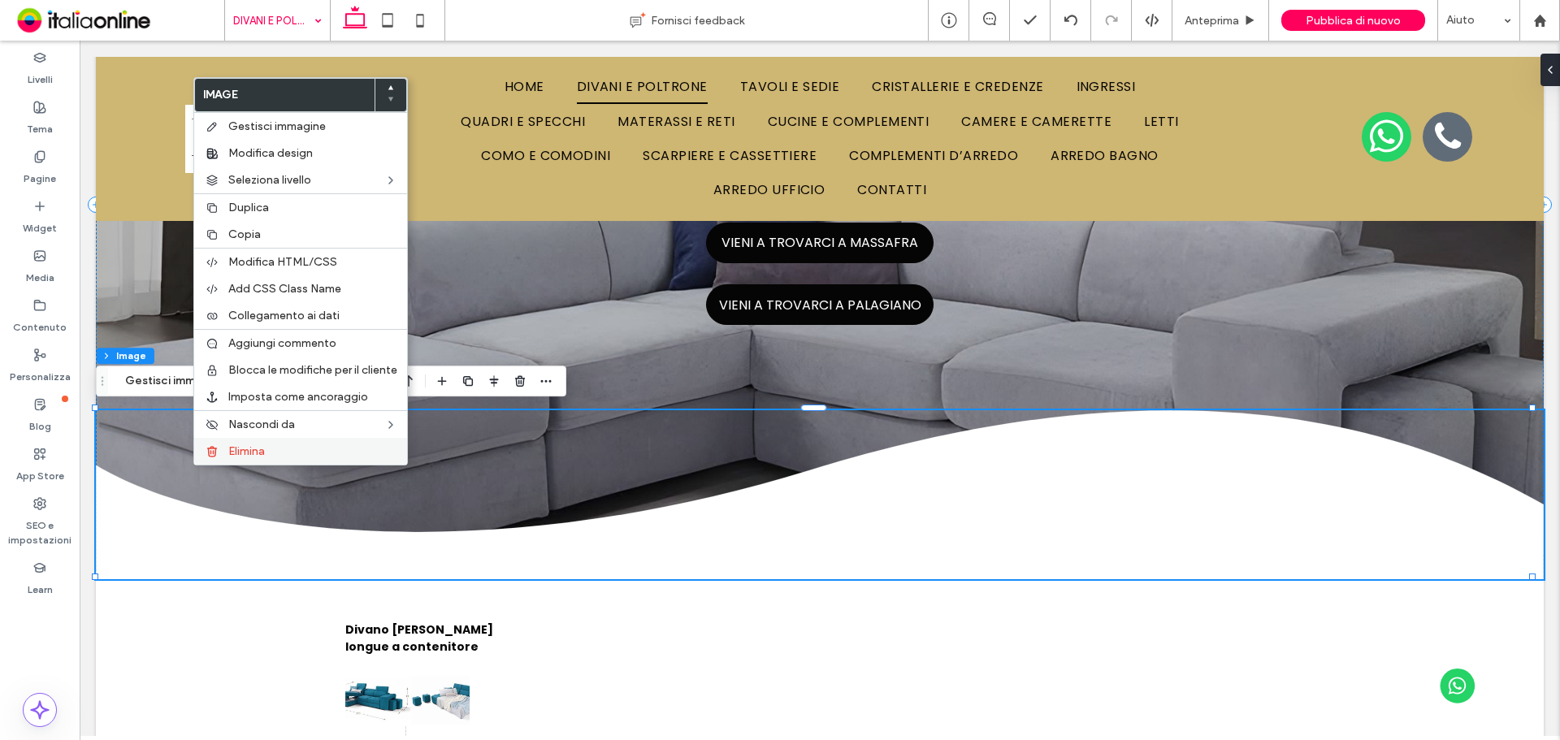
click at [218, 457] on icon at bounding box center [212, 451] width 13 height 13
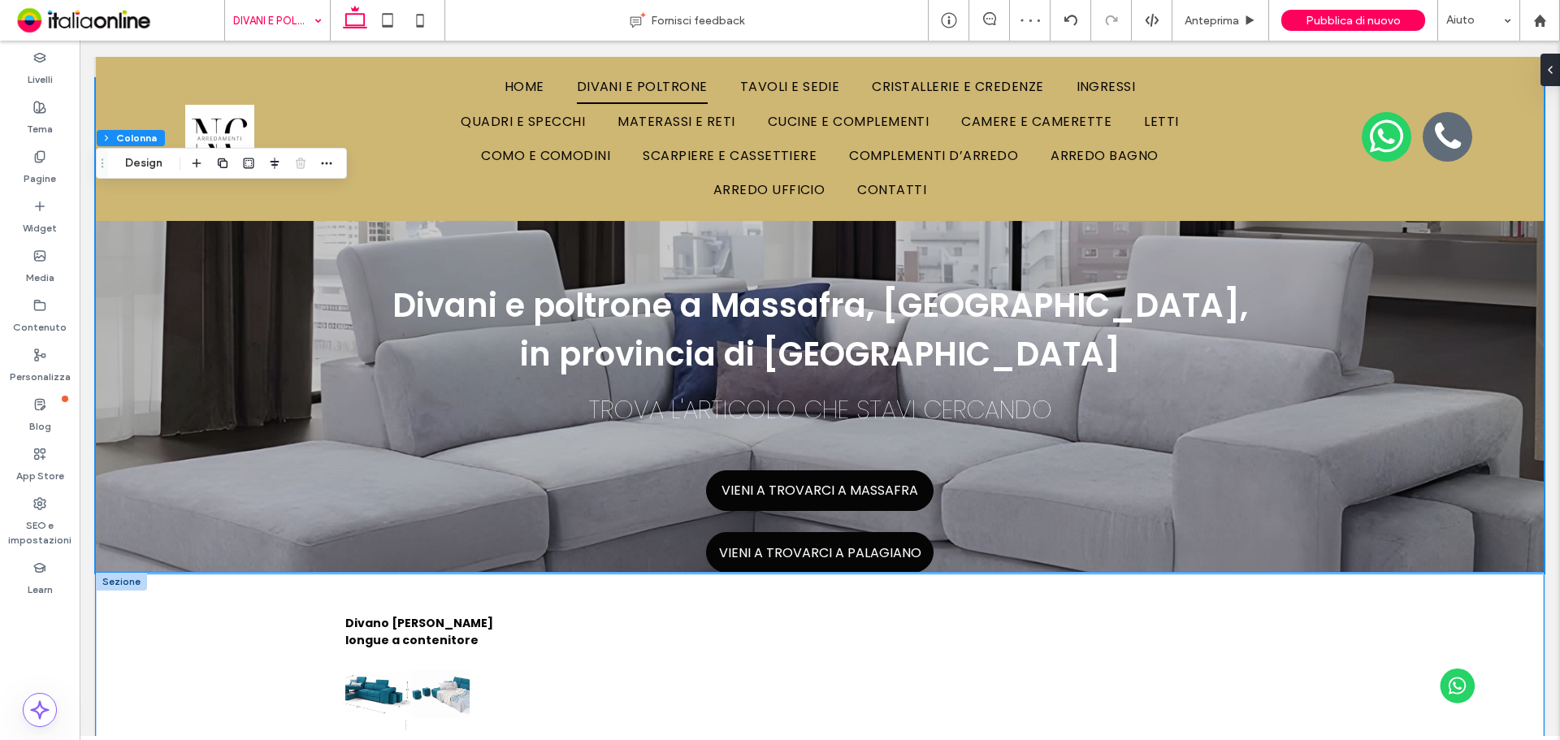
scroll to position [146, 0]
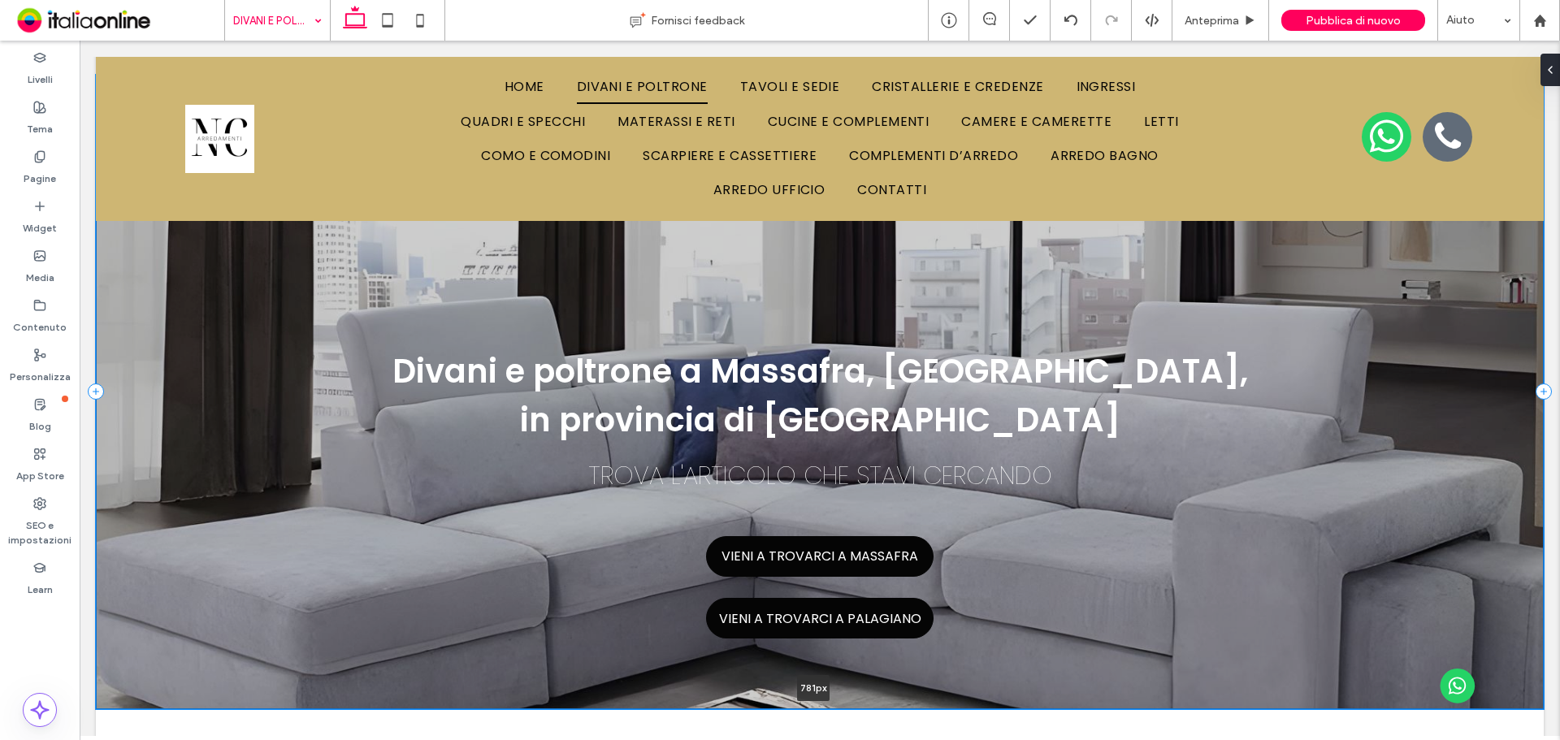
drag, startPoint x: 1099, startPoint y: 596, endPoint x: 1105, endPoint y: 668, distance: 71.7
type input "***"
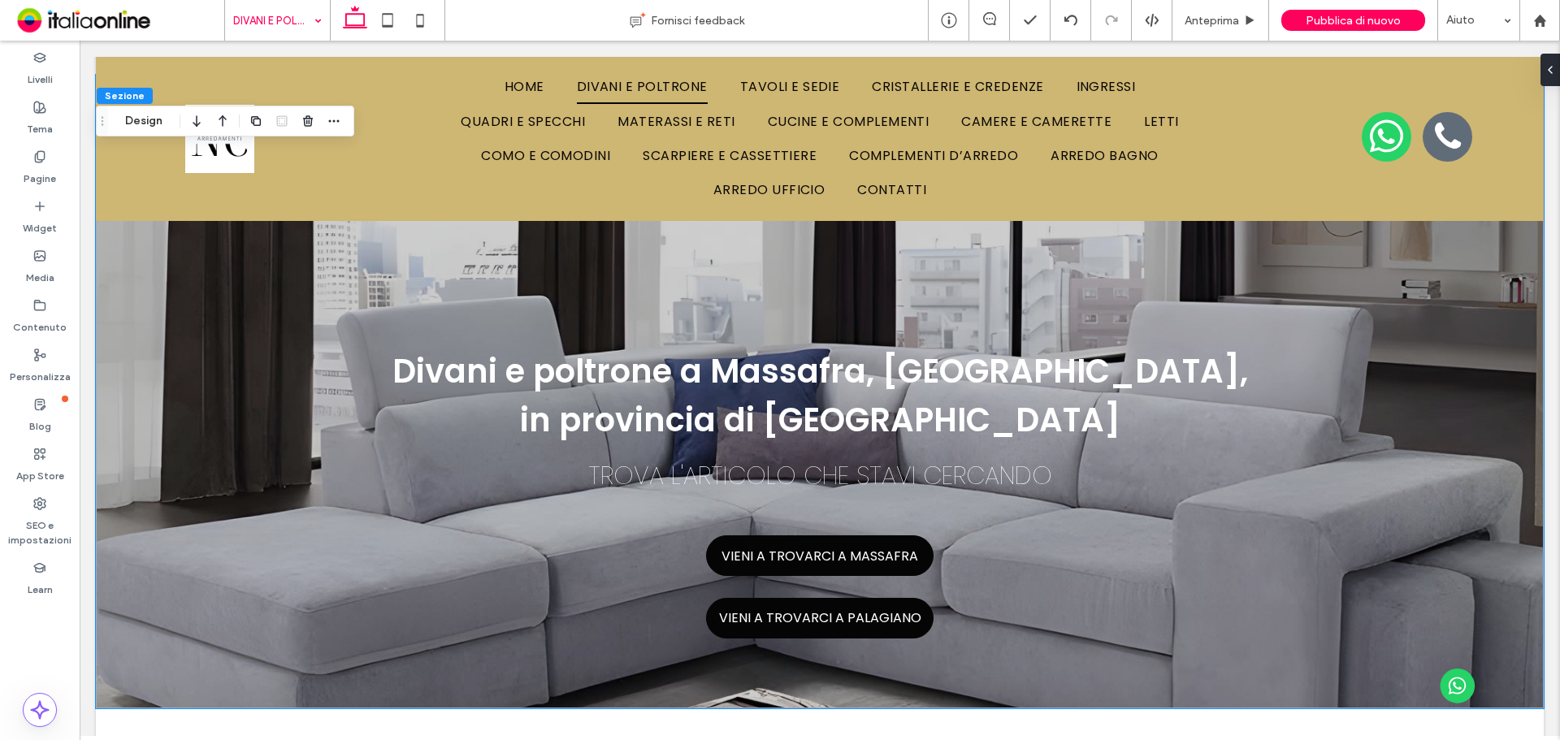
drag, startPoint x: 267, startPoint y: 30, endPoint x: 278, endPoint y: 34, distance: 11.3
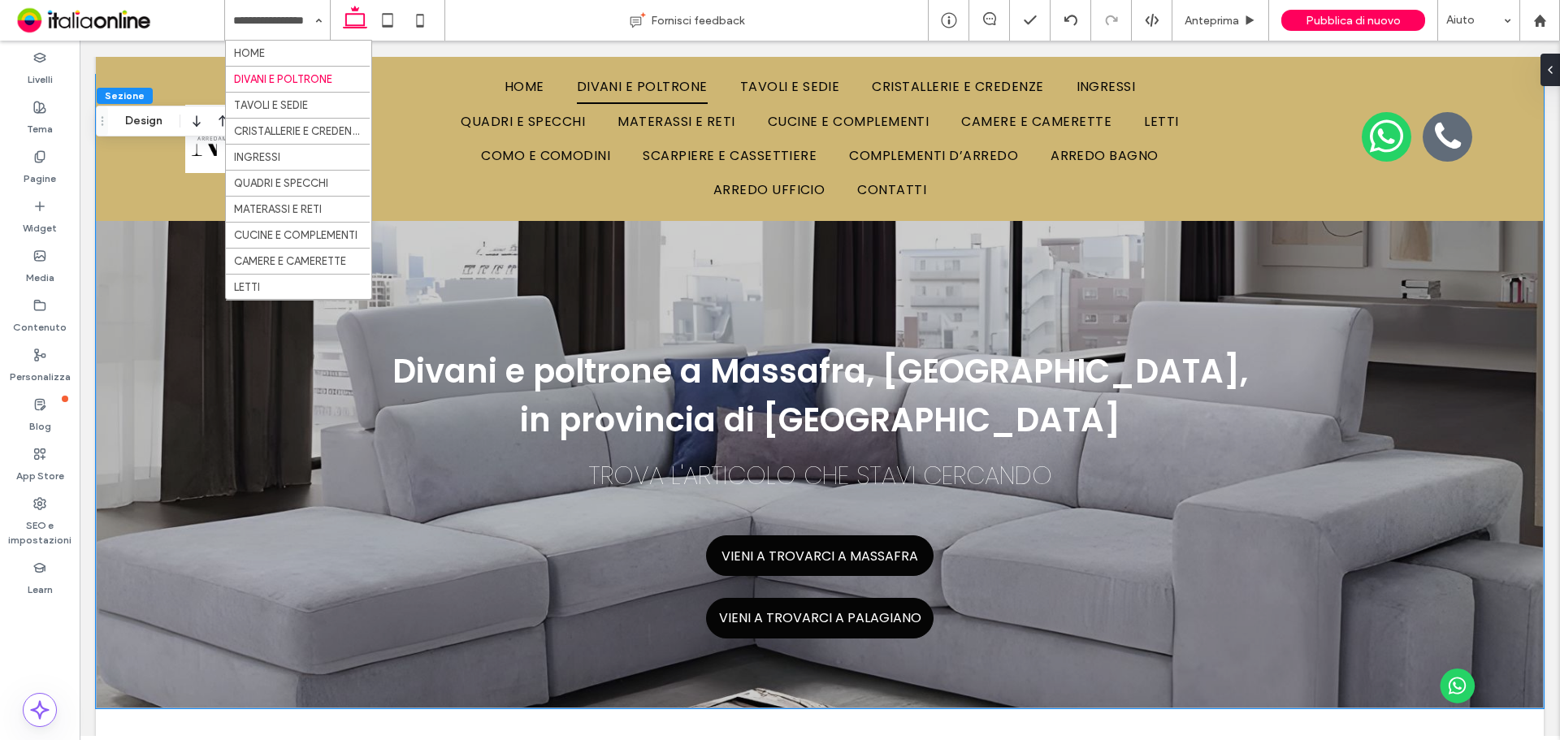
drag, startPoint x: 279, startPoint y: 61, endPoint x: 292, endPoint y: 82, distance: 24.8
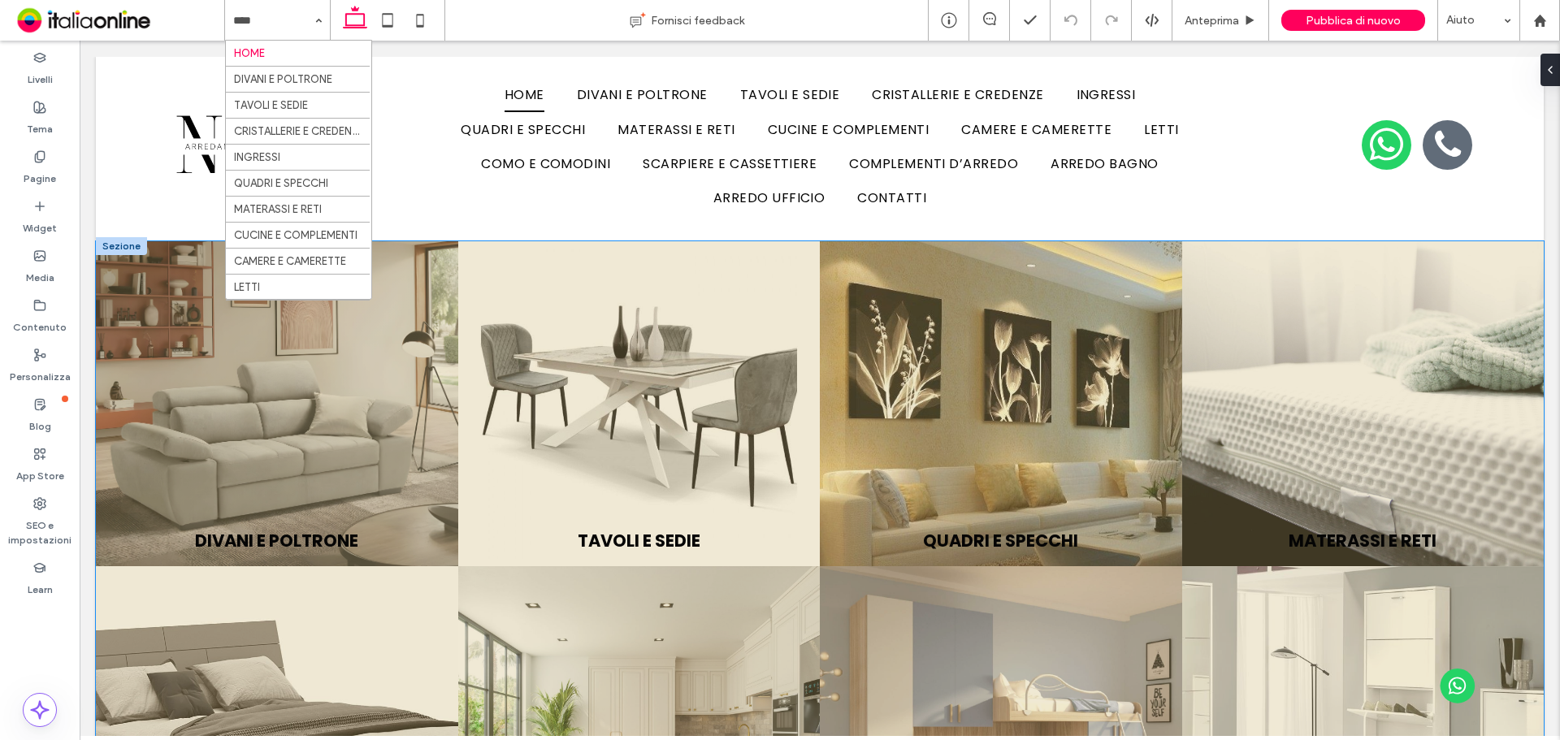
click at [350, 426] on link at bounding box center [277, 403] width 362 height 325
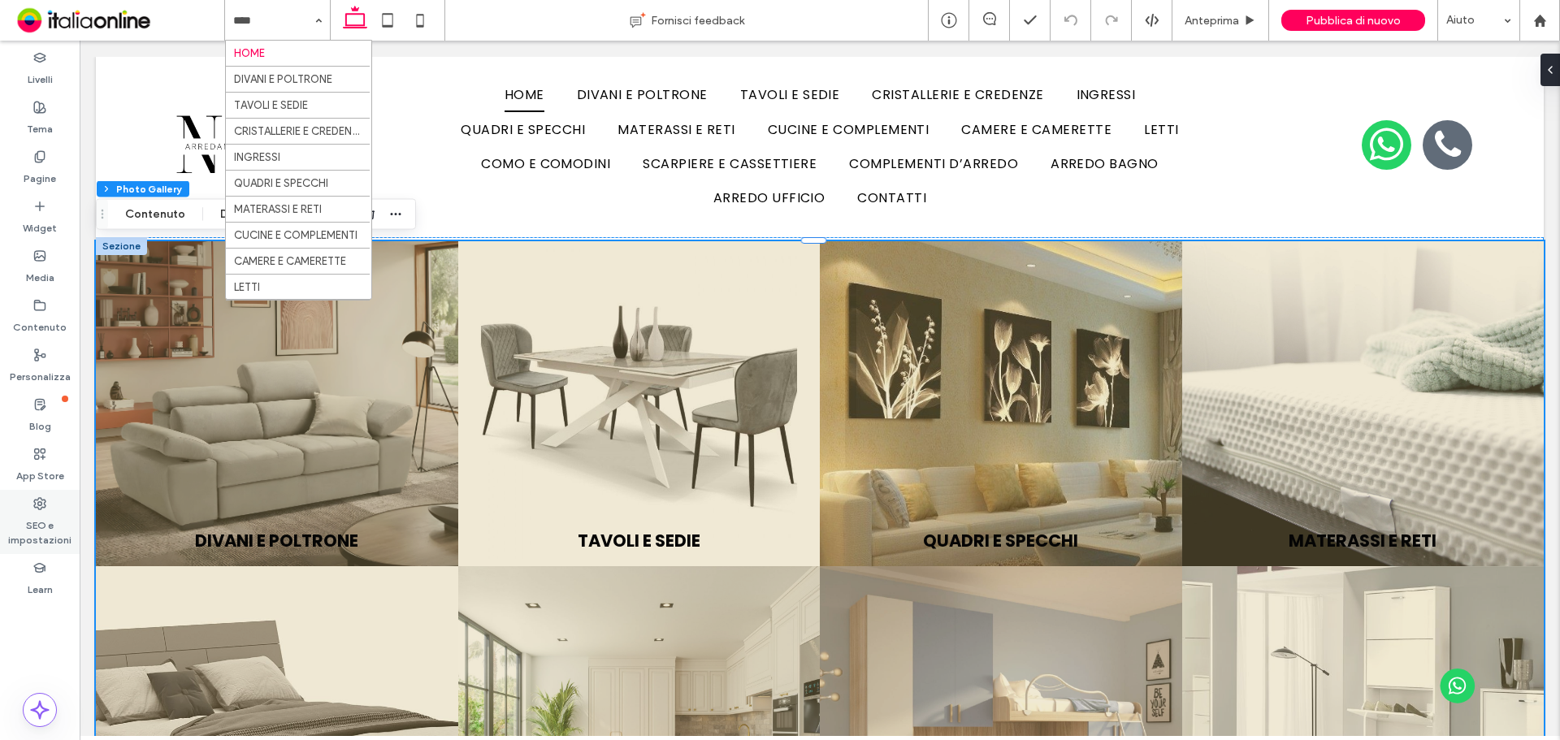
click at [26, 517] on label "SEO e impostazioni" at bounding box center [40, 528] width 80 height 37
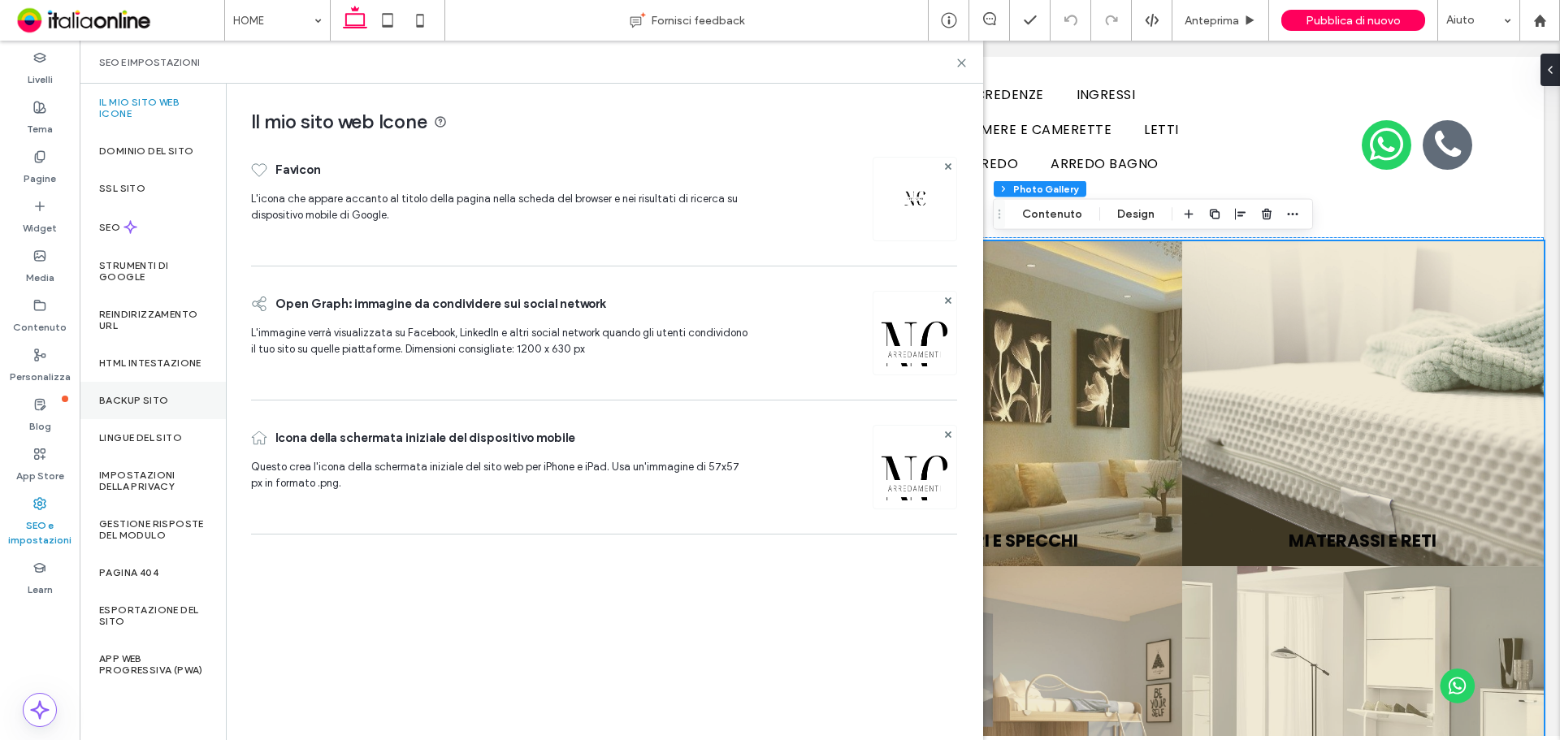
click at [141, 405] on label "Backup sito" at bounding box center [133, 400] width 69 height 11
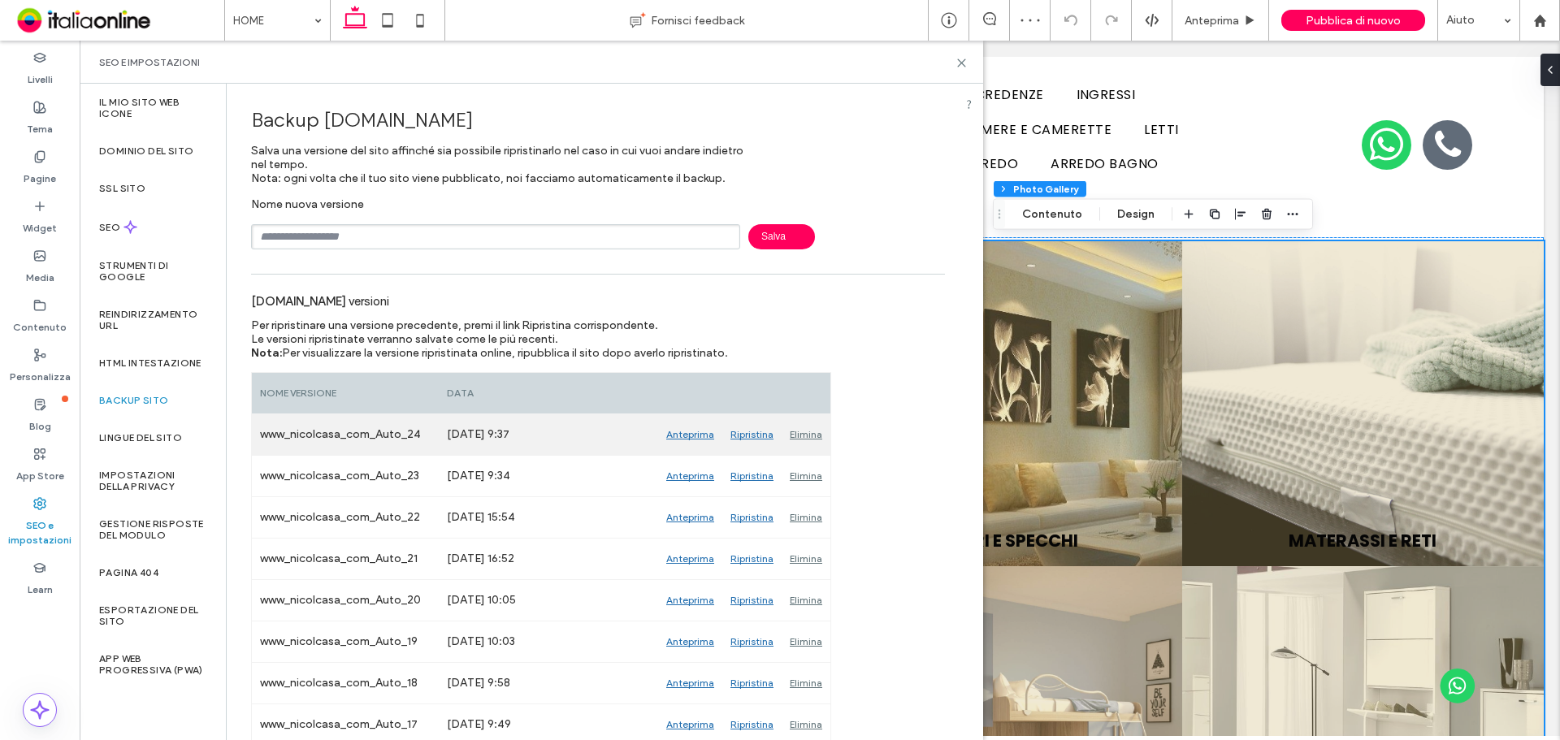
click at [747, 436] on div "Ripristina" at bounding box center [751, 434] width 59 height 41
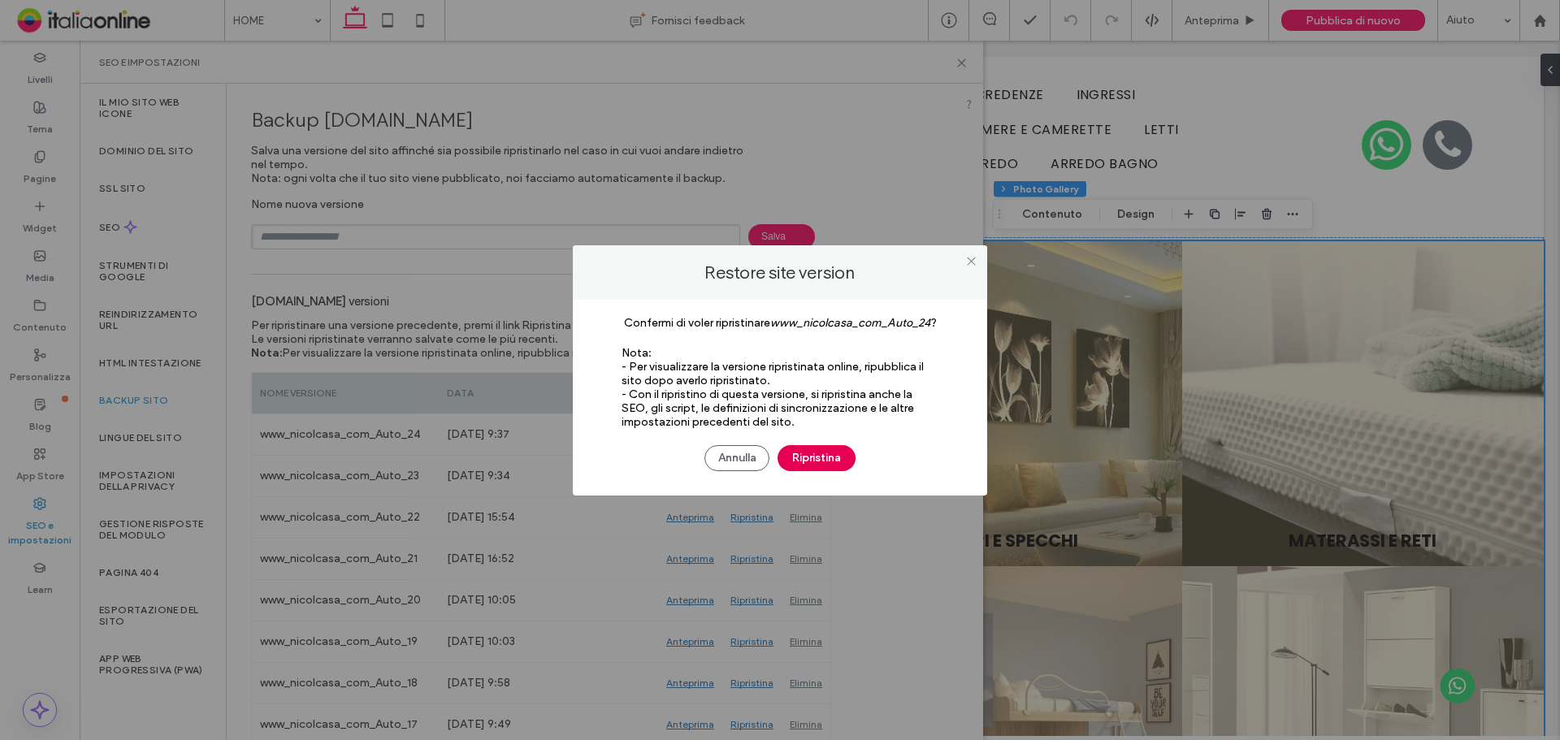
click at [811, 455] on button "Ripristina" at bounding box center [817, 458] width 78 height 26
